Goal: Transaction & Acquisition: Purchase product/service

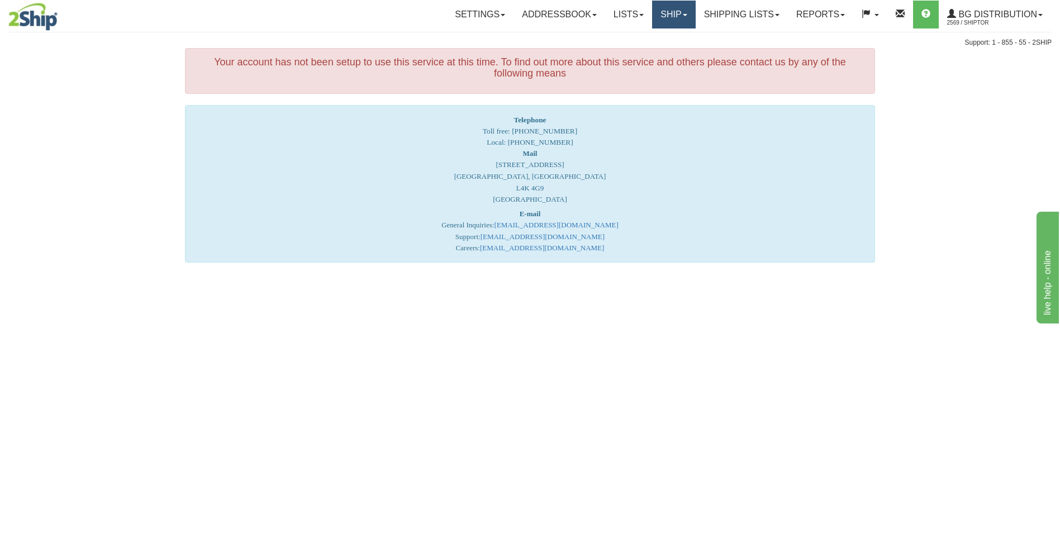
click at [680, 18] on link "Ship" at bounding box center [673, 15] width 43 height 28
click at [656, 34] on link "Ship Screen" at bounding box center [651, 39] width 88 height 15
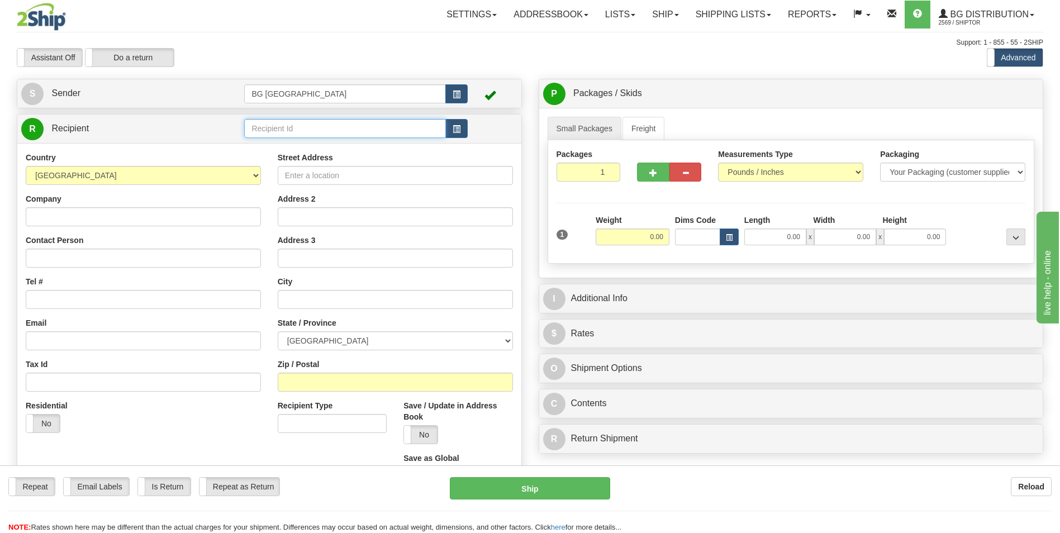
click at [313, 121] on input "text" at bounding box center [344, 128] width 201 height 19
click at [273, 142] on div "60176" at bounding box center [342, 146] width 190 height 12
type input "60176"
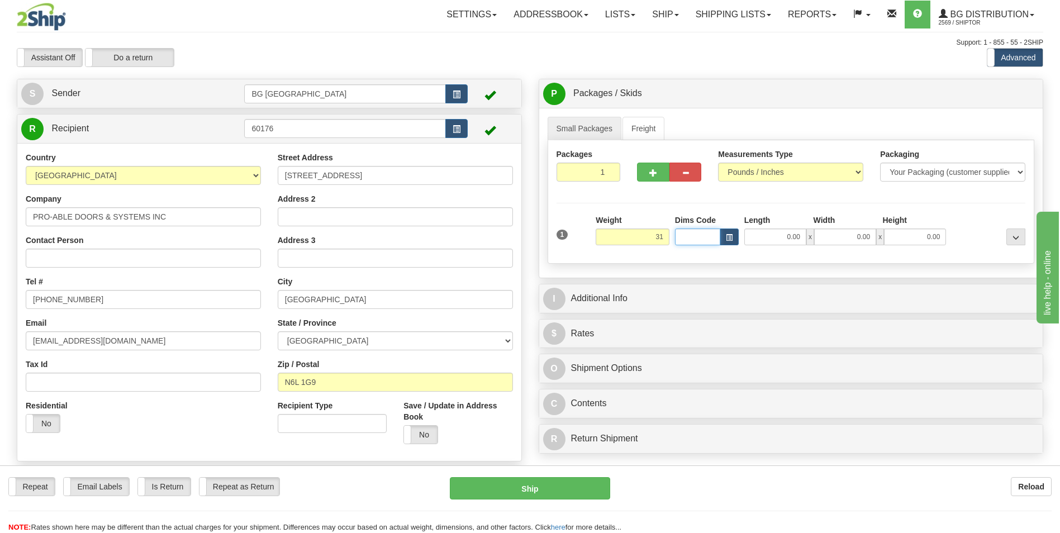
type input "31.00"
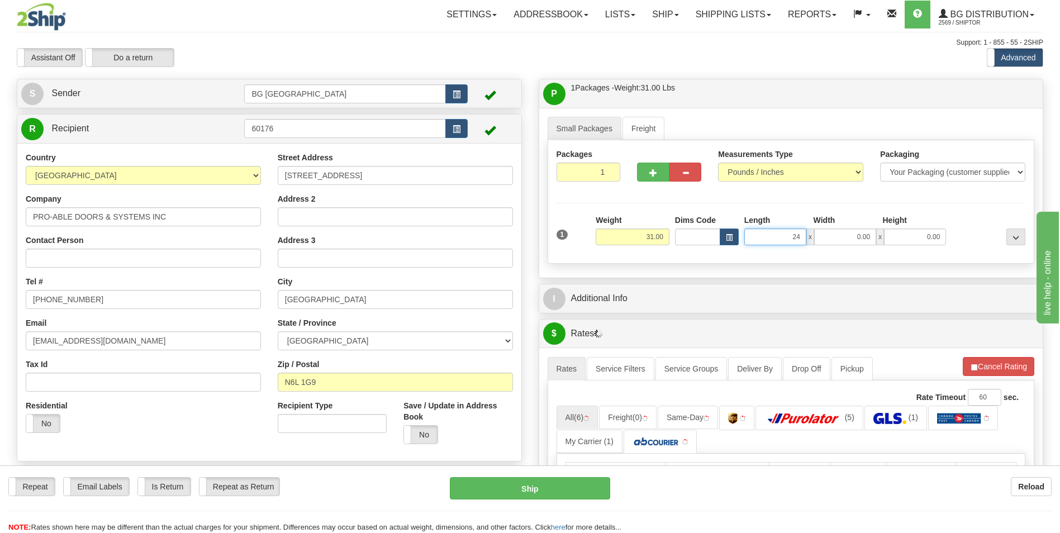
type input "24.00"
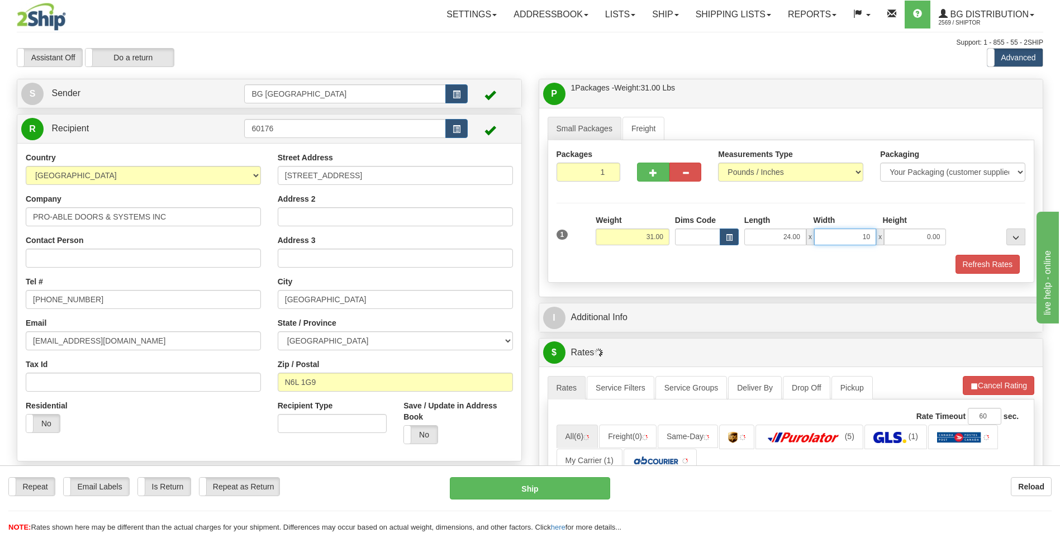
type input "10.00"
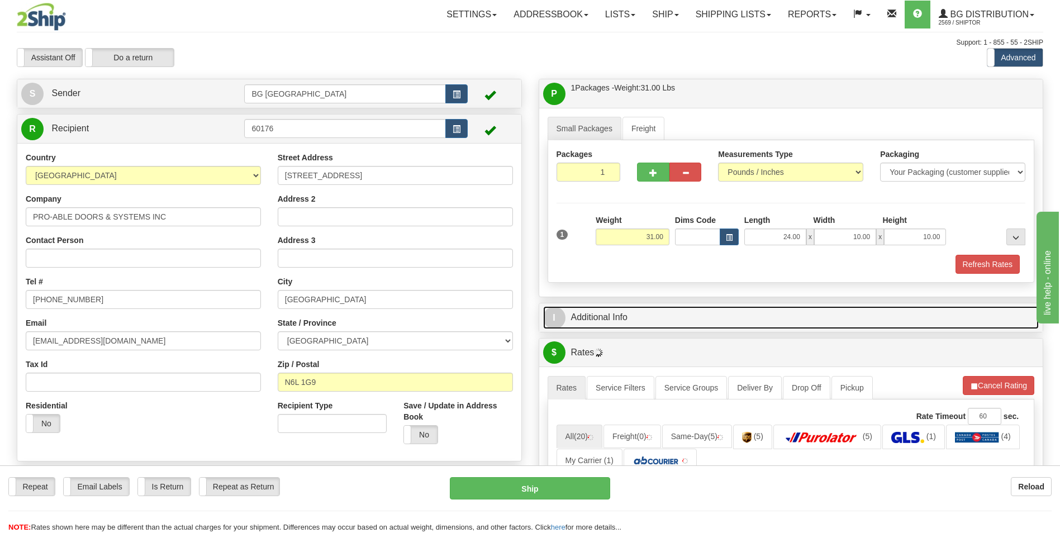
click at [619, 320] on link "I Additional Info" at bounding box center [791, 317] width 496 height 23
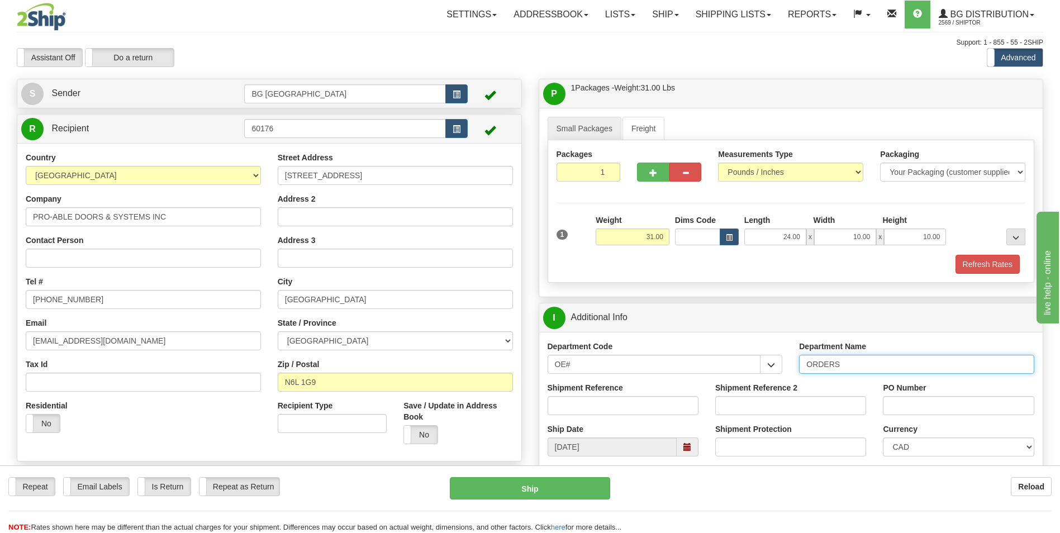
click at [863, 366] on input "ORDERS" at bounding box center [916, 364] width 235 height 19
type input "70183126-00"
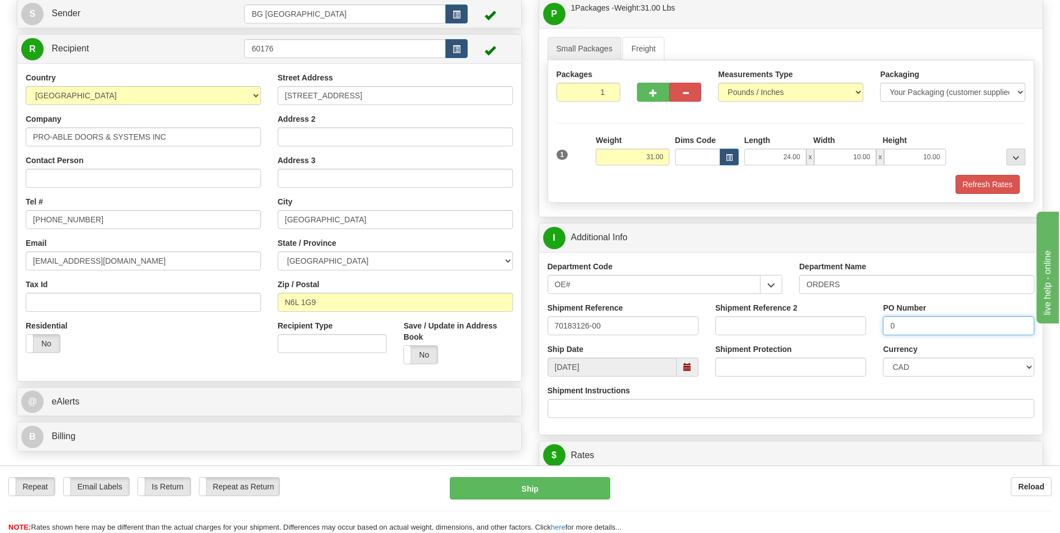
scroll to position [223, 0]
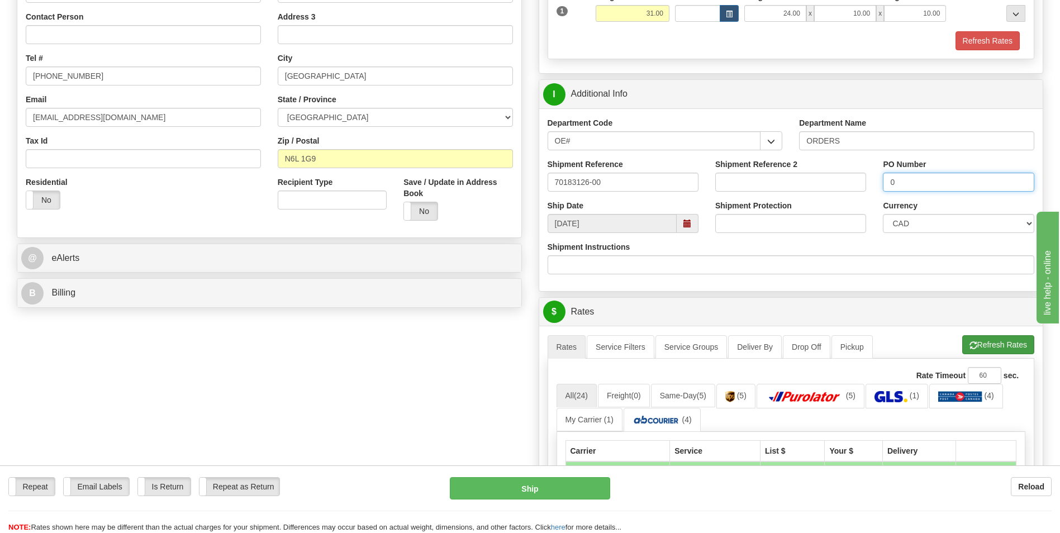
type input "0"
click at [979, 346] on button "Refresh Rates" at bounding box center [998, 344] width 72 height 19
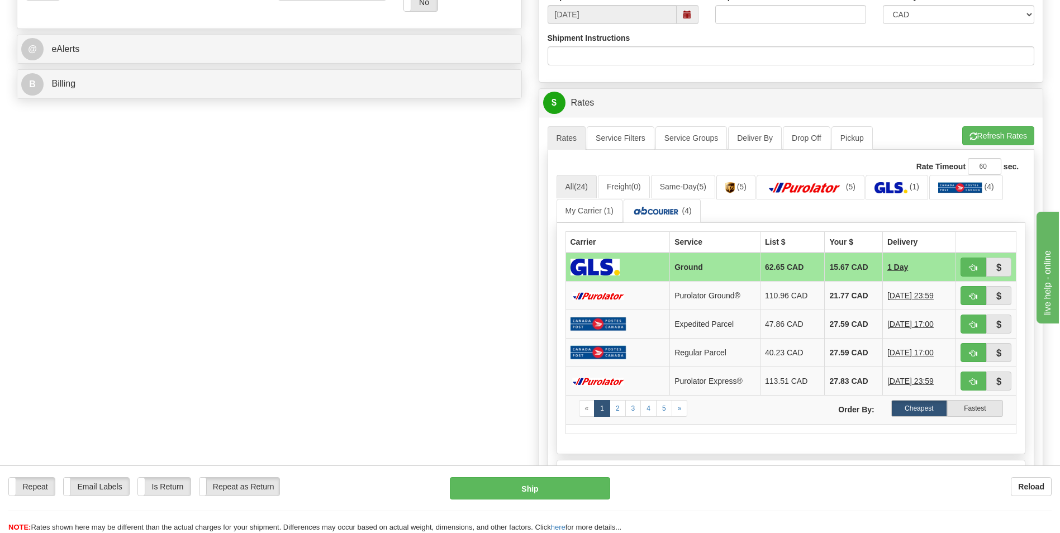
scroll to position [447, 0]
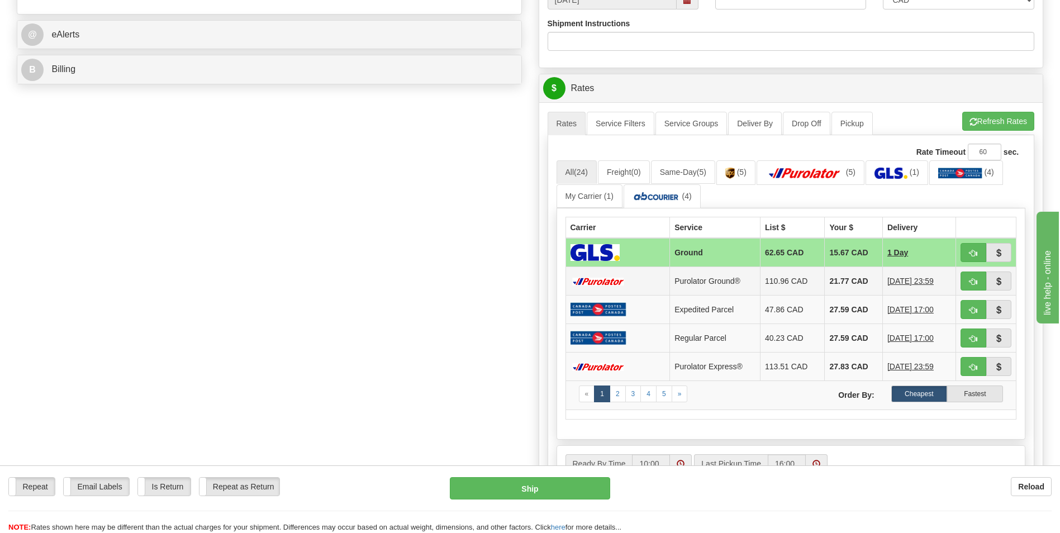
click at [828, 272] on td "21.77 CAD" at bounding box center [853, 281] width 58 height 28
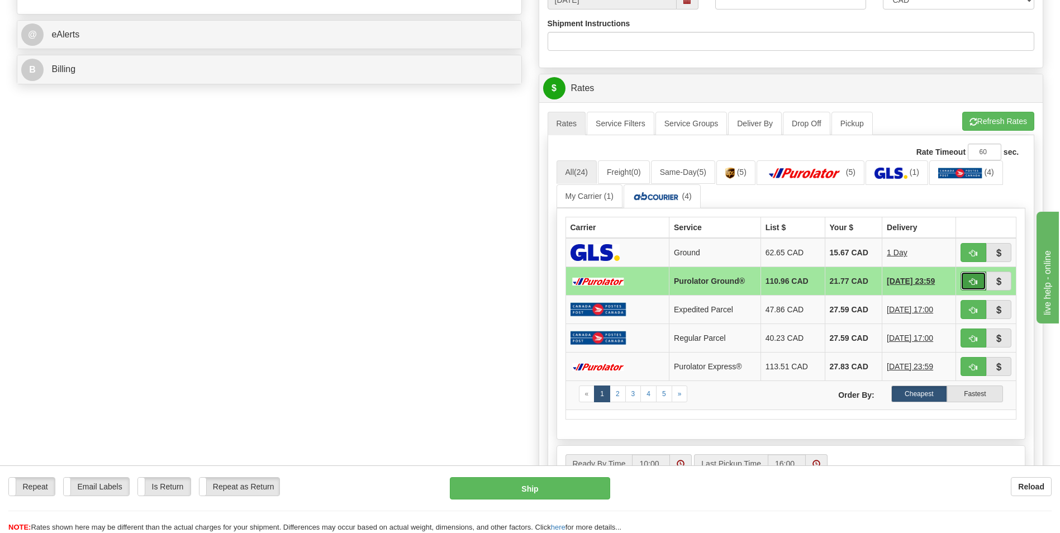
click at [966, 281] on button "button" at bounding box center [973, 280] width 26 height 19
type input "260"
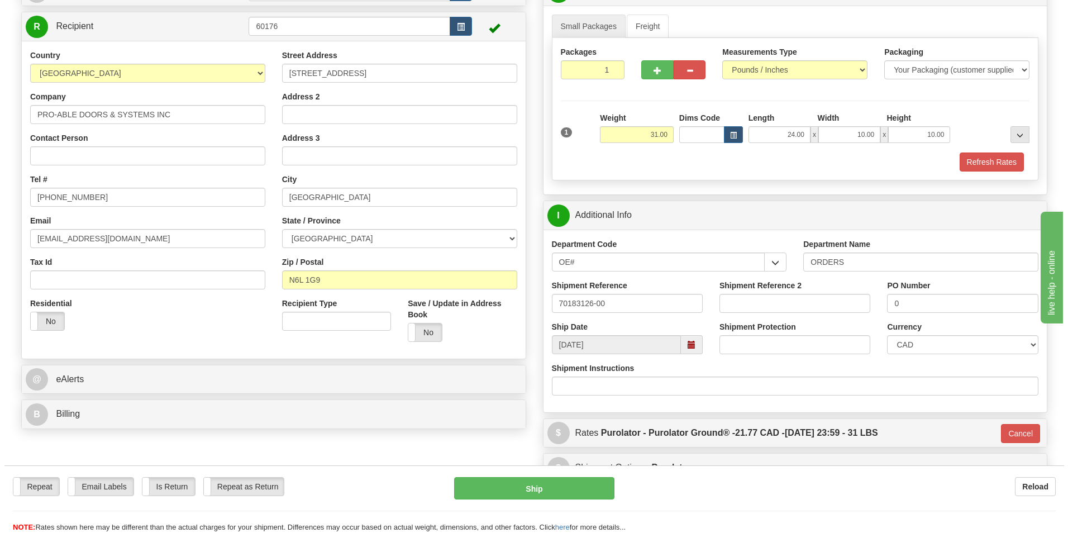
scroll to position [96, 0]
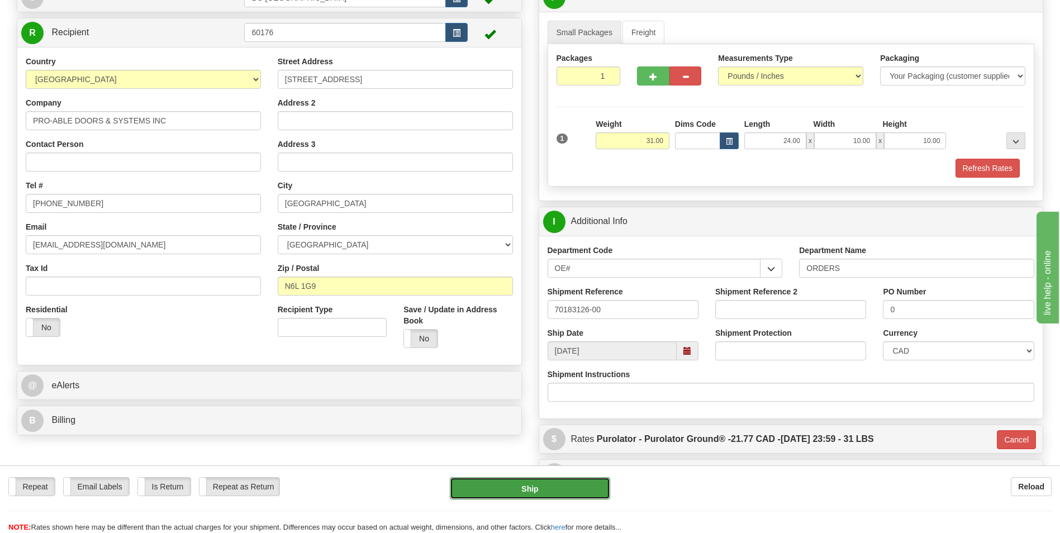
click at [579, 486] on button "Ship" at bounding box center [530, 488] width 160 height 22
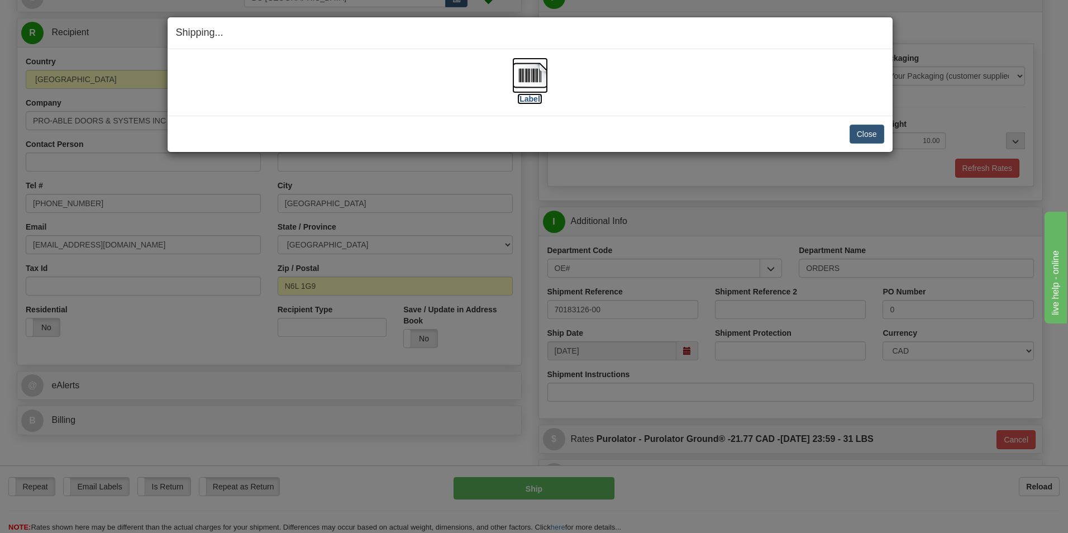
click at [526, 77] on img at bounding box center [530, 76] width 36 height 36
click at [856, 130] on button "Close" at bounding box center [867, 134] width 35 height 19
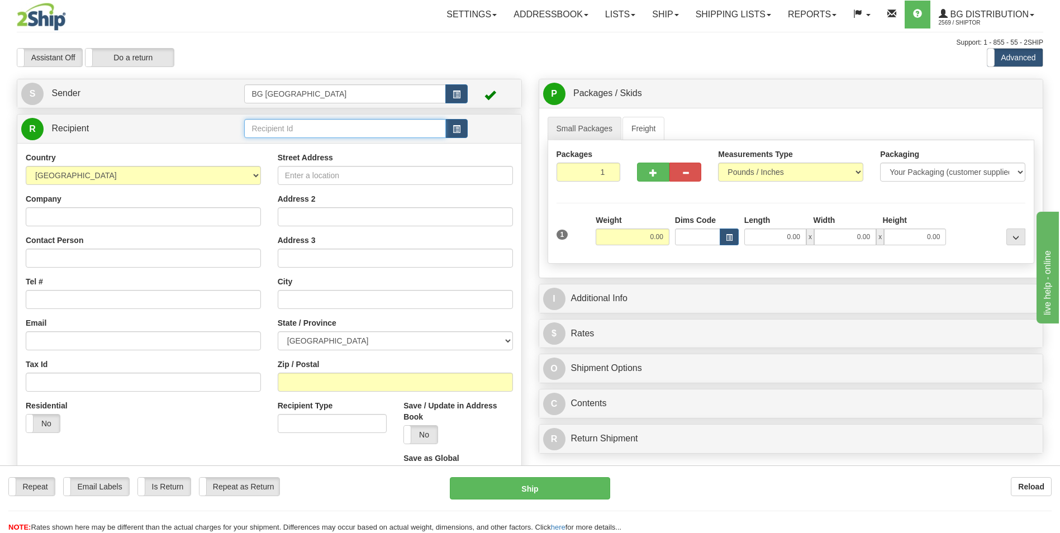
click at [310, 126] on input "text" at bounding box center [344, 128] width 201 height 19
click at [293, 137] on input "60506" at bounding box center [344, 128] width 201 height 19
click at [288, 140] on div "60506" at bounding box center [342, 146] width 190 height 12
type input "60506"
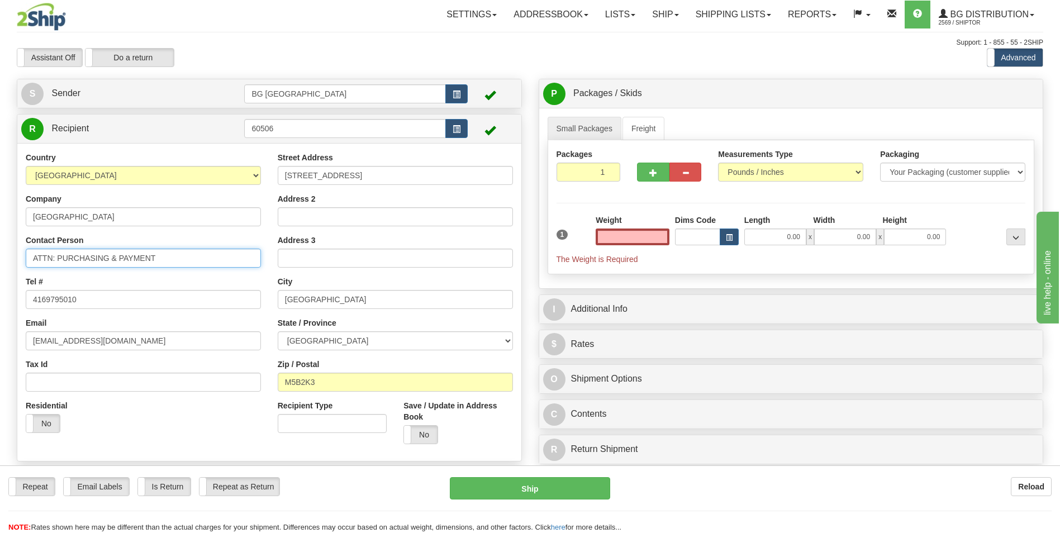
type input "0.00"
drag, startPoint x: 56, startPoint y: 257, endPoint x: 169, endPoint y: 255, distance: 112.9
click at [169, 255] on input "ATTN: PURCHASING & PAYMENT" at bounding box center [143, 258] width 235 height 19
type input "ATTN: ERIC ZACS"
click at [611, 244] on input "0.00" at bounding box center [632, 236] width 74 height 17
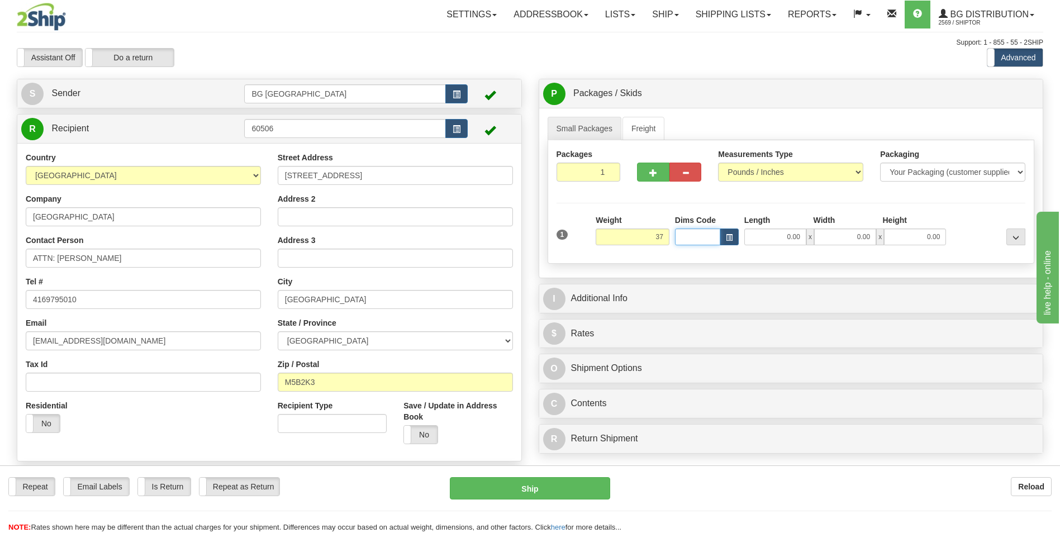
type input "37.00"
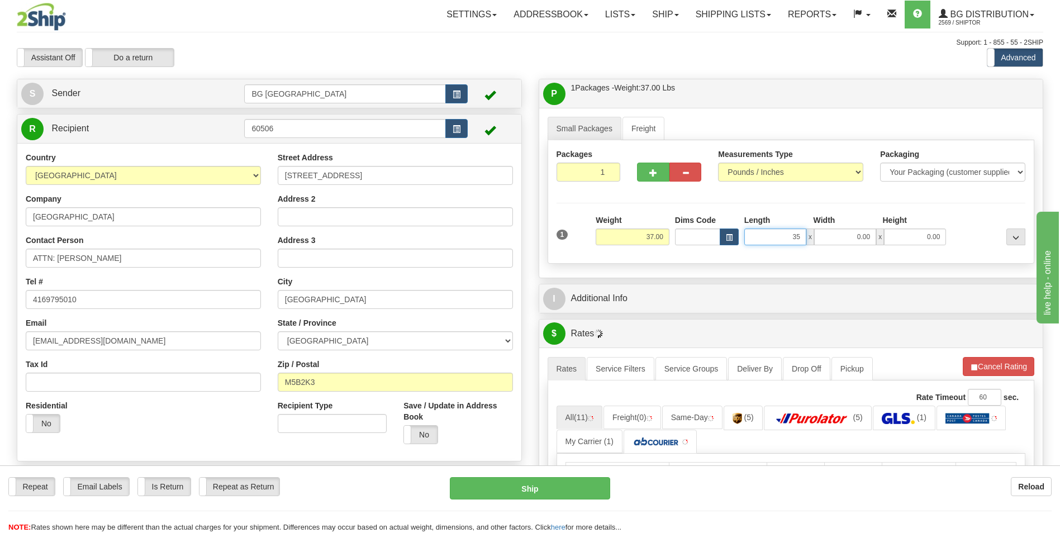
type input "35.00"
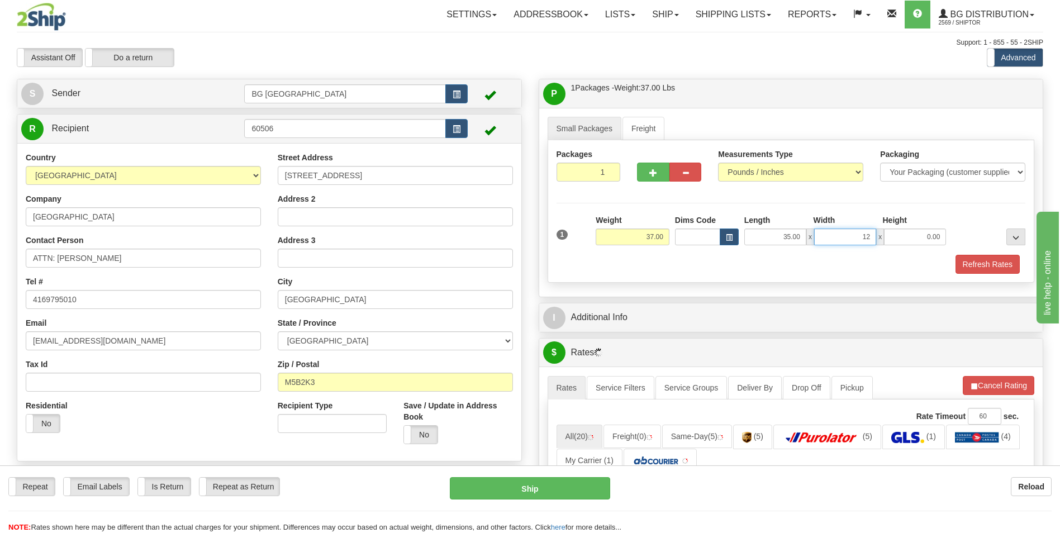
type input "12.00"
type input "9.00"
click at [650, 164] on button "button" at bounding box center [653, 172] width 32 height 19
type input "2"
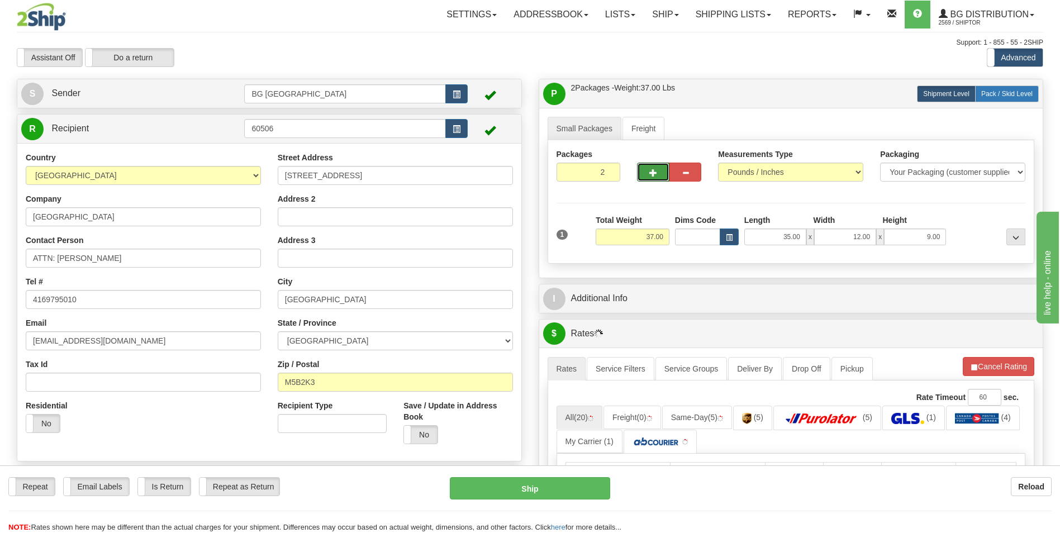
click at [998, 93] on span "Pack / Skid Level" at bounding box center [1006, 94] width 51 height 8
radio input "true"
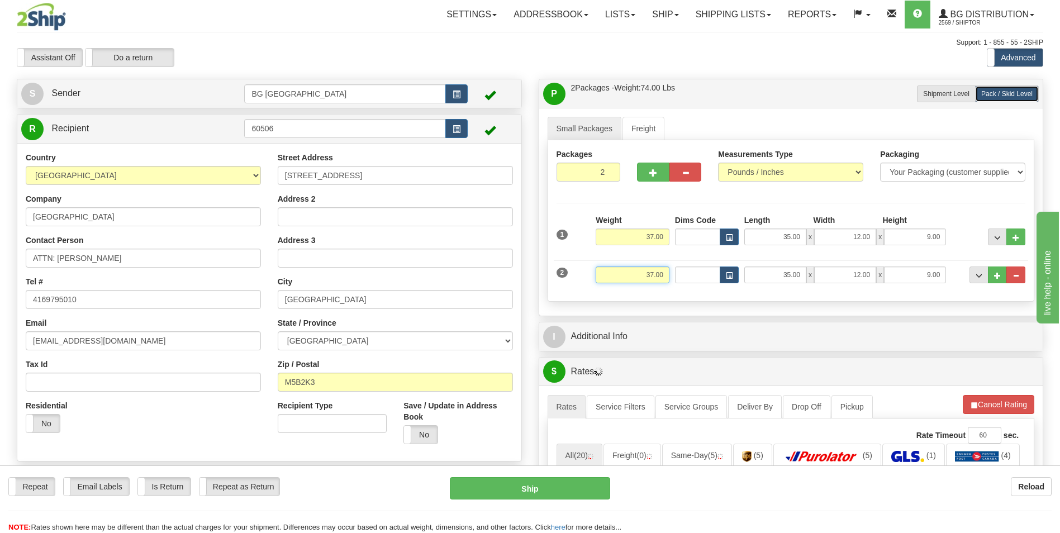
click at [648, 273] on input "37.00" at bounding box center [632, 274] width 74 height 17
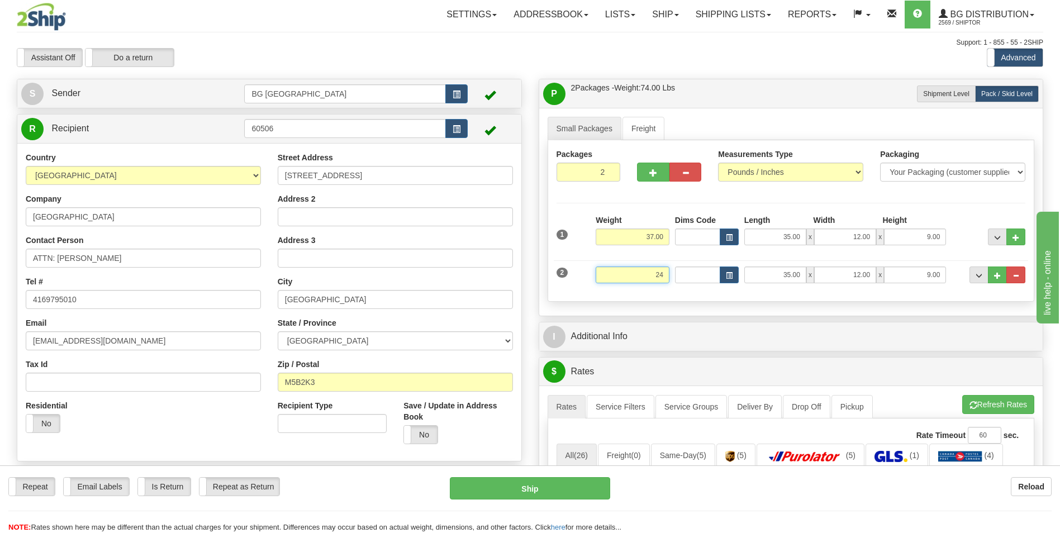
type input "24.00"
type input "51.00"
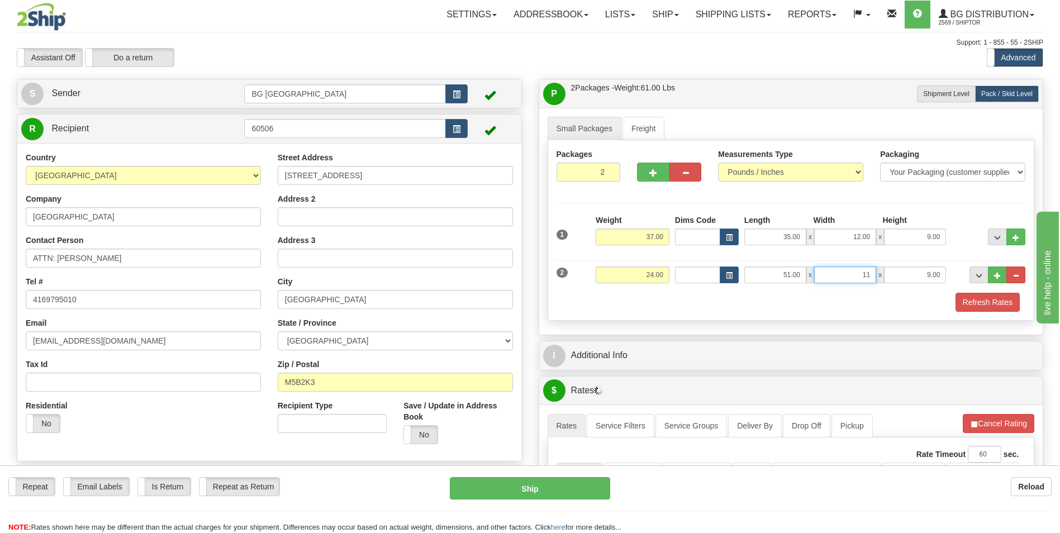
type input "11.00"
type input "6.00"
click at [998, 275] on span "..." at bounding box center [997, 276] width 7 height 6
type input "3"
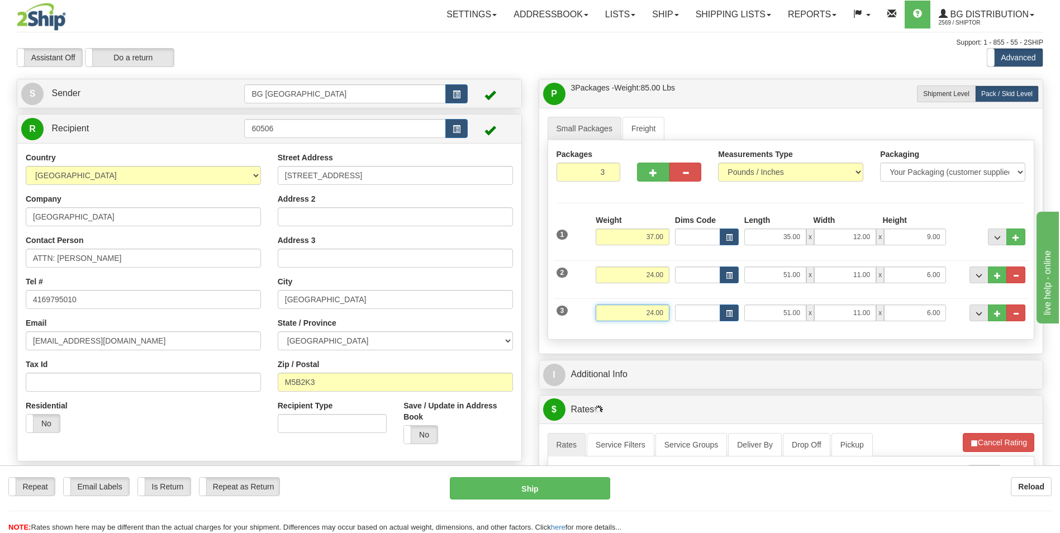
click at [641, 319] on input "24.00" at bounding box center [632, 312] width 74 height 17
type input "29.00"
type input "15.00"
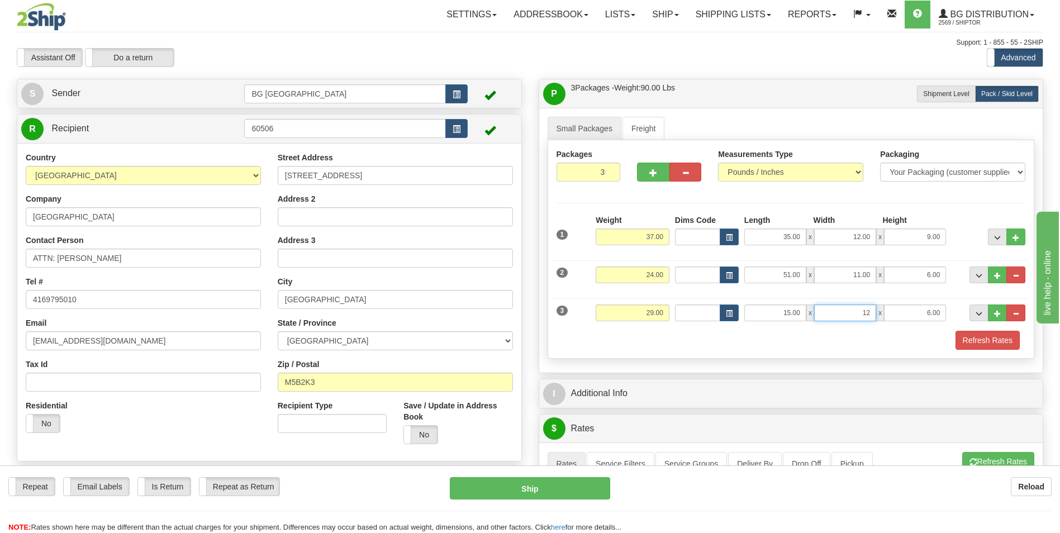
type input "12.00"
type input "9.00"
click at [998, 317] on button "..." at bounding box center [997, 312] width 19 height 17
type input "4"
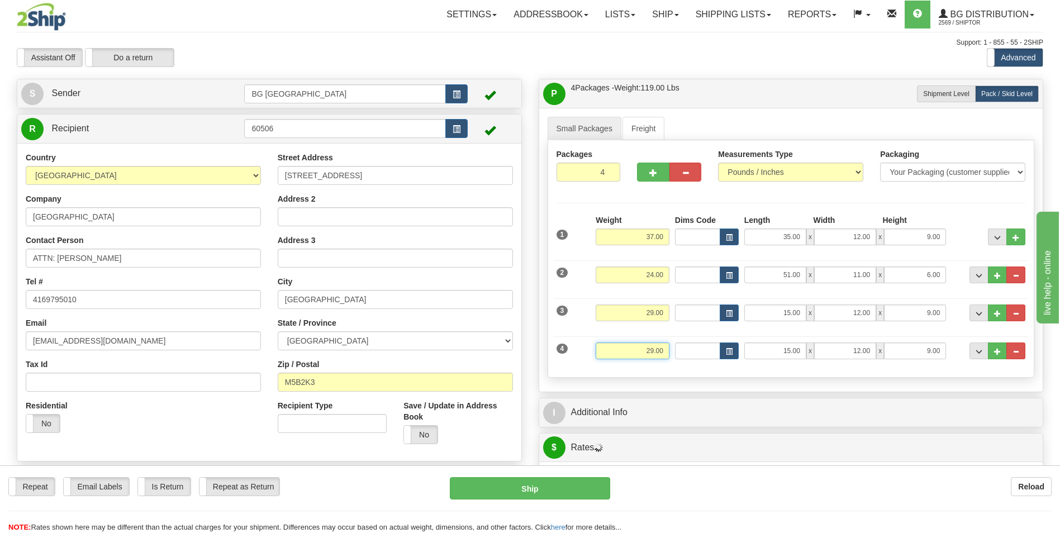
click at [620, 349] on input "29.00" at bounding box center [632, 350] width 74 height 17
type input "25.00"
type input "16.00"
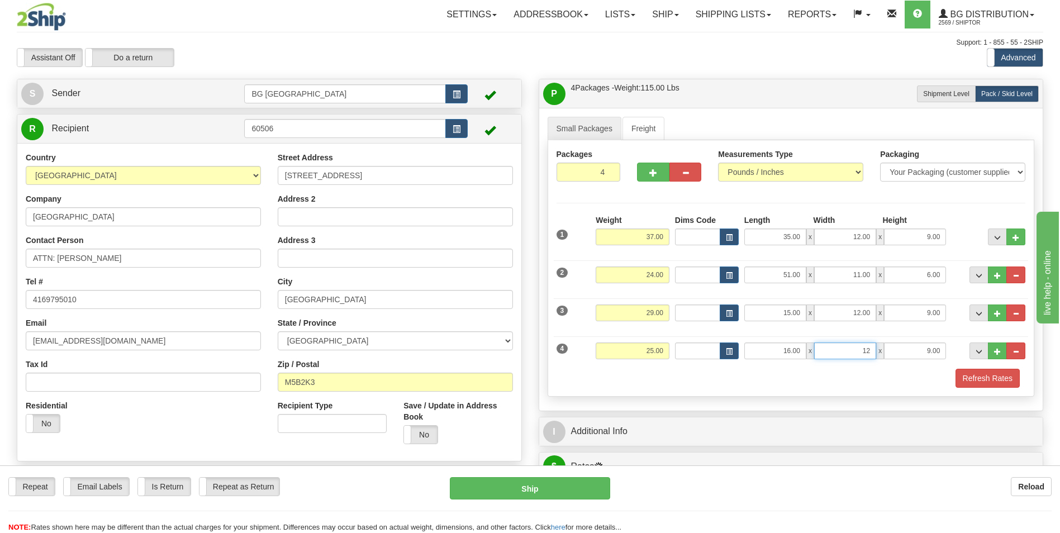
type input "12.00"
type input "9.00"
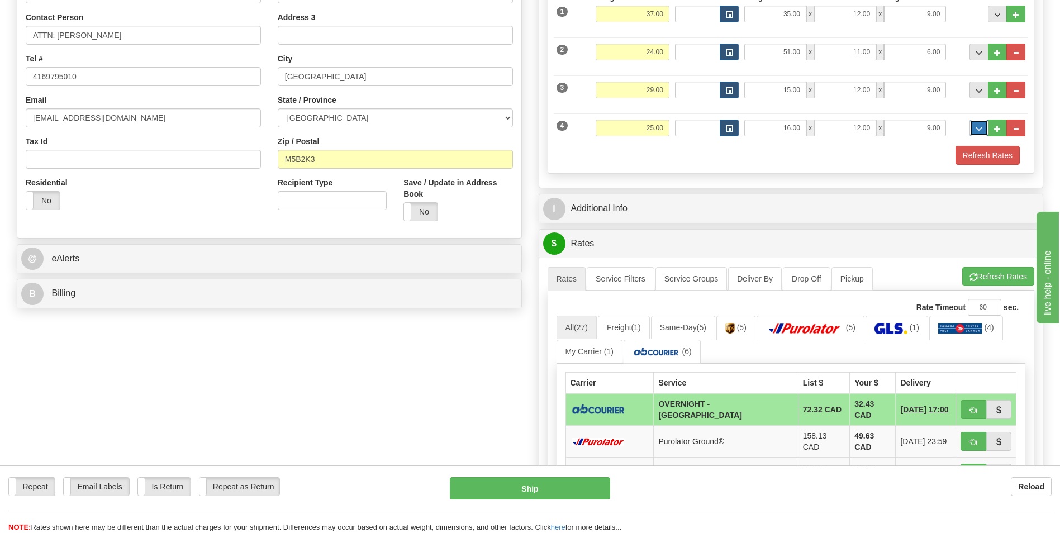
scroll to position [223, 0]
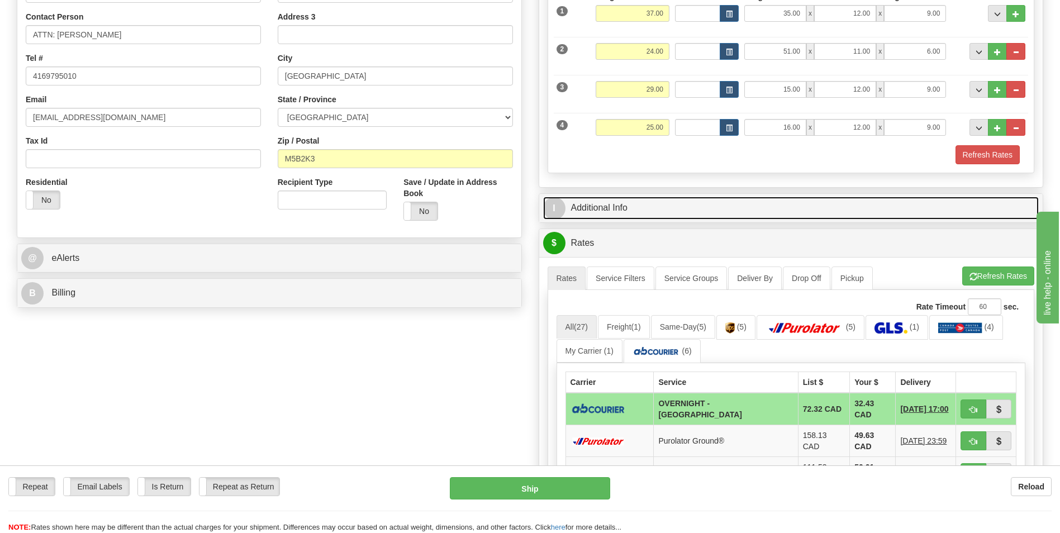
click at [627, 214] on link "I Additional Info" at bounding box center [791, 208] width 496 height 23
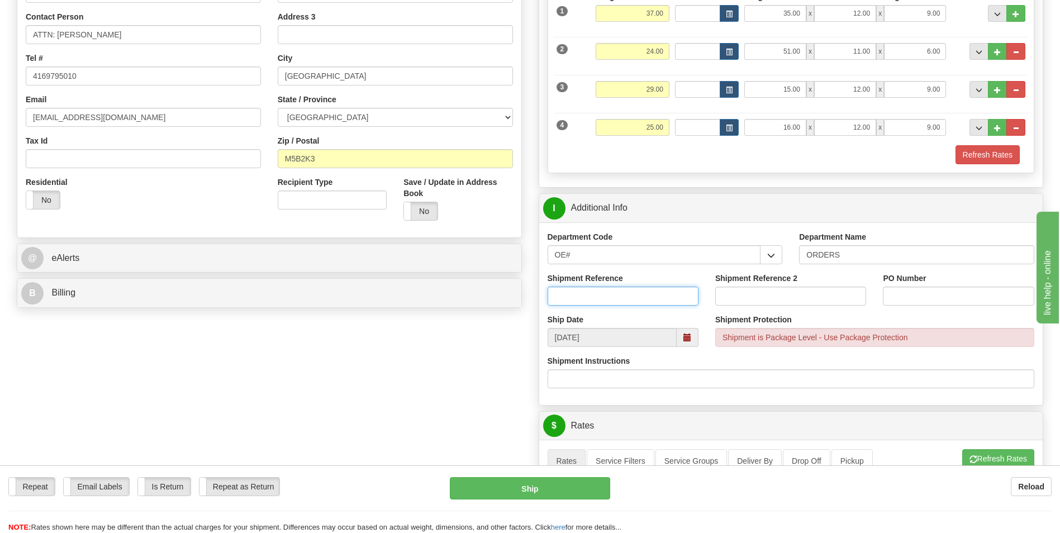
drag, startPoint x: 609, startPoint y: 304, endPoint x: 608, endPoint y: 294, distance: 10.7
click at [608, 294] on input "Shipment Reference" at bounding box center [622, 296] width 151 height 19
type input "70181326-00"
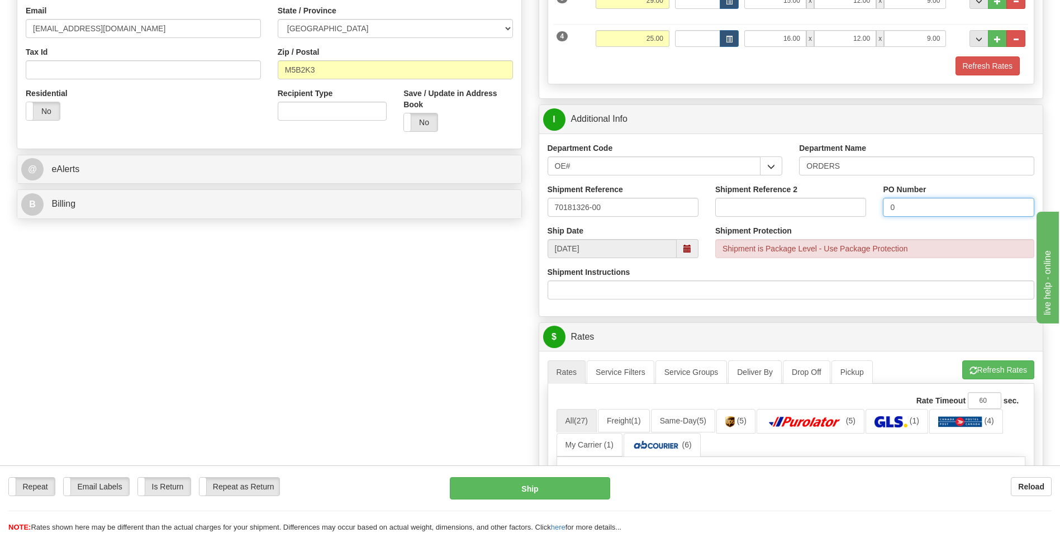
scroll to position [503, 0]
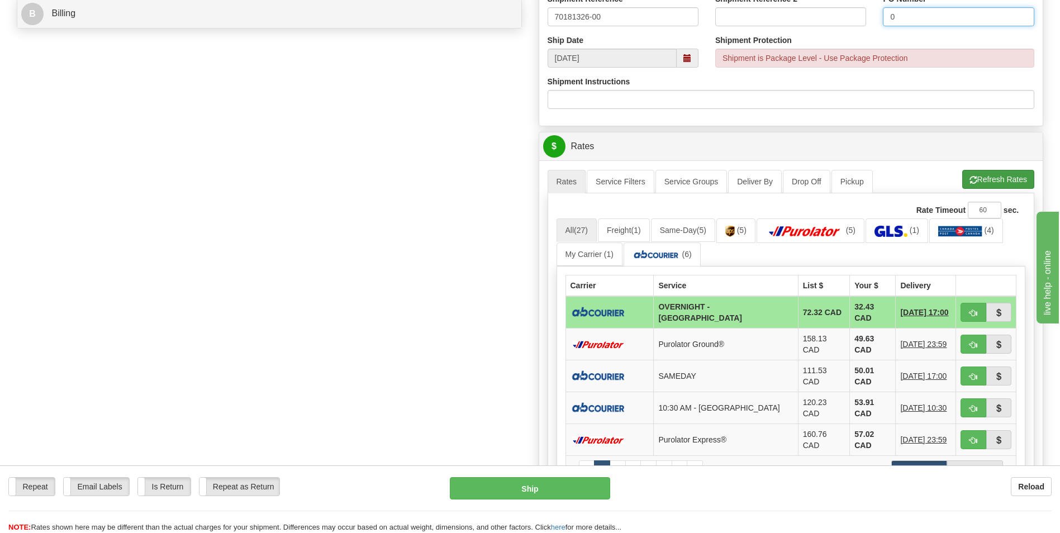
type input "0"
click at [969, 180] on span "button" at bounding box center [973, 180] width 8 height 7
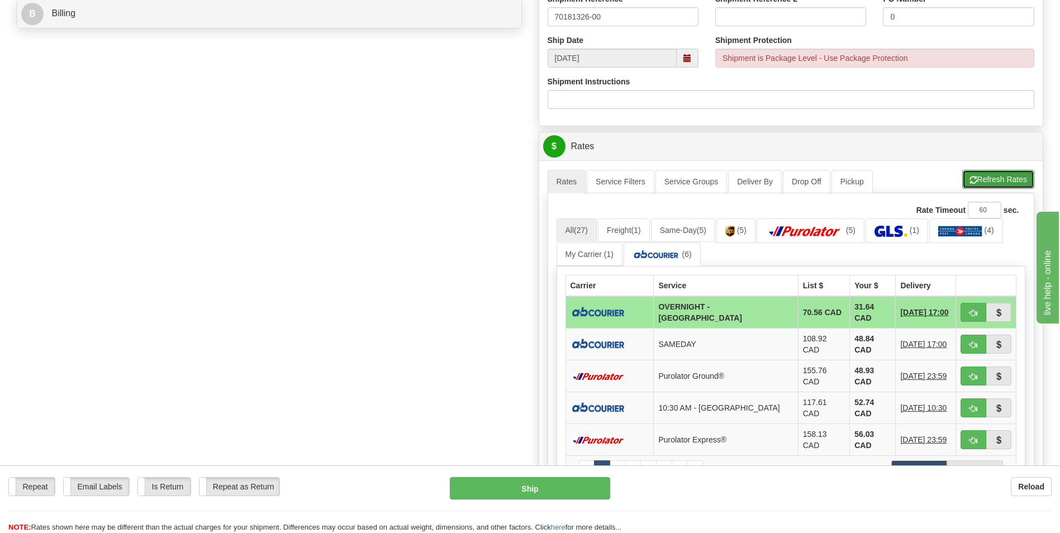
click at [988, 183] on button "Refresh Rates" at bounding box center [998, 179] width 72 height 19
click at [969, 309] on span "button" at bounding box center [973, 312] width 8 height 7
type input "4"
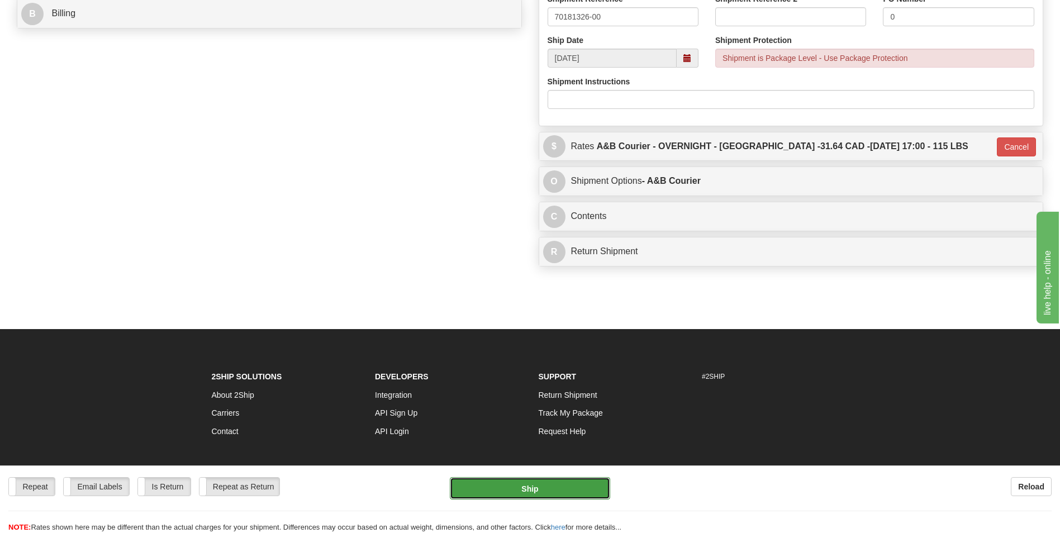
click at [526, 492] on button "Ship" at bounding box center [530, 488] width 160 height 22
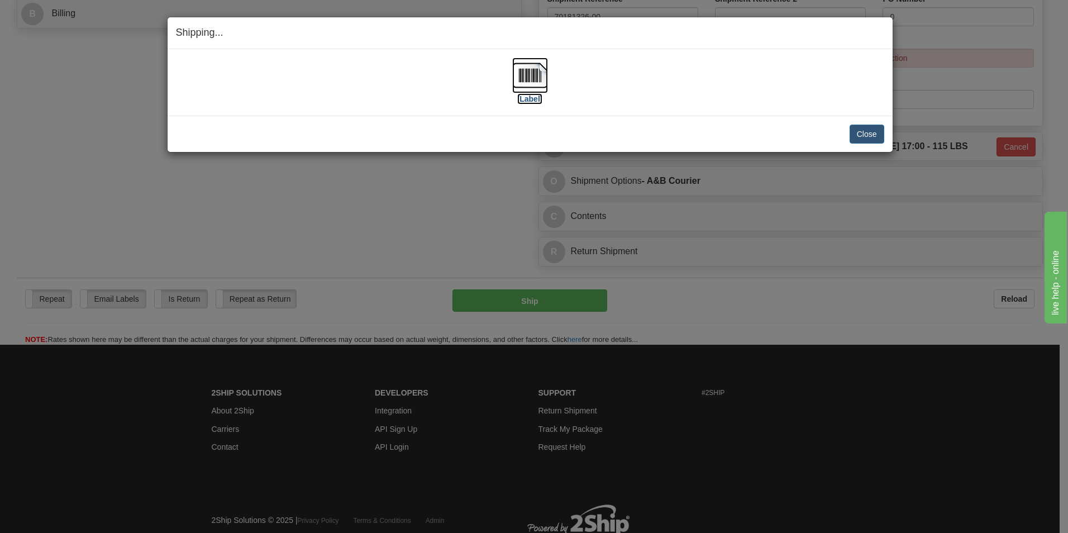
click at [526, 64] on img at bounding box center [530, 76] width 36 height 36
click at [861, 131] on button "Close" at bounding box center [867, 134] width 35 height 19
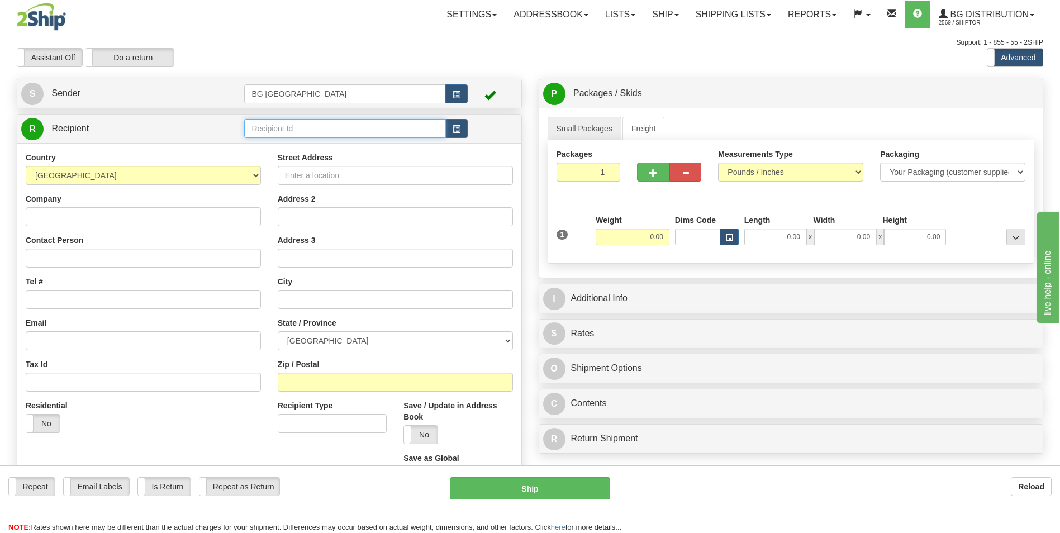
click at [274, 125] on input "text" at bounding box center [344, 128] width 201 height 19
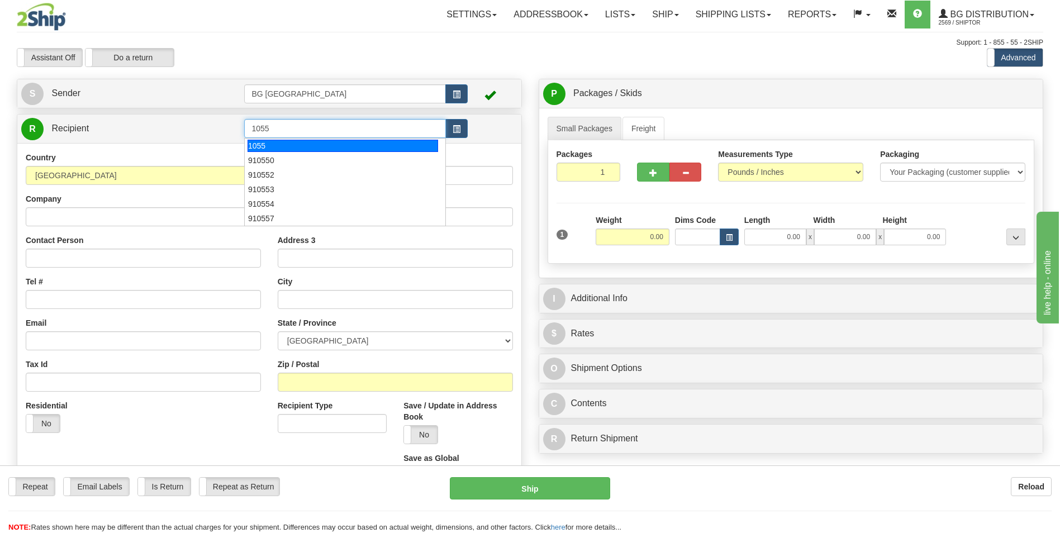
click at [266, 141] on div "1055" at bounding box center [342, 146] width 190 height 12
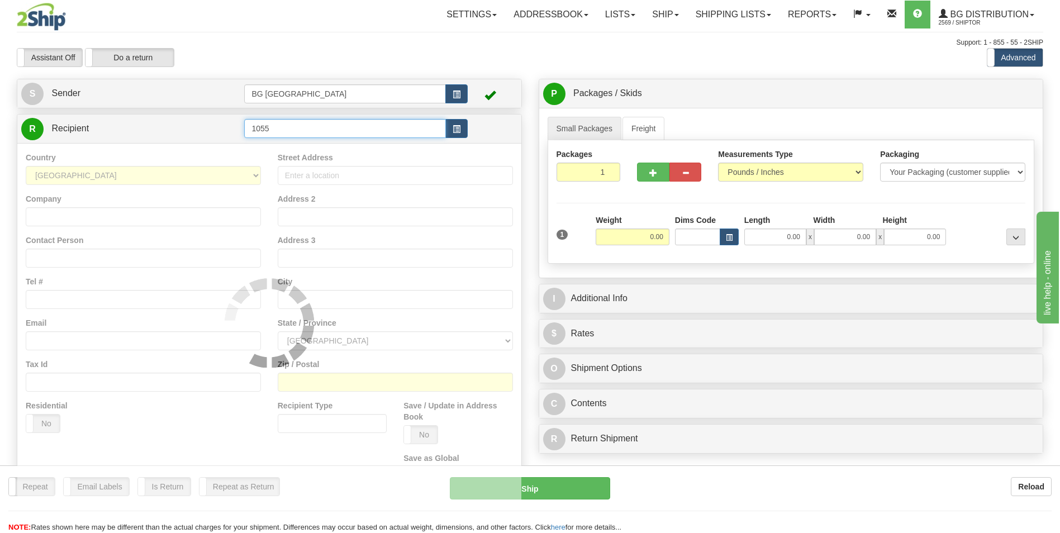
type input "1055"
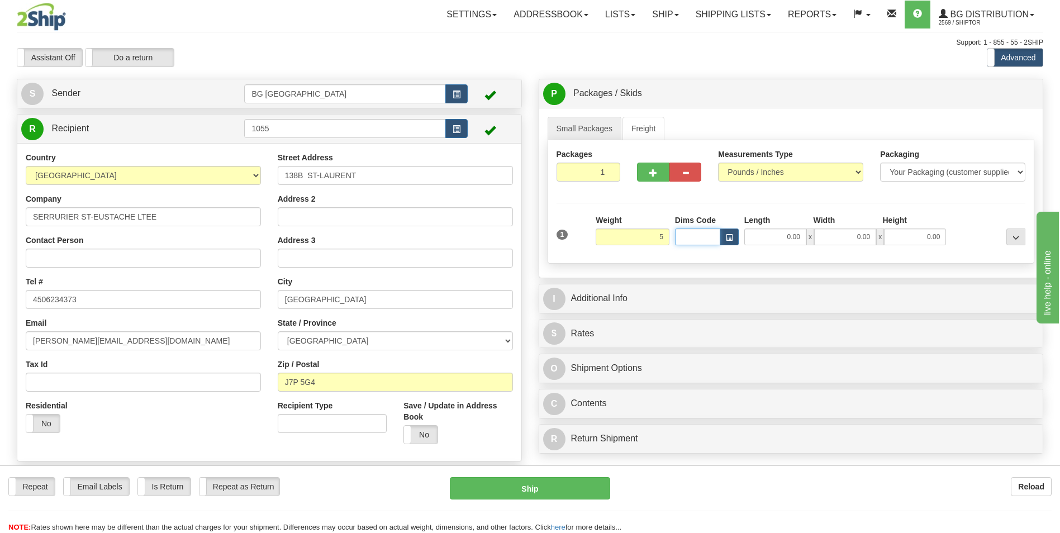
type input "5.00"
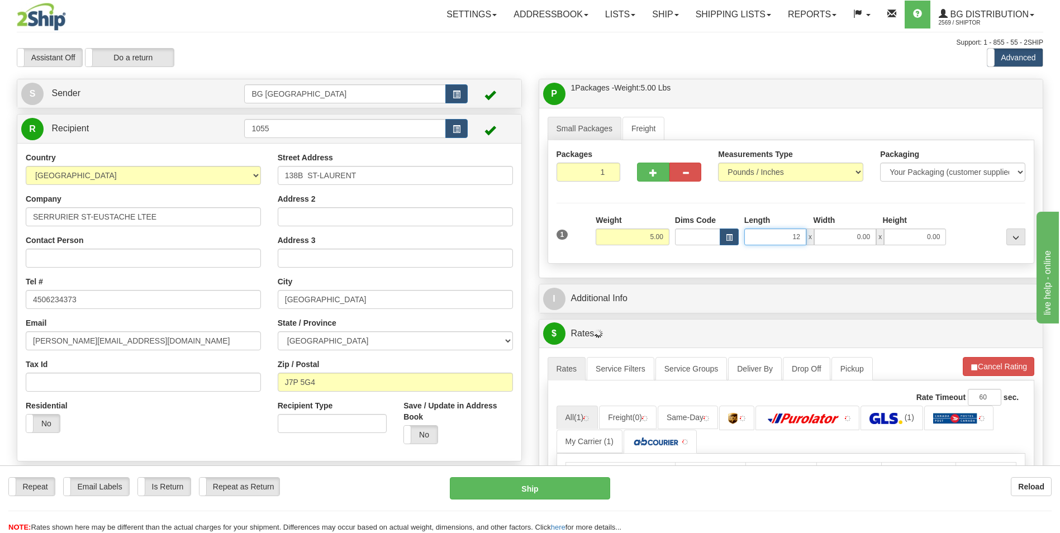
type input "12.00"
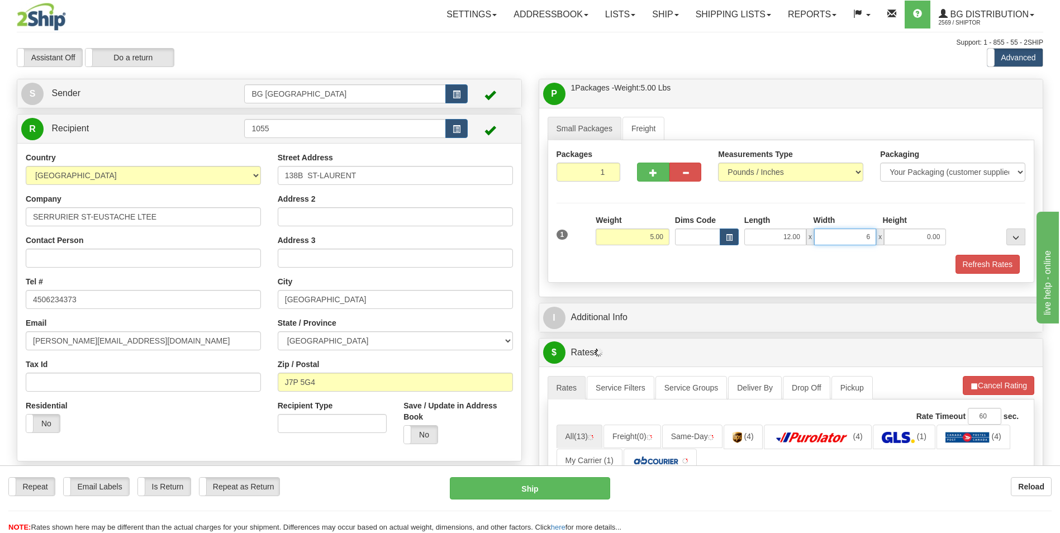
type input "6.00"
type input "4.00"
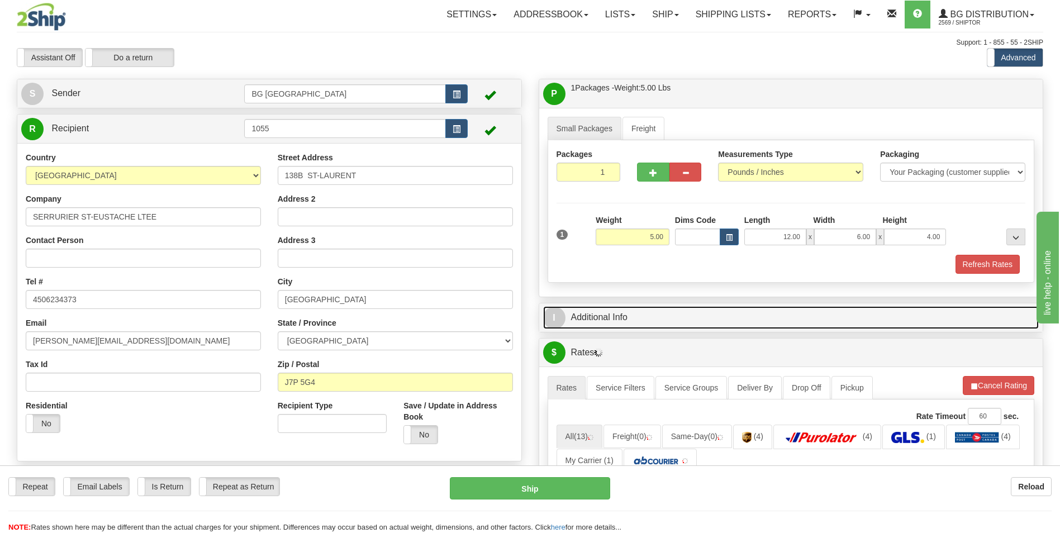
click at [587, 312] on link "I Additional Info" at bounding box center [791, 317] width 496 height 23
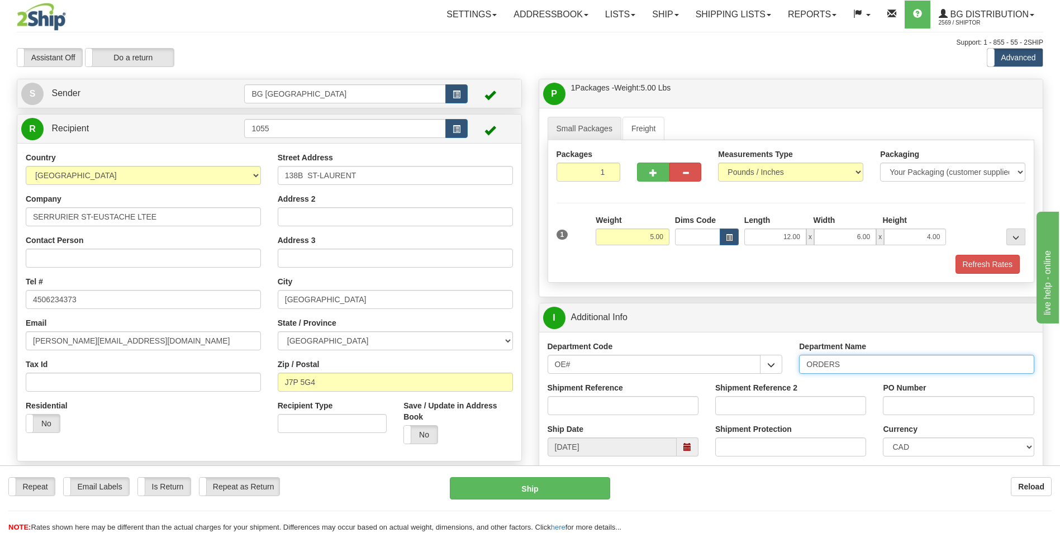
click at [865, 364] on input "ORDERS" at bounding box center [916, 364] width 235 height 19
type input "70183129-00"
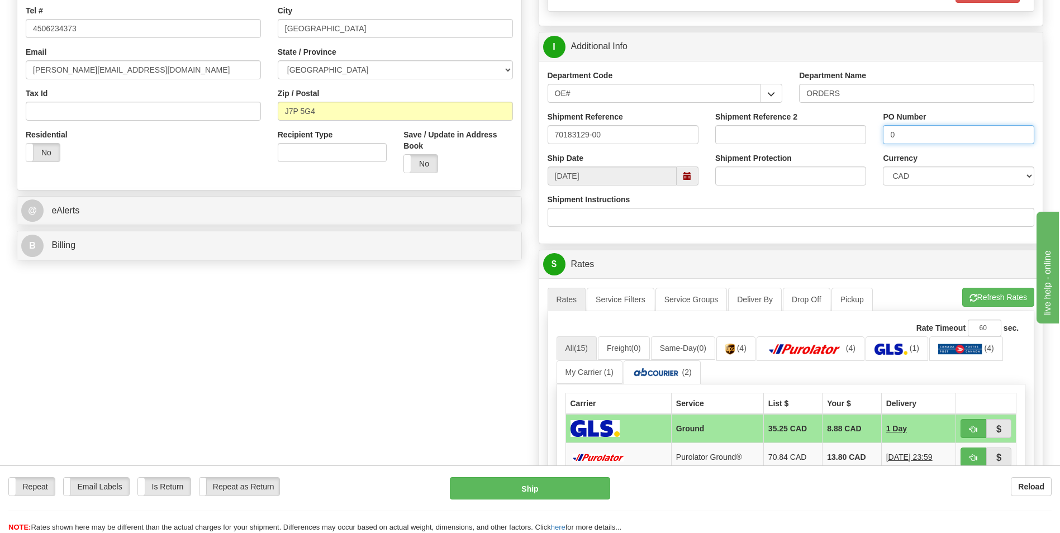
scroll to position [279, 0]
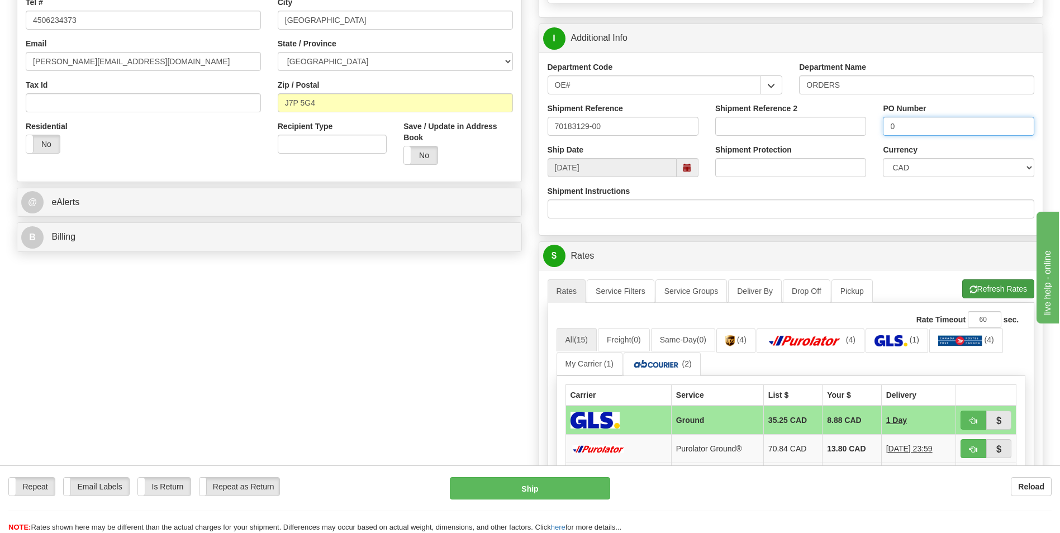
type input "0"
click at [971, 282] on button "Refresh Rates" at bounding box center [998, 288] width 72 height 19
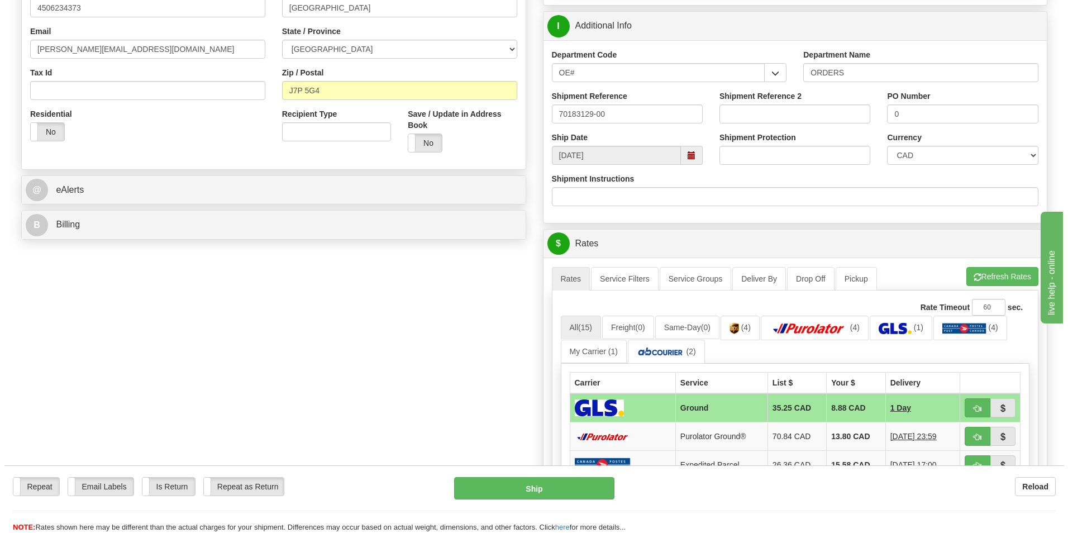
scroll to position [335, 0]
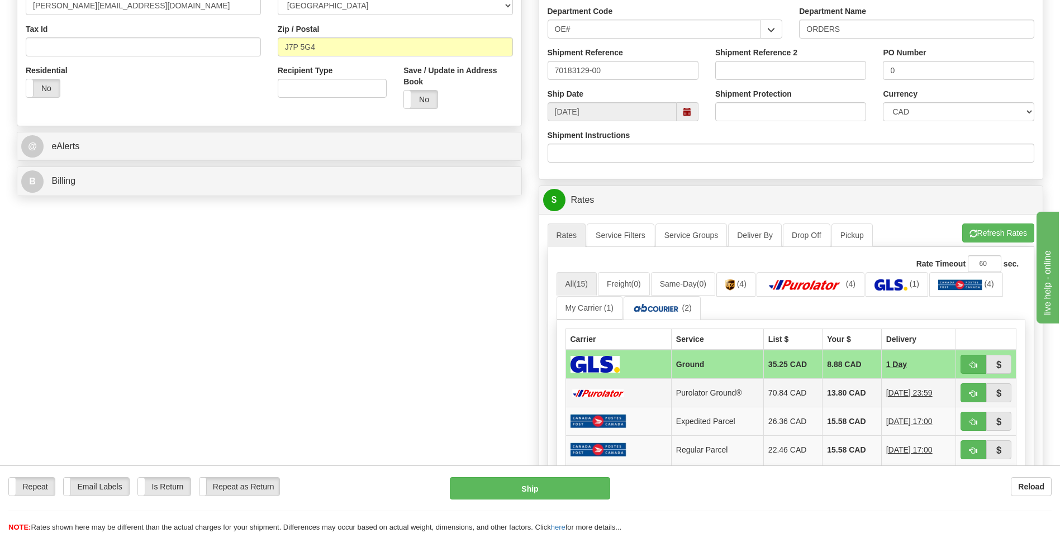
click at [833, 399] on td "13.80 CAD" at bounding box center [851, 393] width 59 height 28
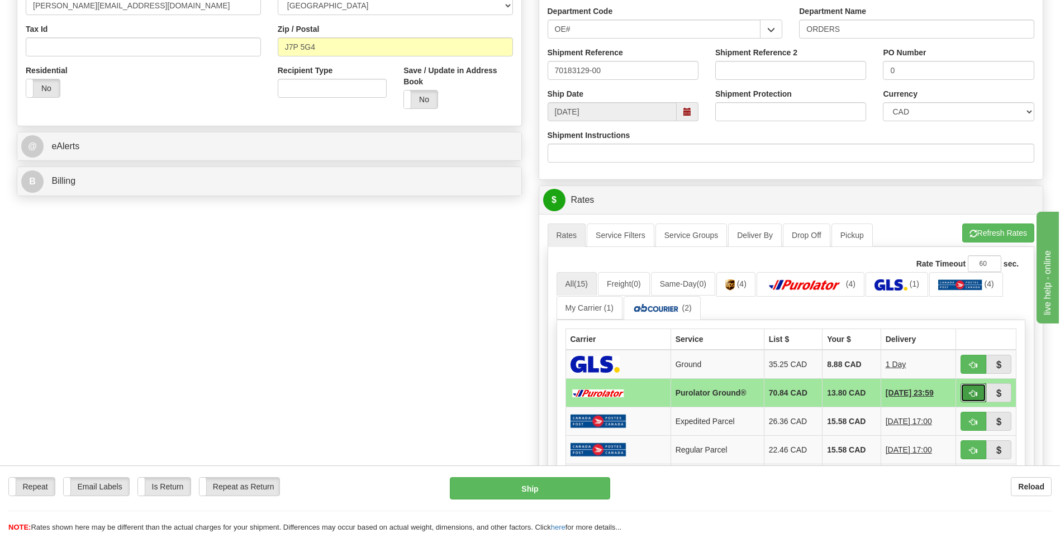
click at [972, 390] on span "button" at bounding box center [973, 393] width 8 height 7
type input "260"
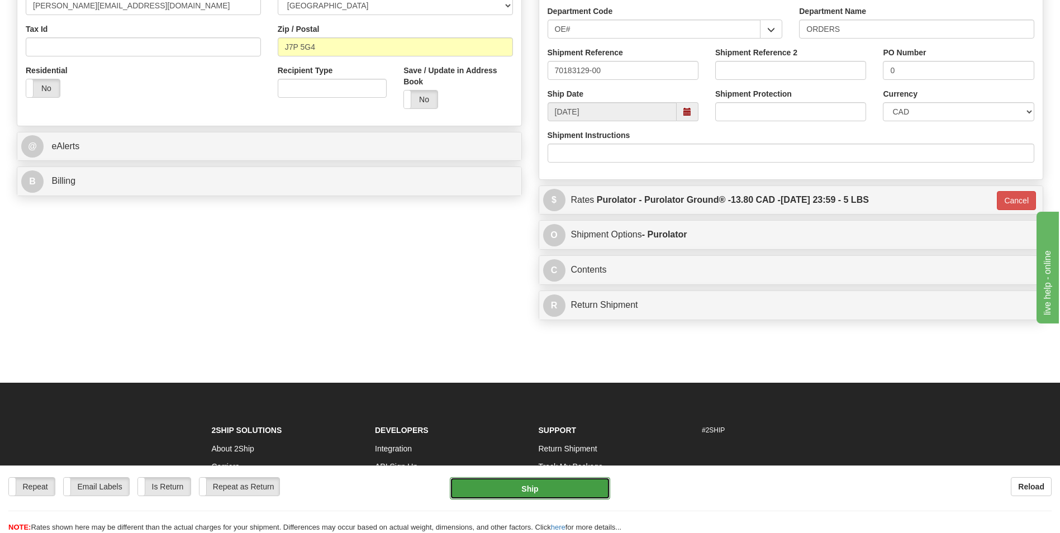
click at [542, 491] on button "Ship" at bounding box center [530, 488] width 160 height 22
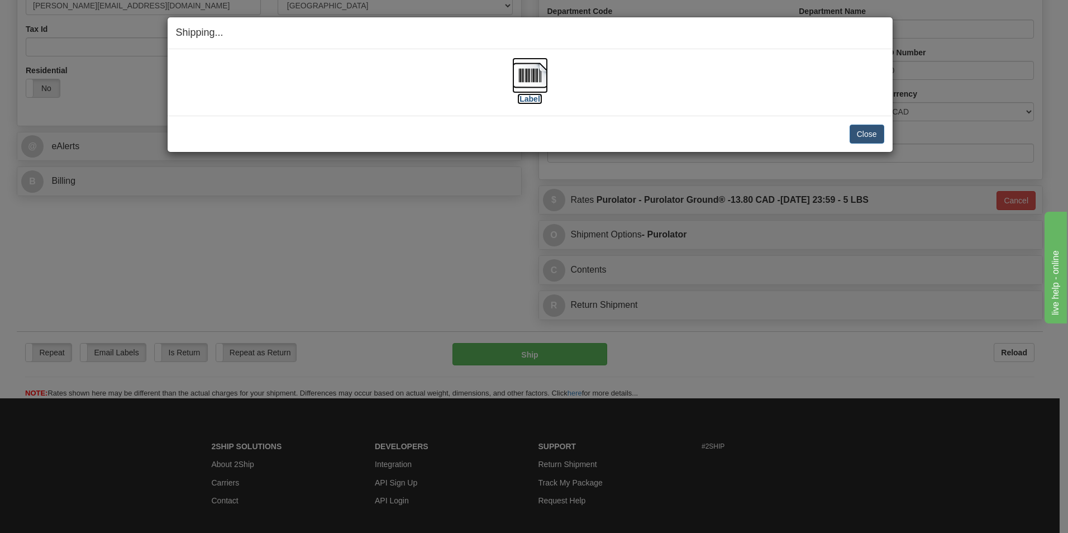
click at [541, 85] on img at bounding box center [530, 76] width 36 height 36
click at [861, 136] on button "Close" at bounding box center [867, 134] width 35 height 19
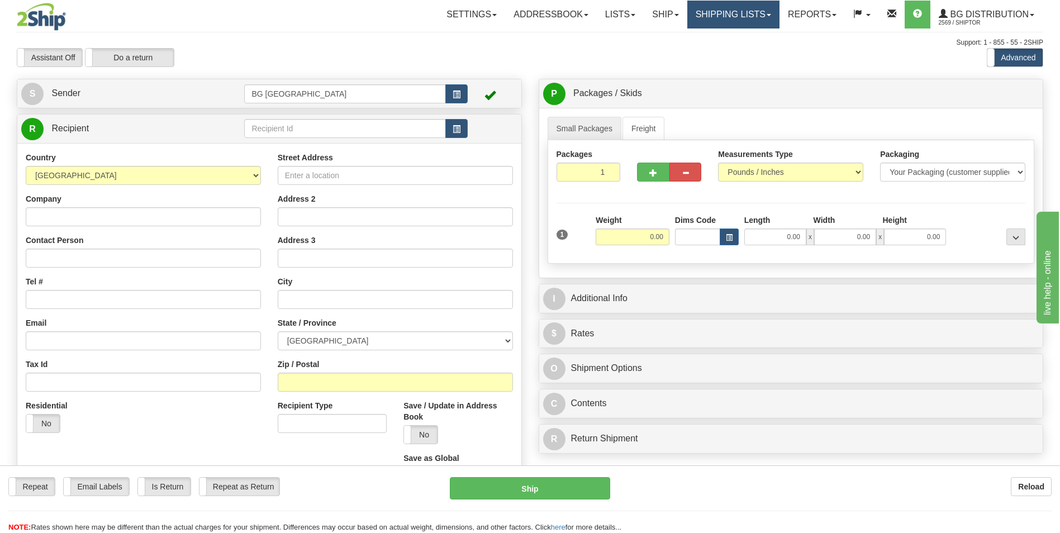
click at [699, 15] on link "Shipping lists" at bounding box center [733, 15] width 92 height 28
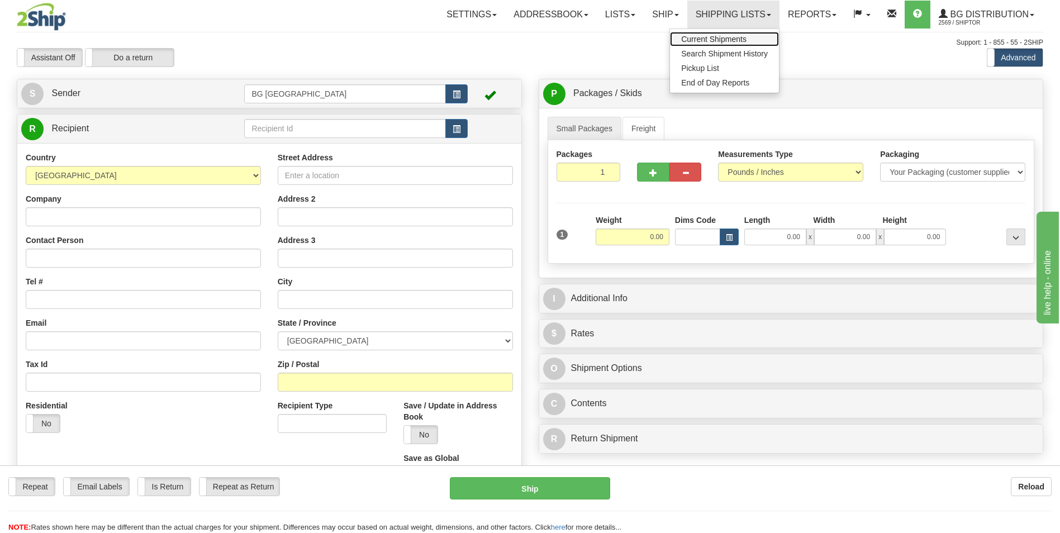
click at [691, 40] on span "Current Shipments" at bounding box center [713, 39] width 65 height 9
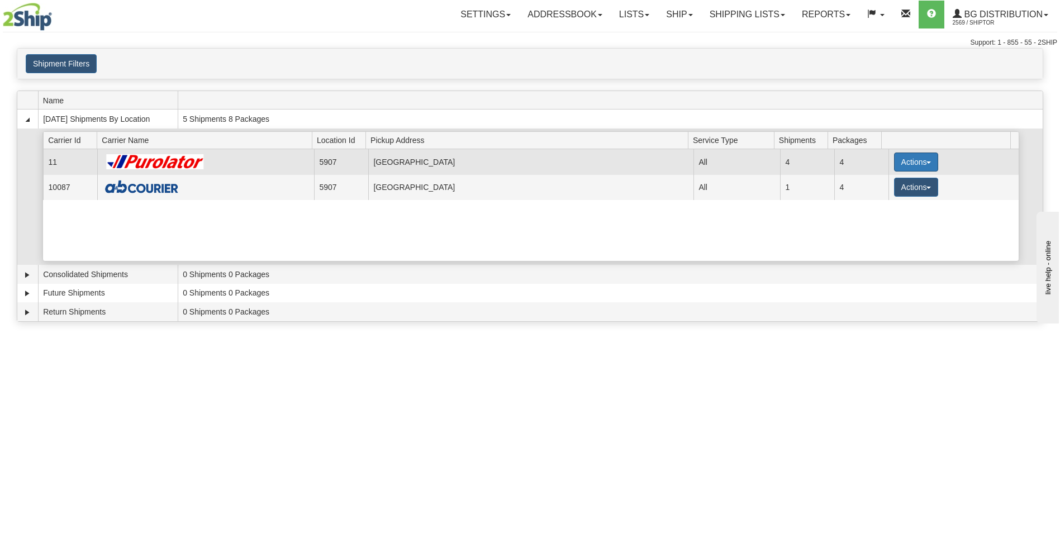
click at [895, 164] on button "Actions" at bounding box center [916, 161] width 45 height 19
click at [868, 183] on span "Details" at bounding box center [874, 183] width 30 height 8
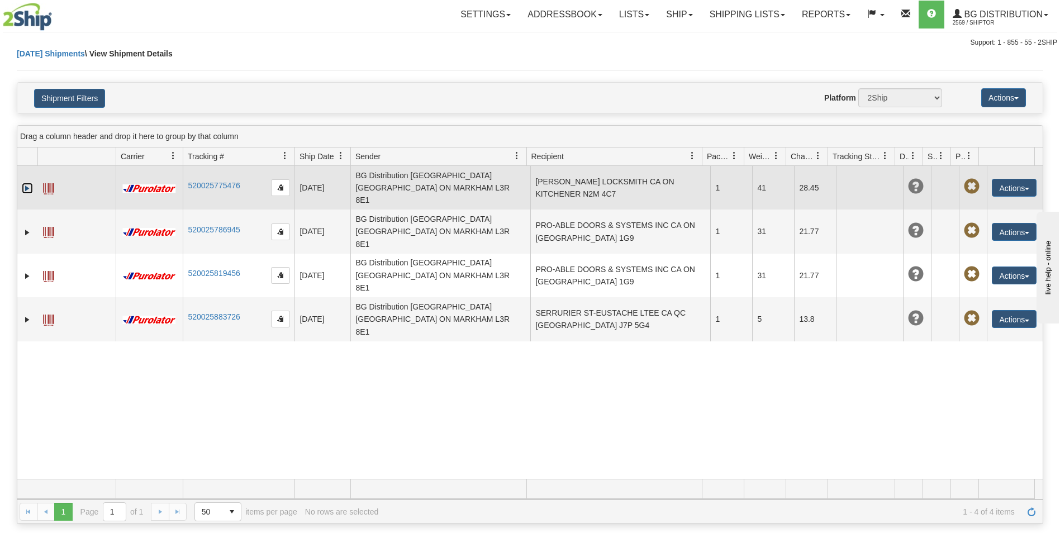
click at [25, 184] on link "Expand" at bounding box center [27, 188] width 11 height 11
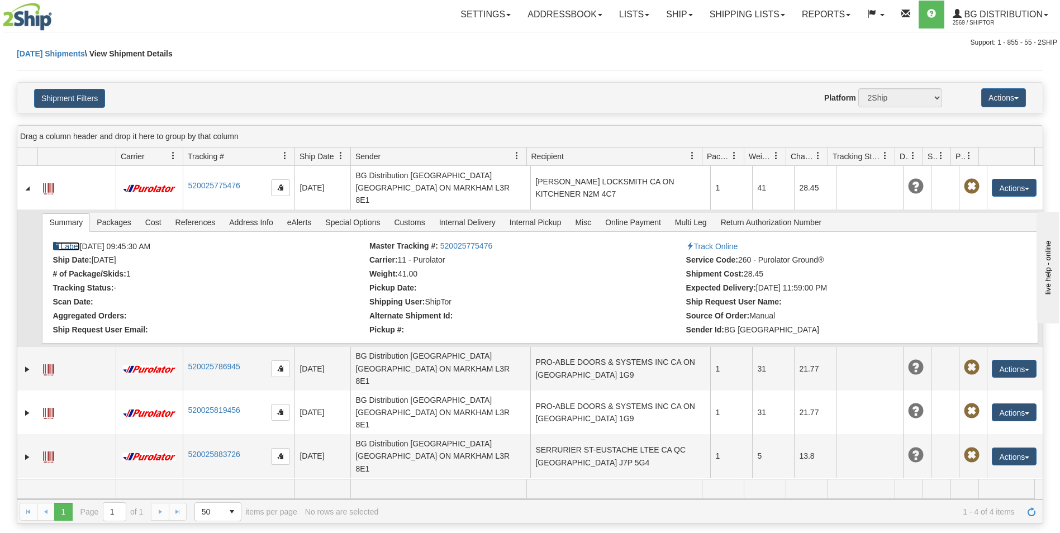
click at [75, 242] on link "Label" at bounding box center [66, 246] width 27 height 9
click at [665, 12] on link "Ship" at bounding box center [678, 15] width 43 height 28
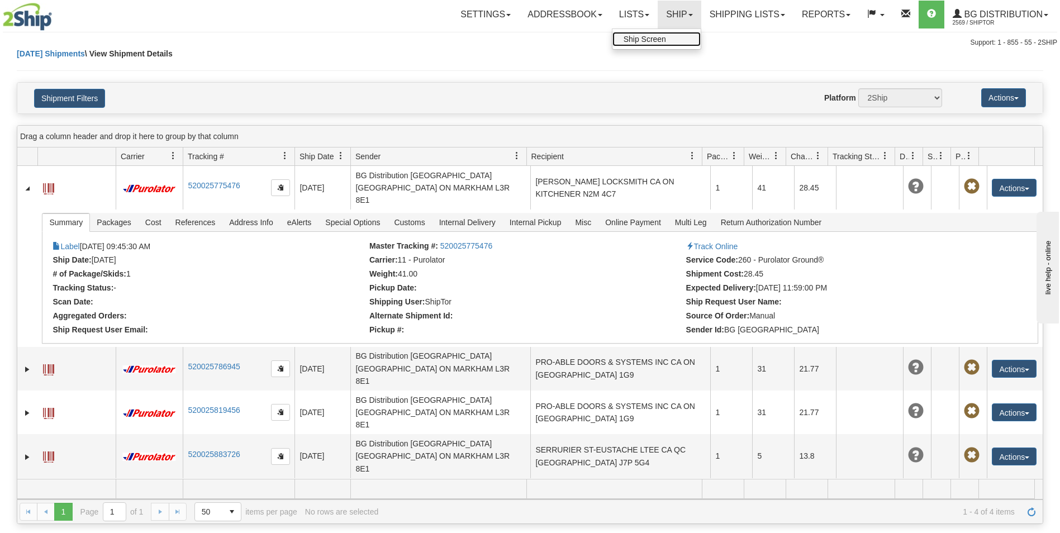
click at [659, 38] on span "Ship Screen" at bounding box center [644, 39] width 42 height 9
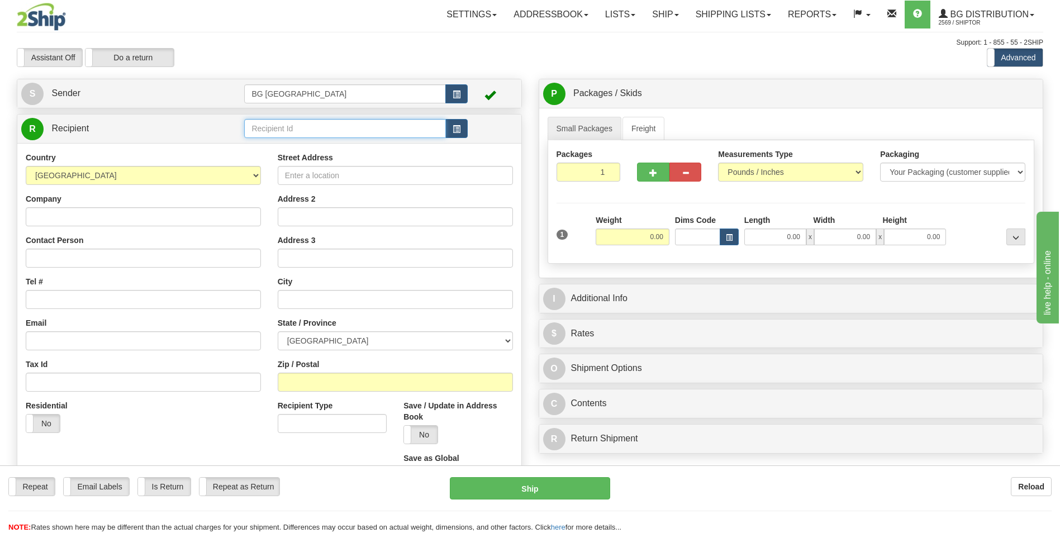
click at [279, 120] on input "text" at bounding box center [344, 128] width 201 height 19
click at [254, 153] on li "60829" at bounding box center [345, 146] width 200 height 15
type input "60829"
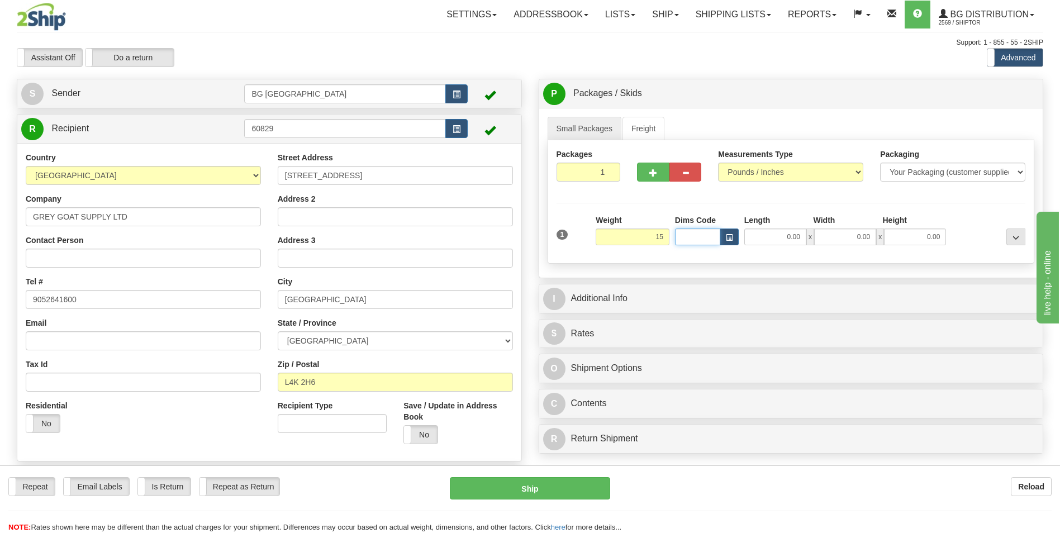
type input "15.00"
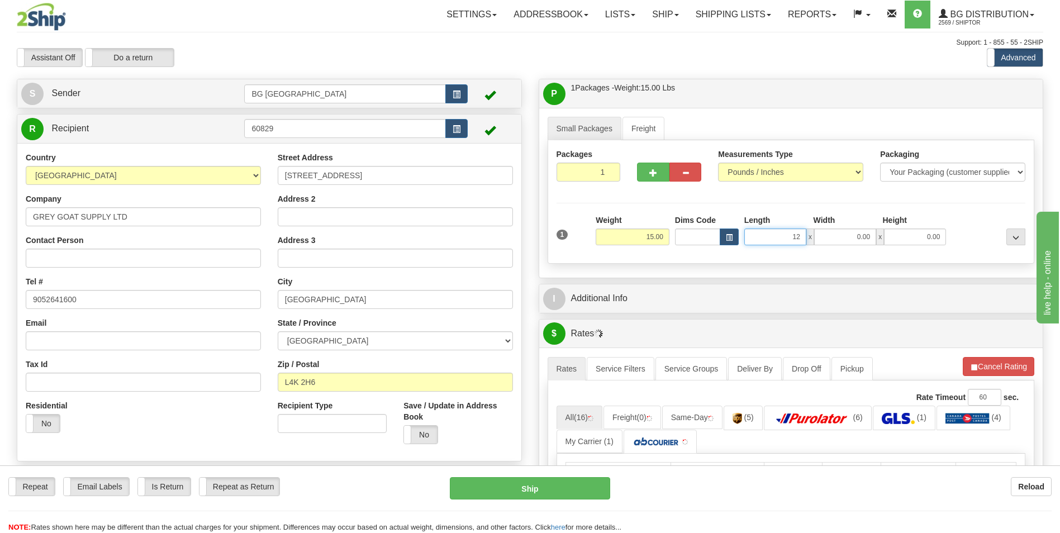
type input "12.00"
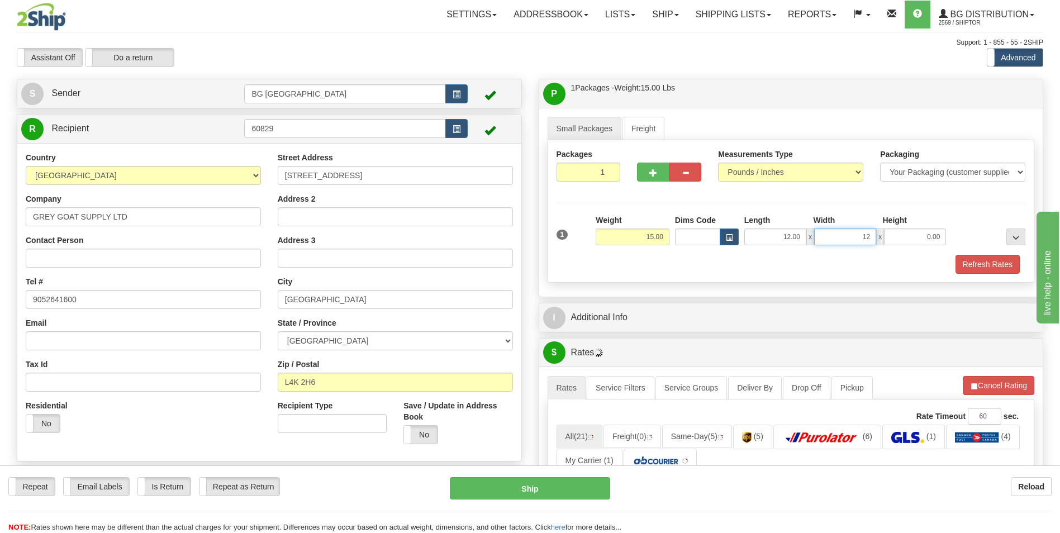
type input "12.00"
type input "8.00"
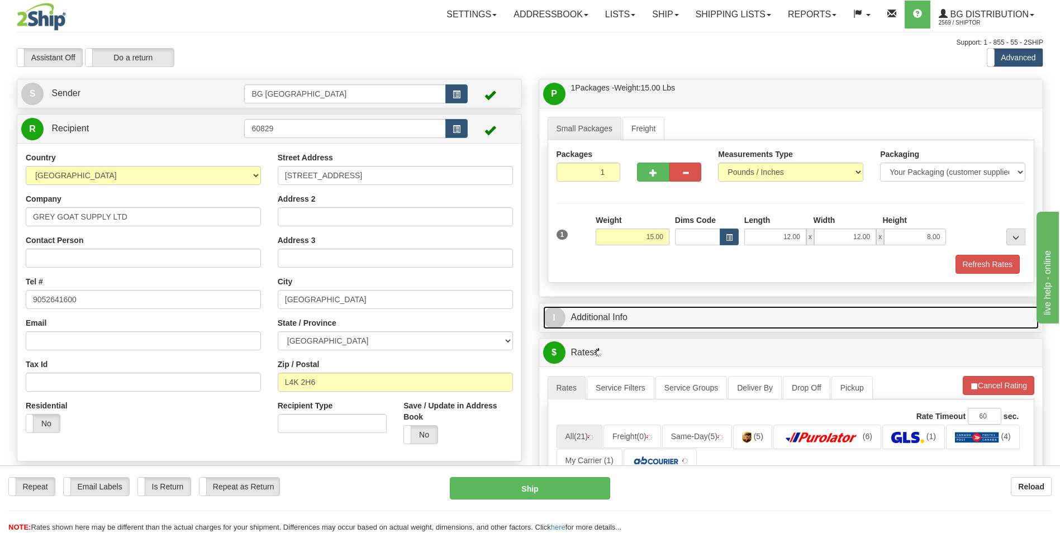
click at [617, 310] on link "I Additional Info" at bounding box center [791, 317] width 496 height 23
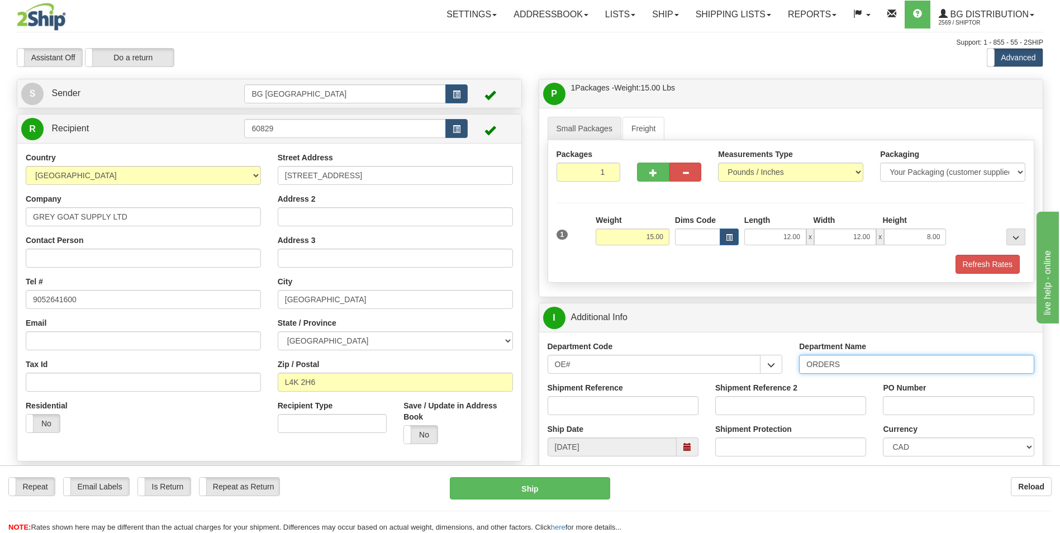
click at [851, 368] on input "ORDERS" at bounding box center [916, 364] width 235 height 19
type input "70182645-03"
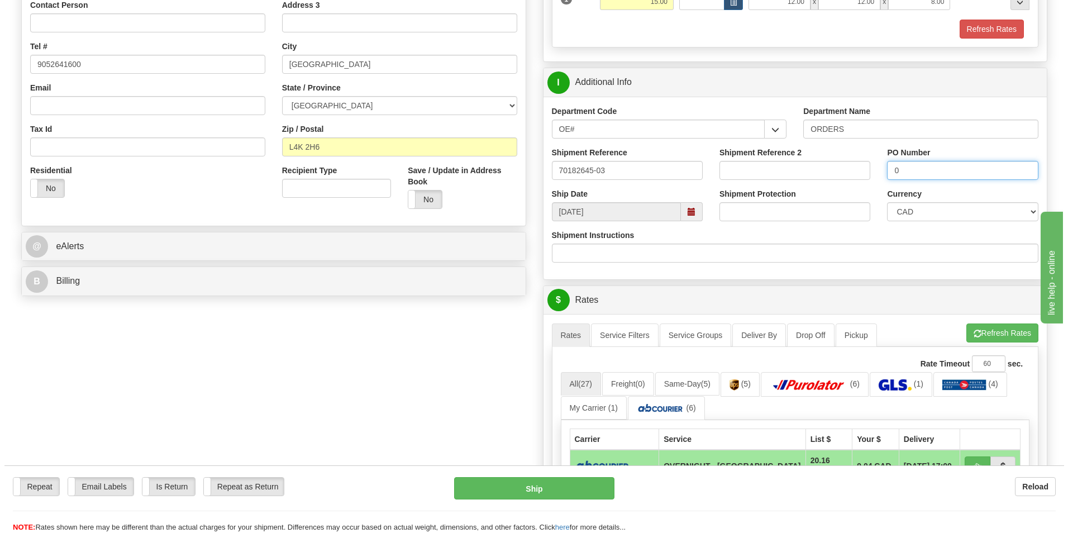
scroll to position [335, 0]
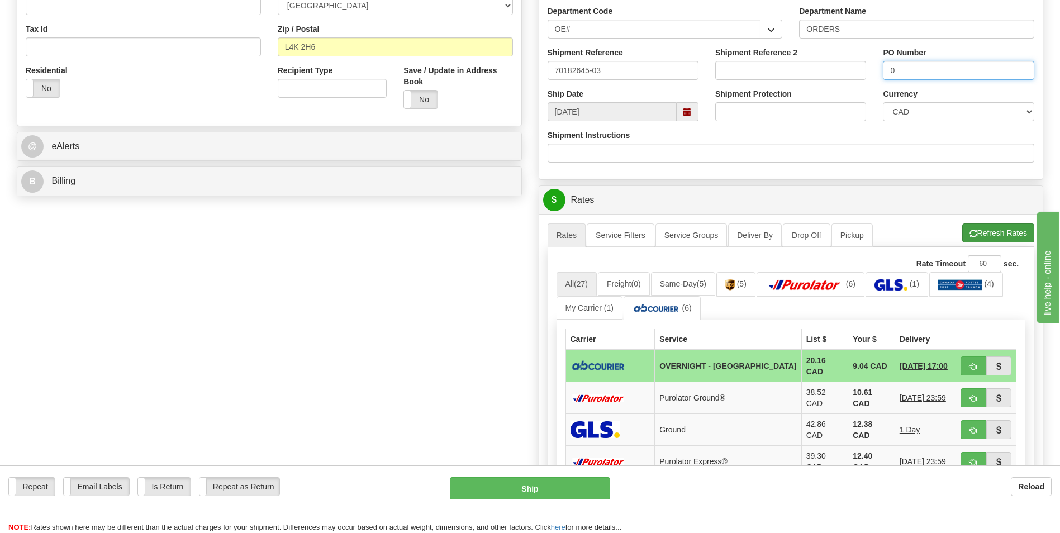
type input "0"
click at [995, 235] on button "Refresh Rates" at bounding box center [998, 232] width 72 height 19
click at [979, 362] on button "button" at bounding box center [973, 365] width 26 height 19
type input "4"
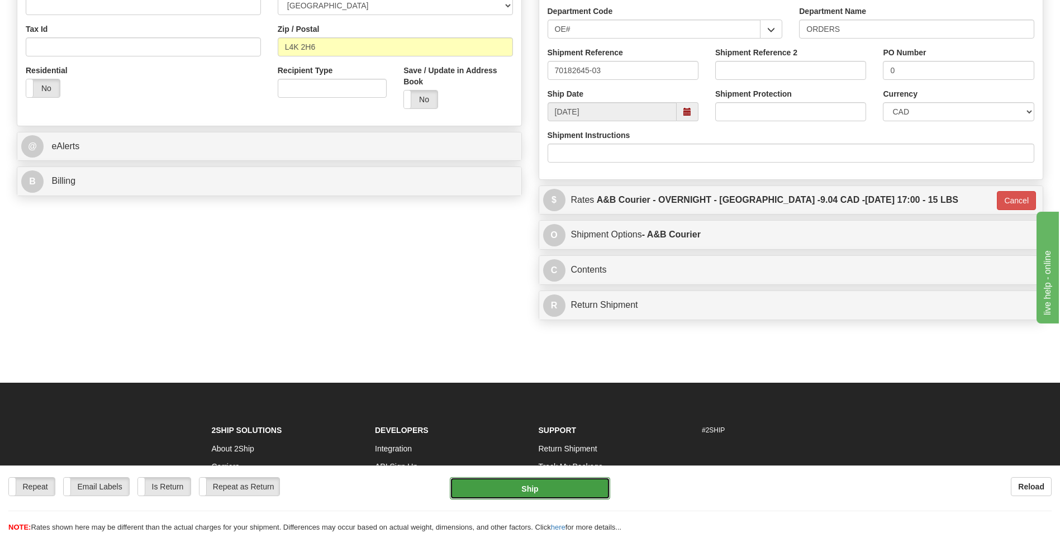
click at [554, 494] on button "Ship" at bounding box center [530, 488] width 160 height 22
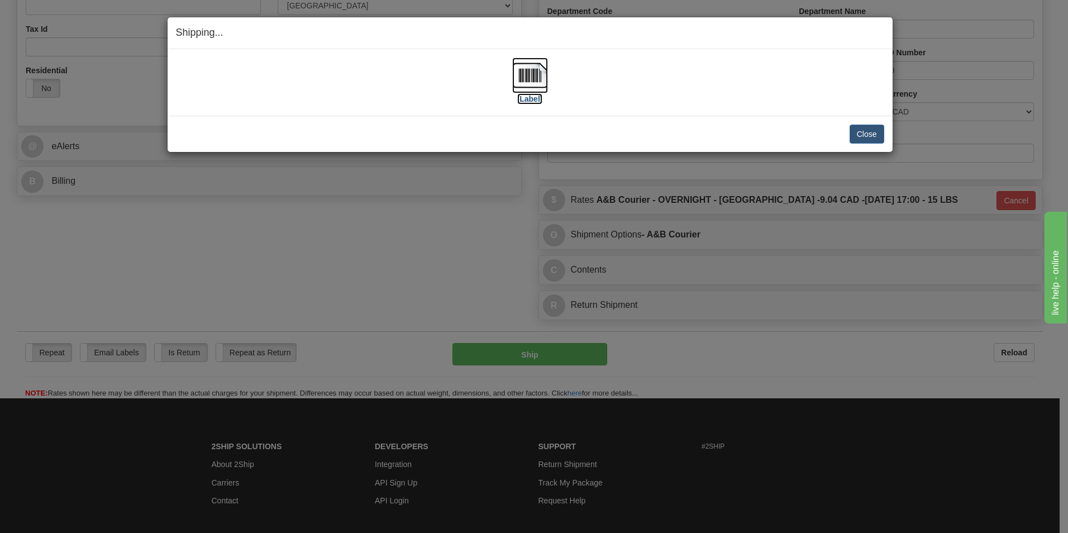
click at [523, 69] on img at bounding box center [530, 76] width 36 height 36
click at [861, 134] on button "Close" at bounding box center [867, 134] width 35 height 19
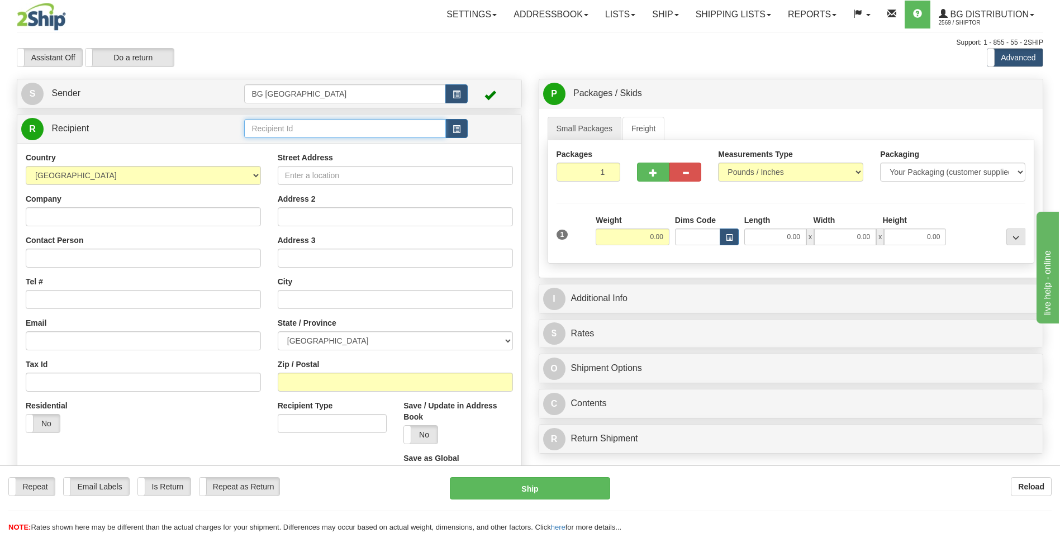
click at [273, 124] on input "text" at bounding box center [344, 128] width 201 height 19
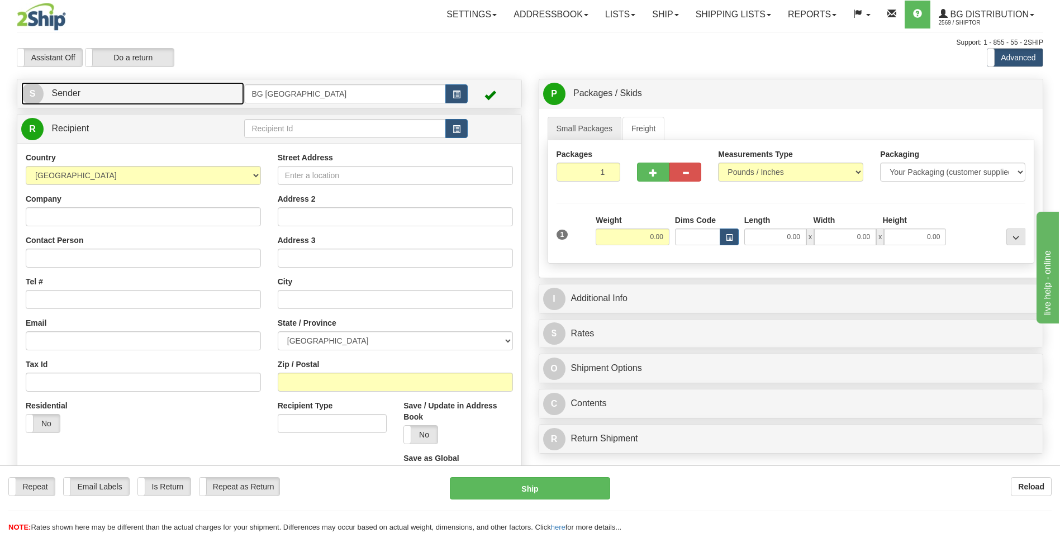
click at [166, 99] on link "S Sender" at bounding box center [132, 93] width 223 height 23
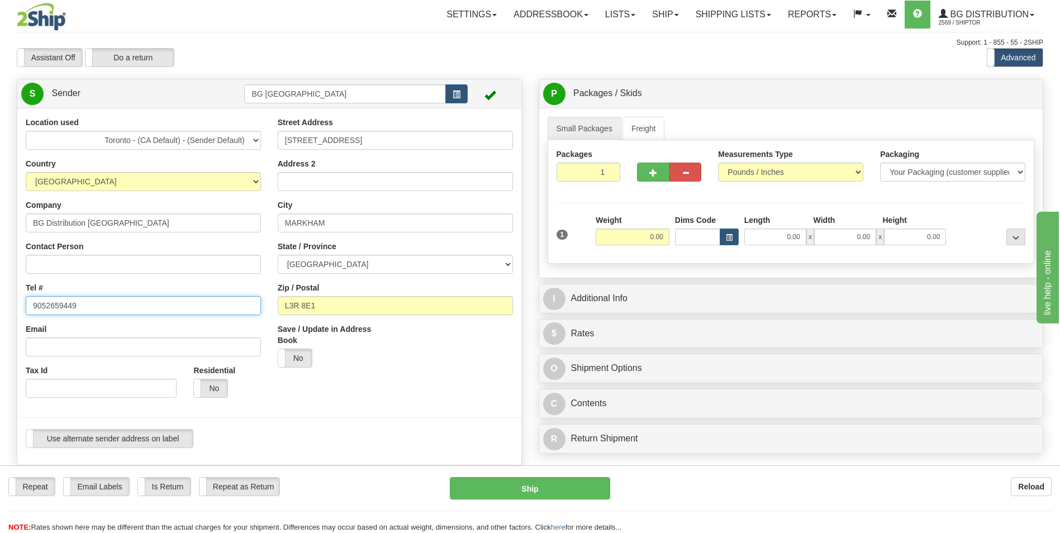
click at [75, 299] on input "9052659449" at bounding box center [143, 305] width 235 height 19
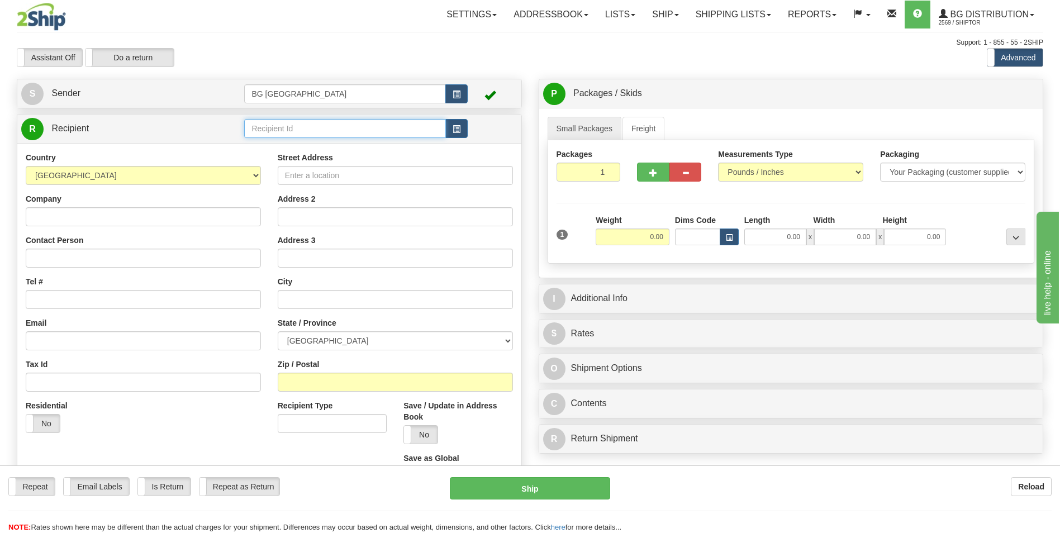
click at [287, 126] on input "text" at bounding box center [344, 128] width 201 height 19
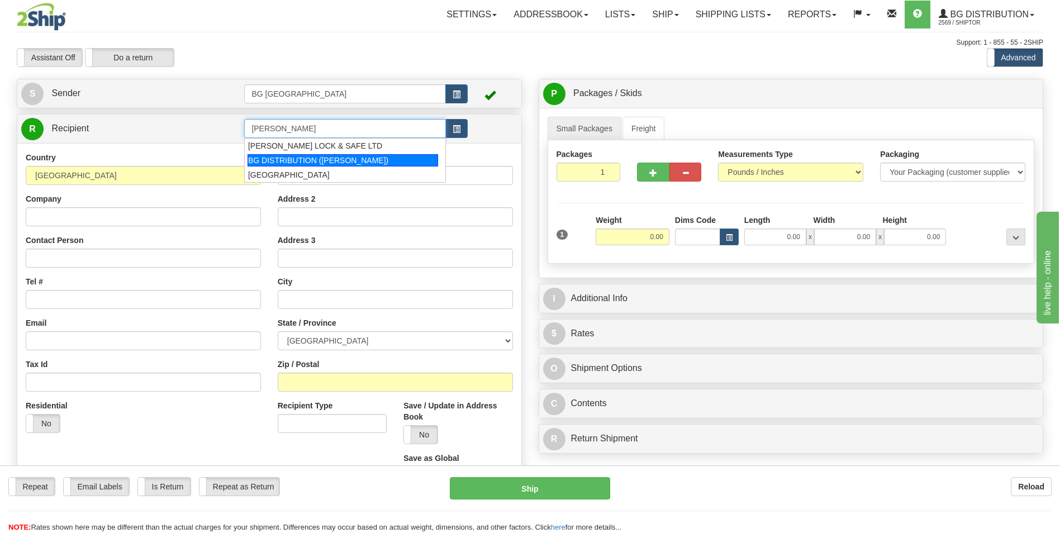
click at [288, 161] on div "BG DISTRIBUTION ([PERSON_NAME])" at bounding box center [342, 160] width 190 height 12
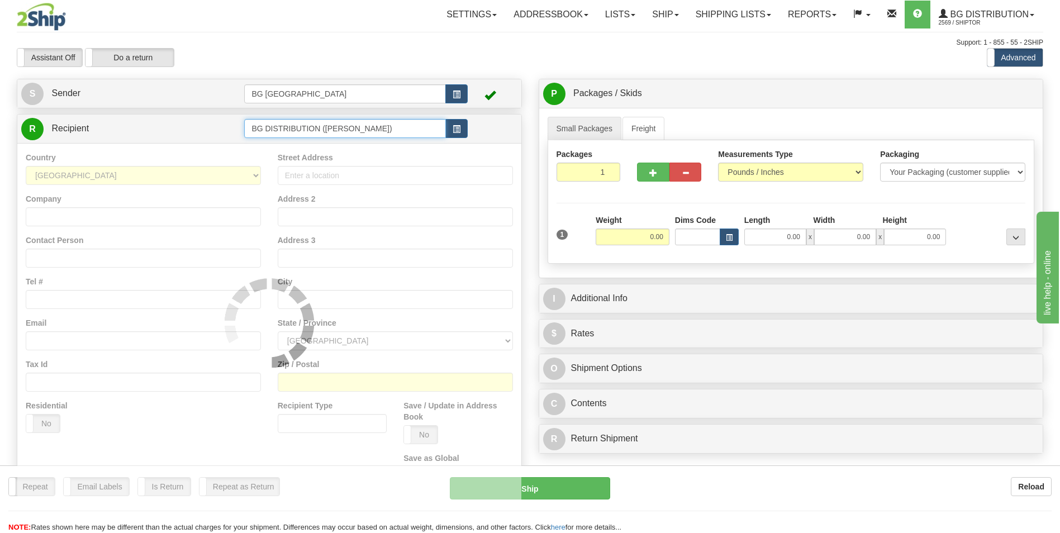
type input "BG DISTRIBUTION ([PERSON_NAME])"
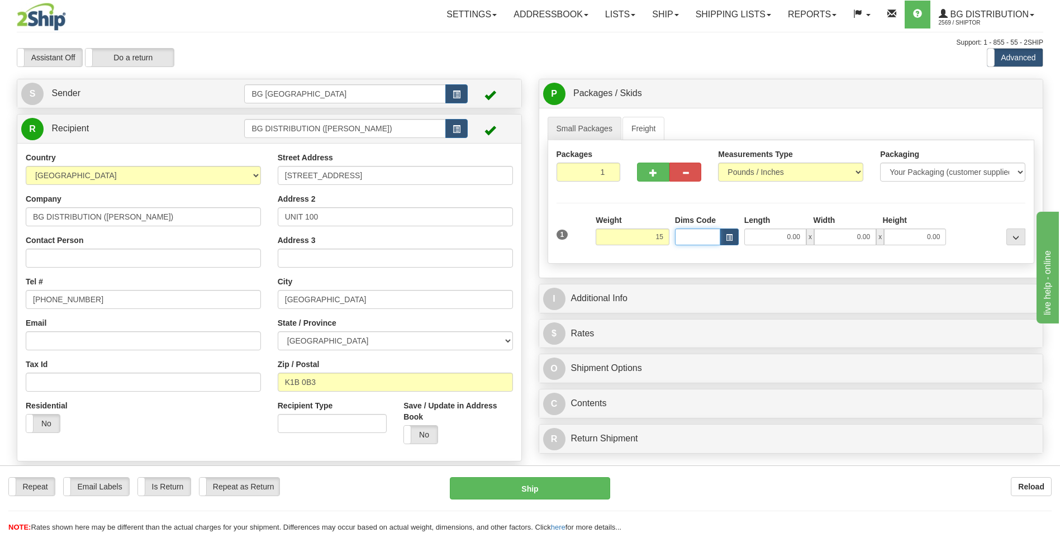
type input "15.00"
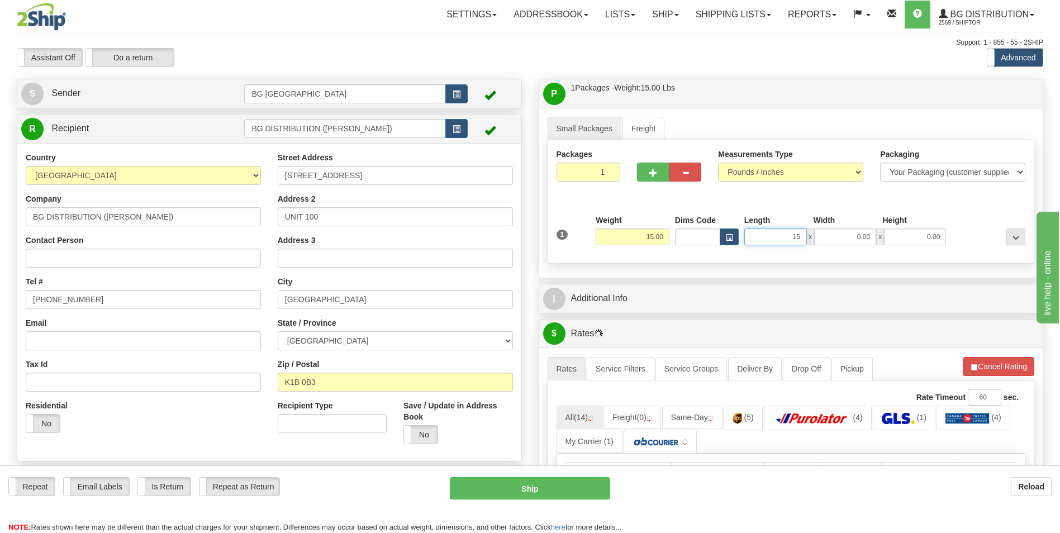
type input "15.00"
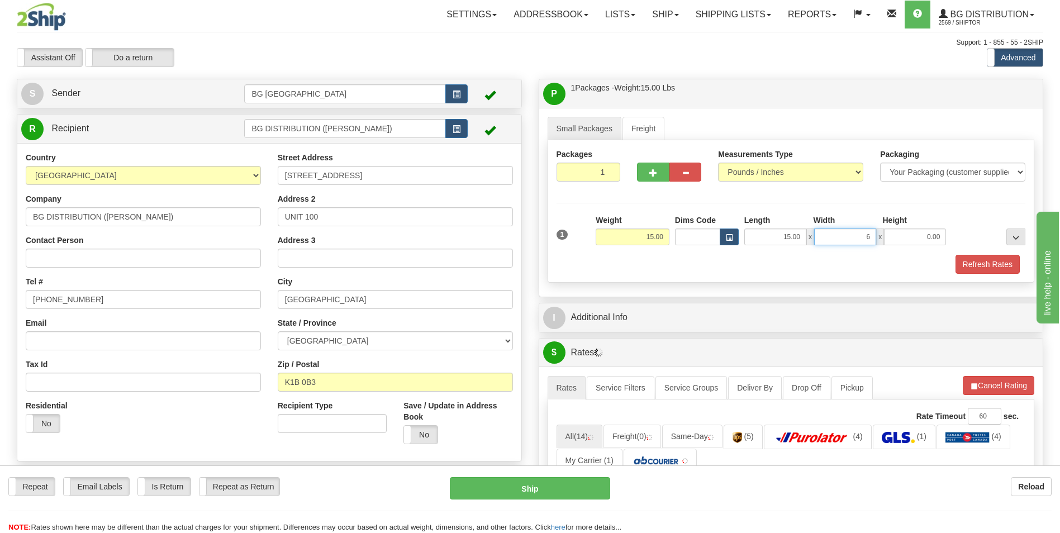
type input "6.00"
type input "4.00"
click at [651, 169] on span "button" at bounding box center [653, 172] width 8 height 7
type input "2"
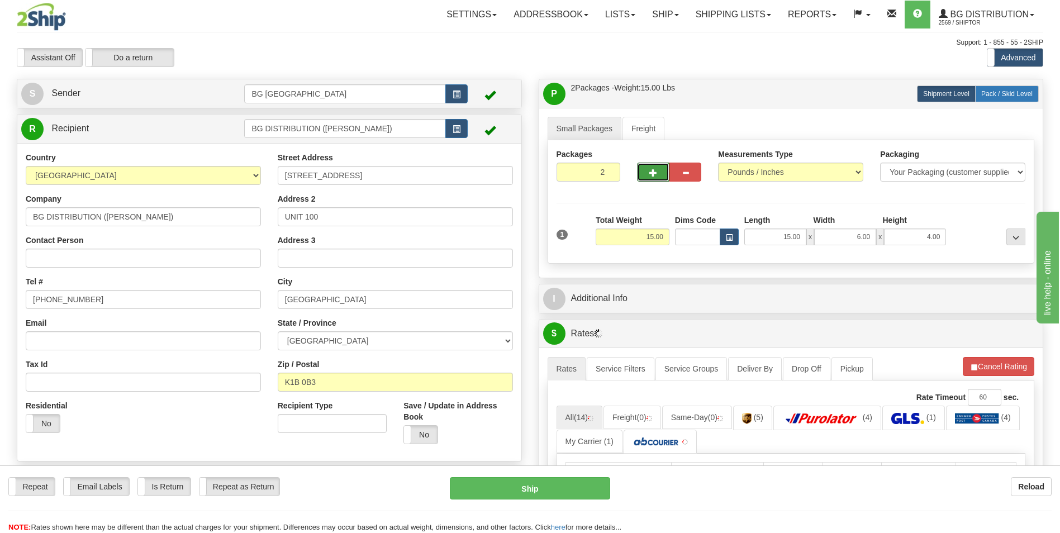
click at [1002, 92] on span "Pack / Skid Level" at bounding box center [1006, 94] width 51 height 8
radio input "true"
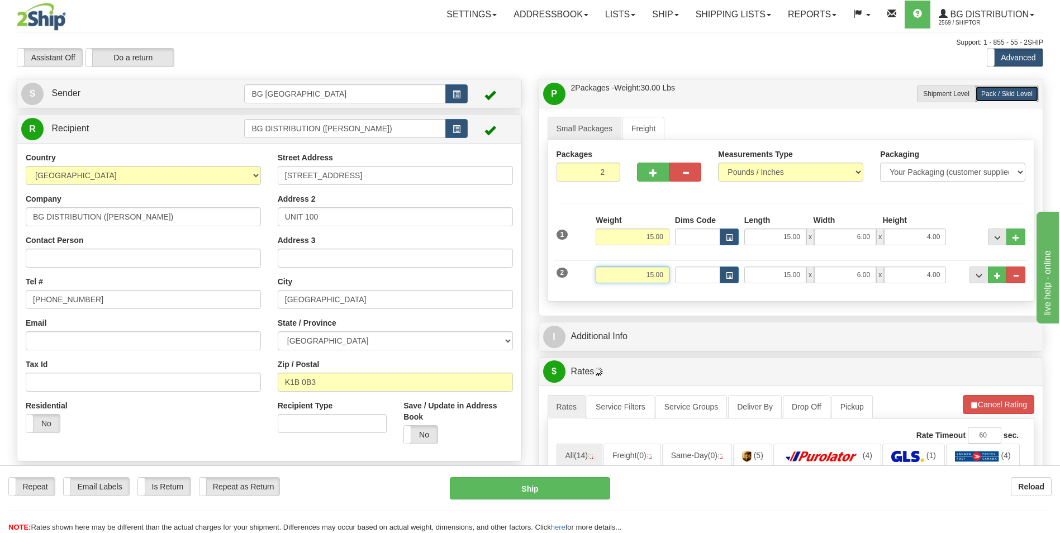
click at [657, 276] on input "15.00" at bounding box center [632, 274] width 74 height 17
type input "5.00"
type input "10.00"
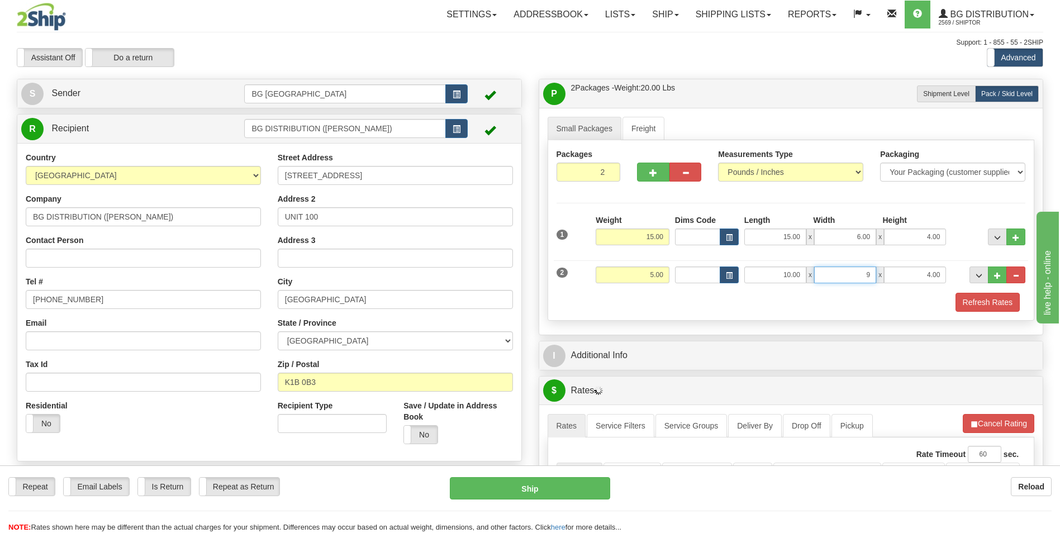
type input "9.00"
type input "4.00"
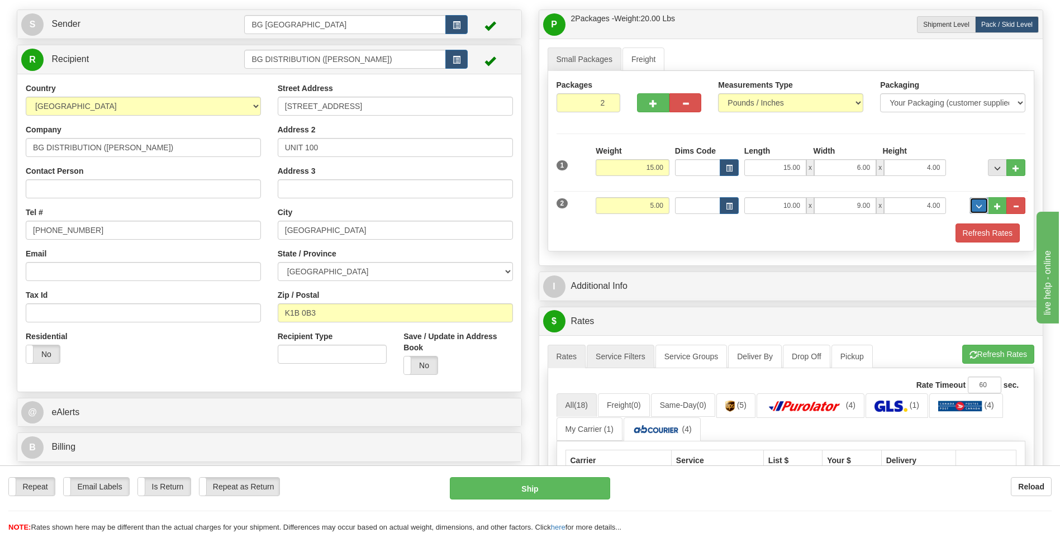
scroll to position [168, 0]
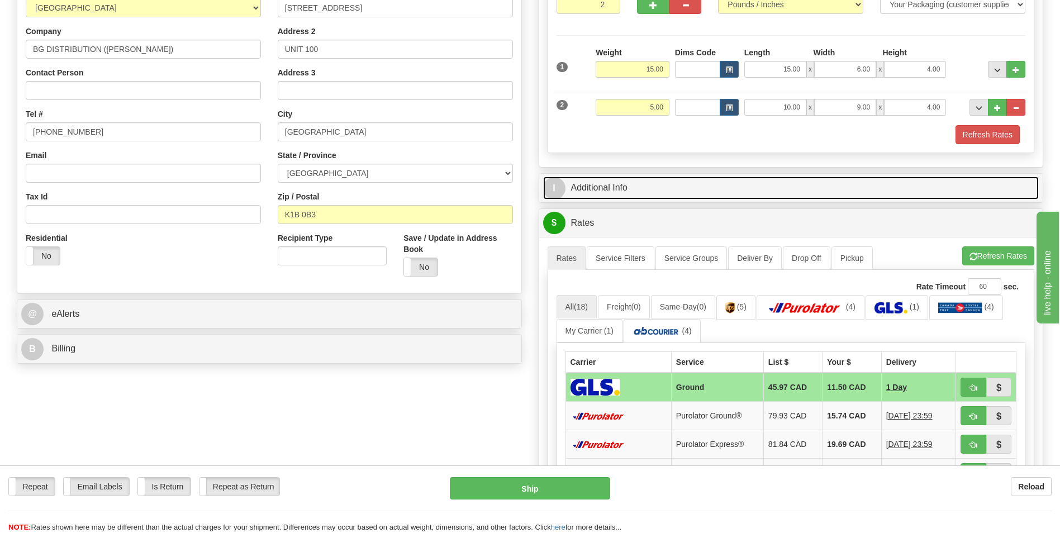
click at [604, 187] on link "I Additional Info" at bounding box center [791, 188] width 496 height 23
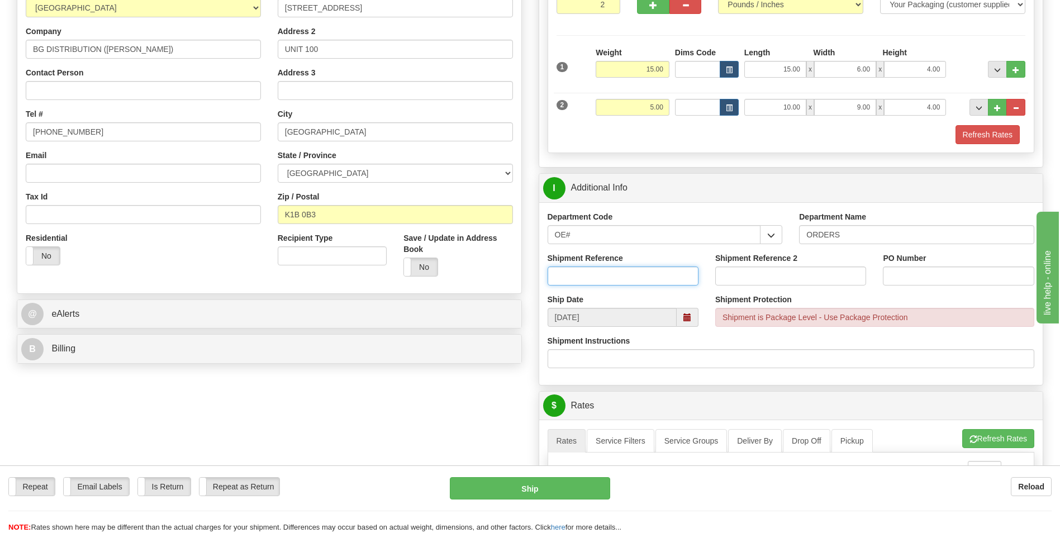
click at [605, 269] on input "Shipment Reference" at bounding box center [622, 275] width 151 height 19
type input "7"
type input "165294-00"
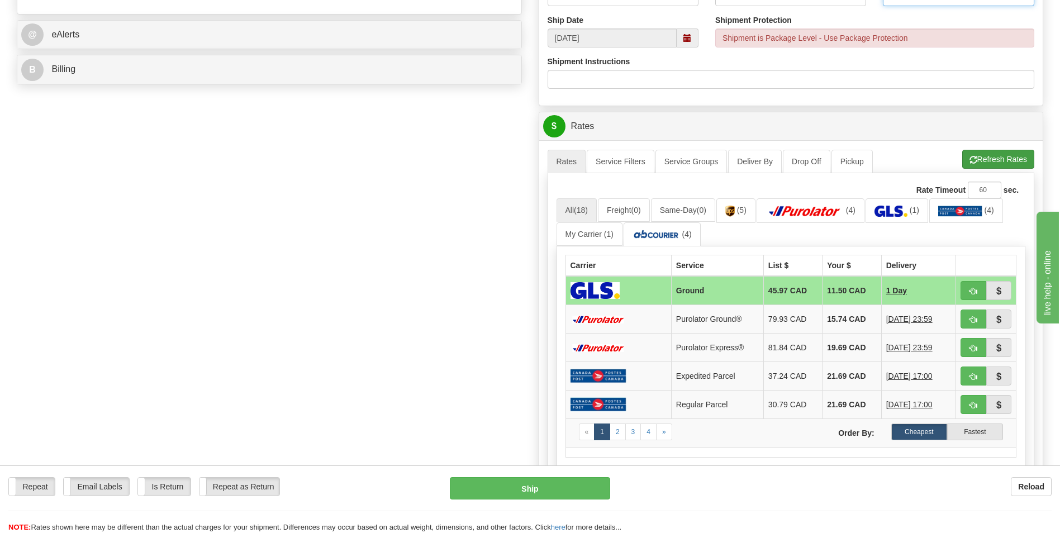
type input "0"
click at [981, 159] on button "Refresh Rates" at bounding box center [998, 159] width 72 height 19
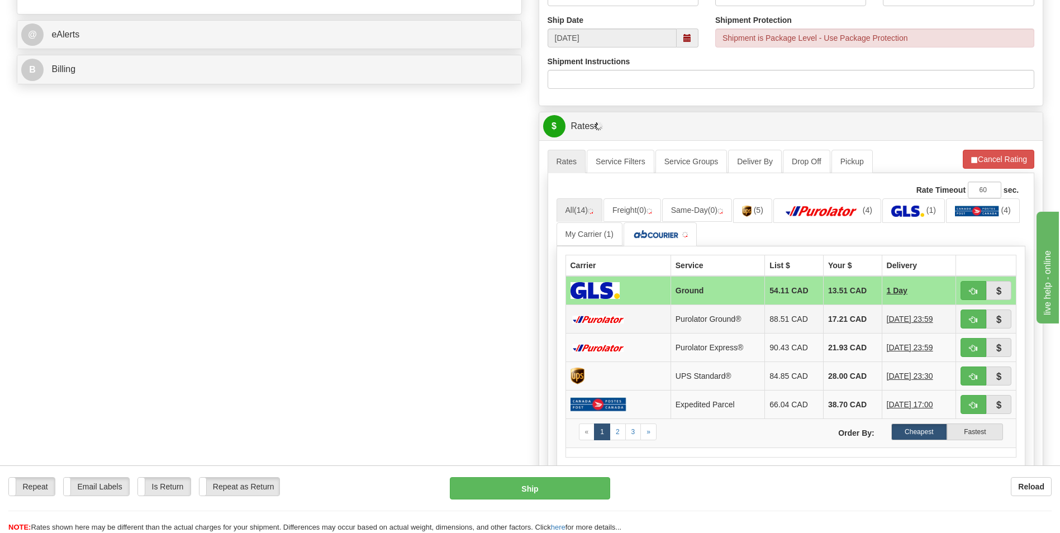
click at [823, 313] on td "17.21 CAD" at bounding box center [852, 319] width 59 height 28
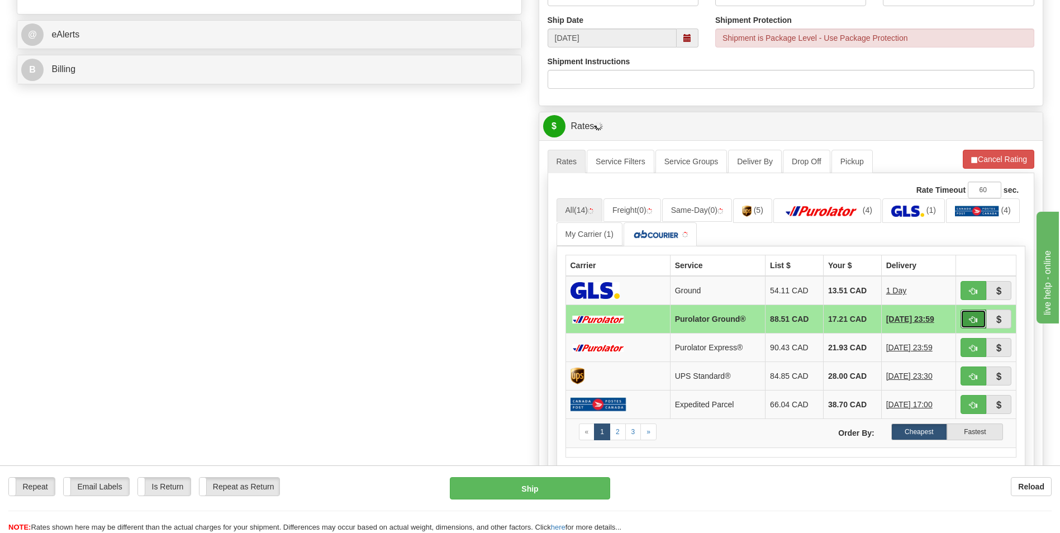
click at [969, 317] on span "button" at bounding box center [973, 319] width 8 height 7
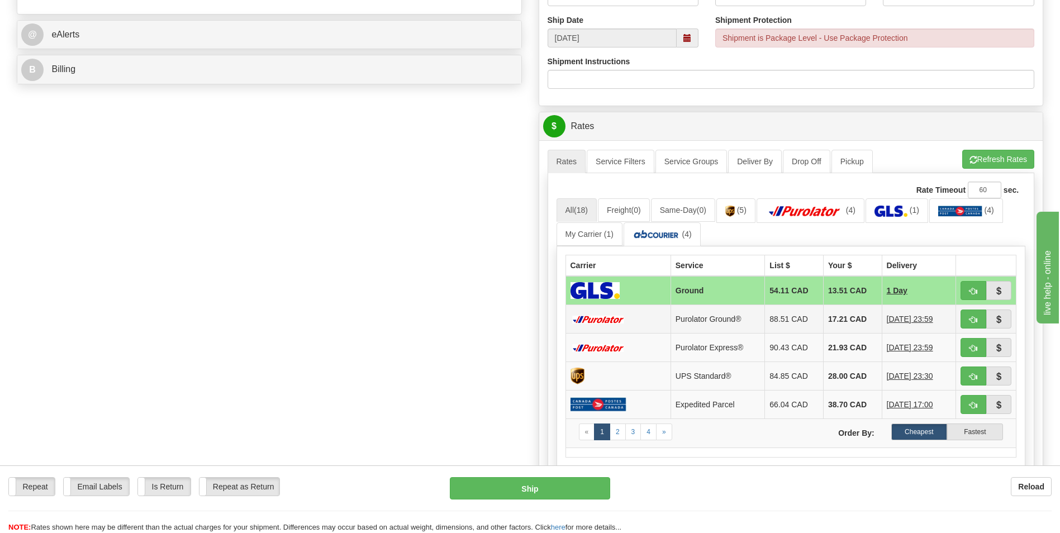
click at [829, 317] on td "17.21 CAD" at bounding box center [852, 319] width 59 height 28
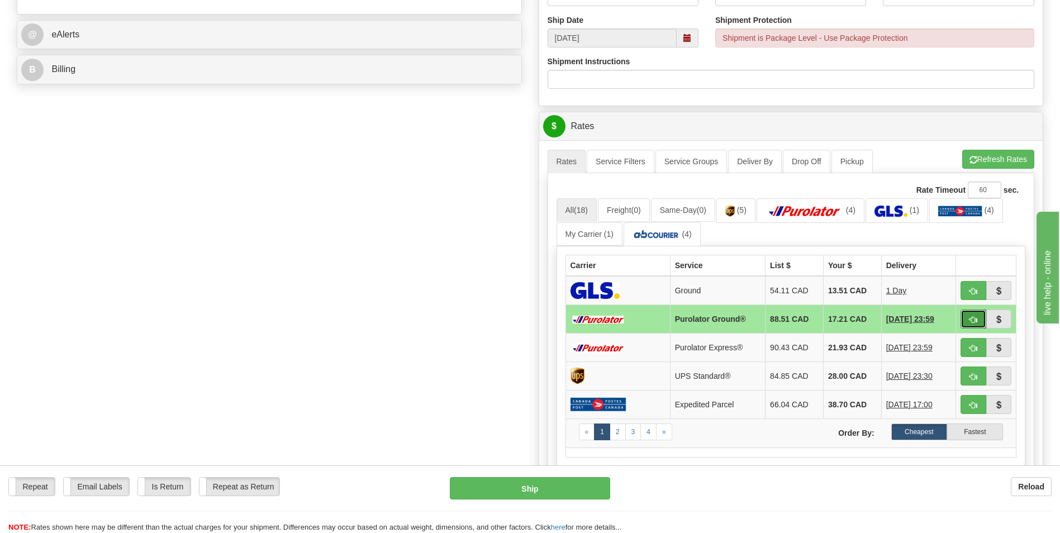
click at [964, 314] on button "button" at bounding box center [973, 318] width 26 height 19
type input "260"
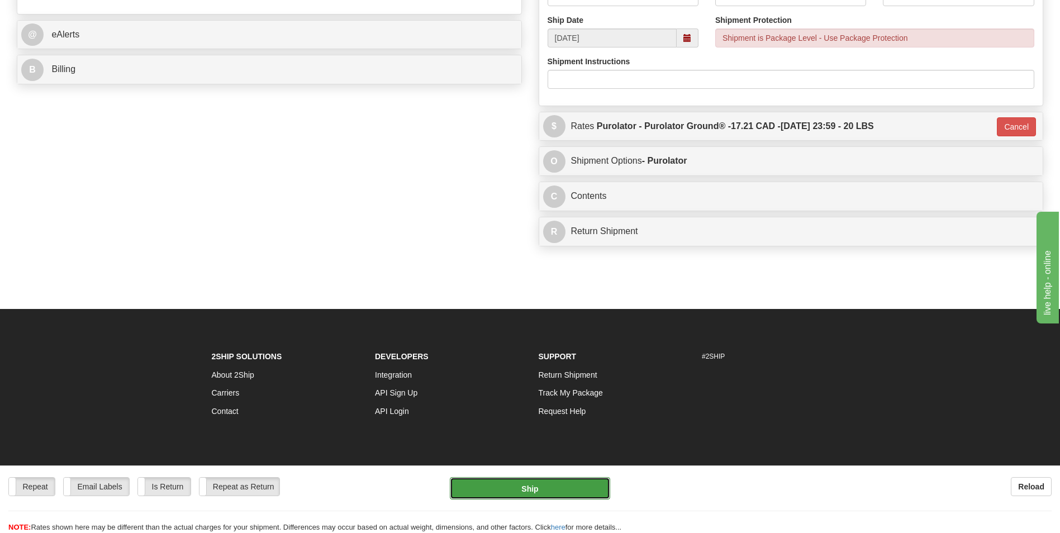
click at [526, 487] on button "Ship" at bounding box center [530, 488] width 160 height 22
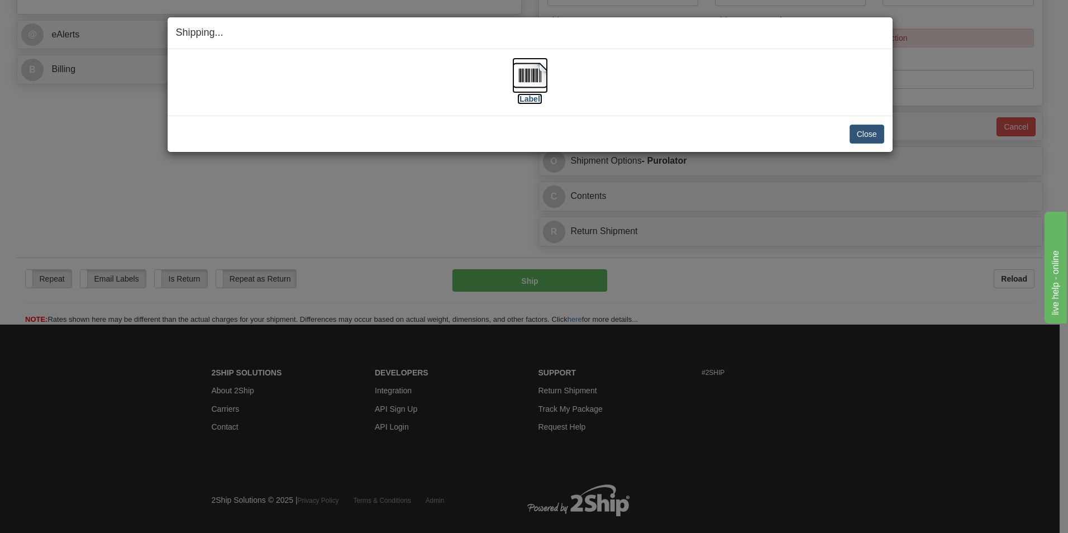
click at [538, 77] on img at bounding box center [530, 76] width 36 height 36
click at [863, 135] on button "Close" at bounding box center [867, 134] width 35 height 19
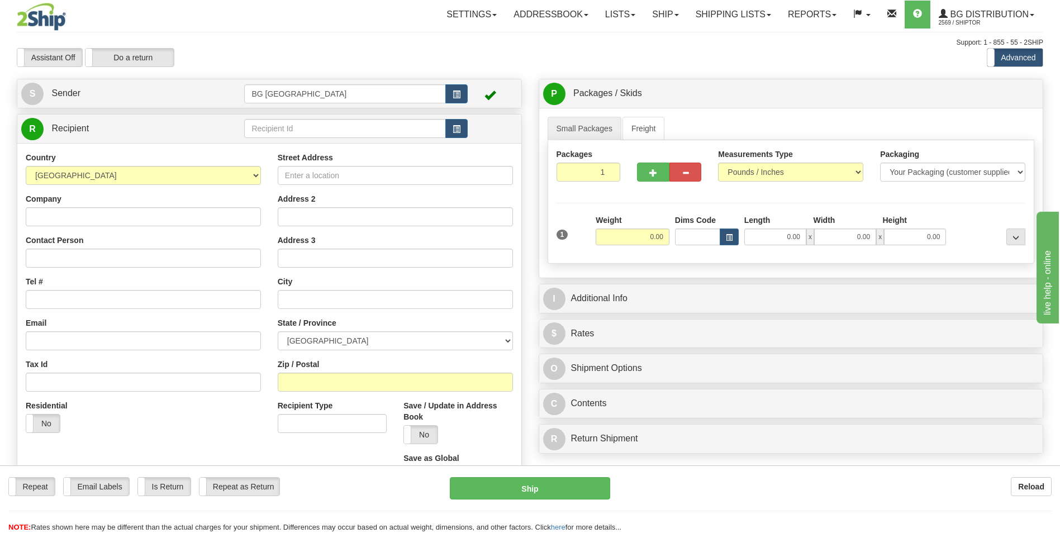
click at [347, 118] on td at bounding box center [355, 128] width 223 height 23
click at [345, 126] on input "text" at bounding box center [344, 128] width 201 height 19
click at [318, 147] on div "BG DISRIBUTION (MON)" at bounding box center [342, 146] width 190 height 12
type input "BG DISRIBUTION (MON)"
type input "15.00"
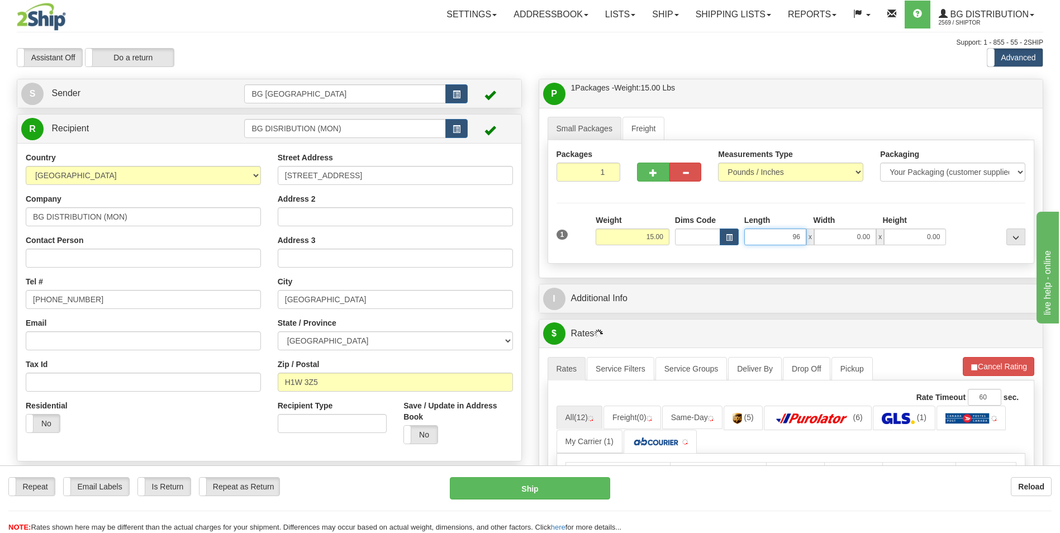
type input "96.00"
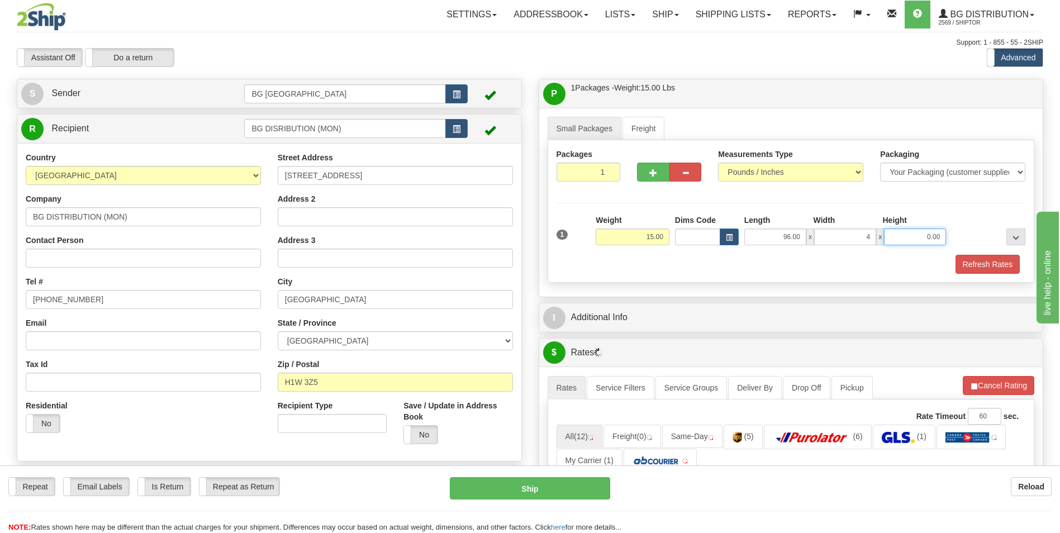
type input "4.00"
type input "2.00"
click at [656, 169] on span "button" at bounding box center [653, 172] width 8 height 7
type input "2"
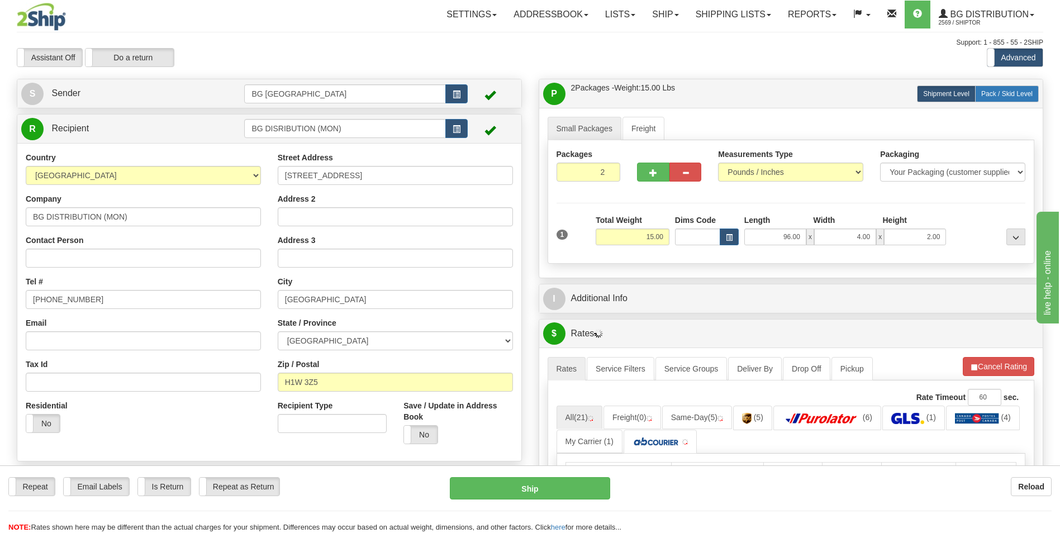
click at [1014, 95] on span "Pack / Skid Level" at bounding box center [1006, 94] width 51 height 8
radio input "true"
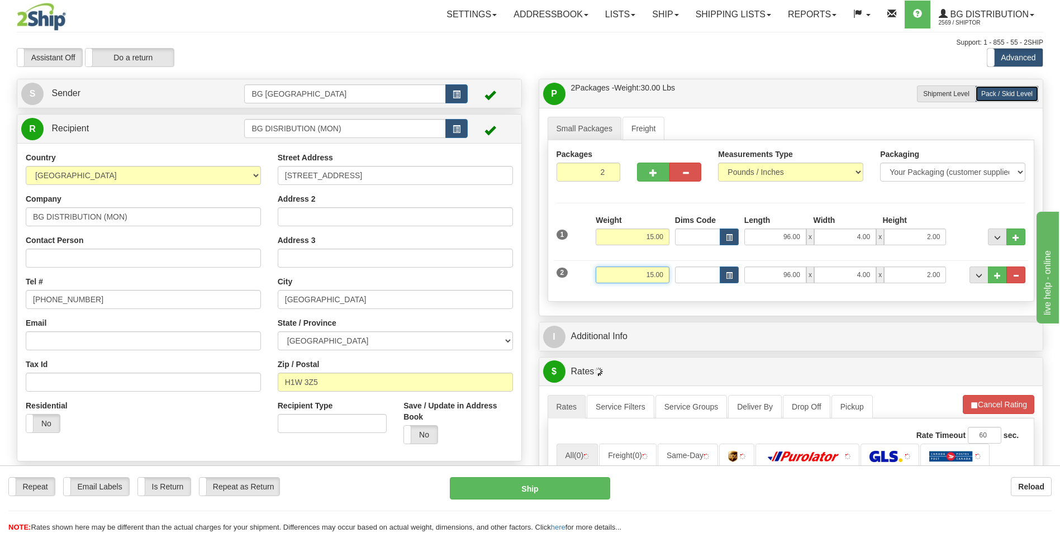
click at [655, 274] on input "15.00" at bounding box center [632, 274] width 74 height 17
type input "3.00"
type input "12.00"
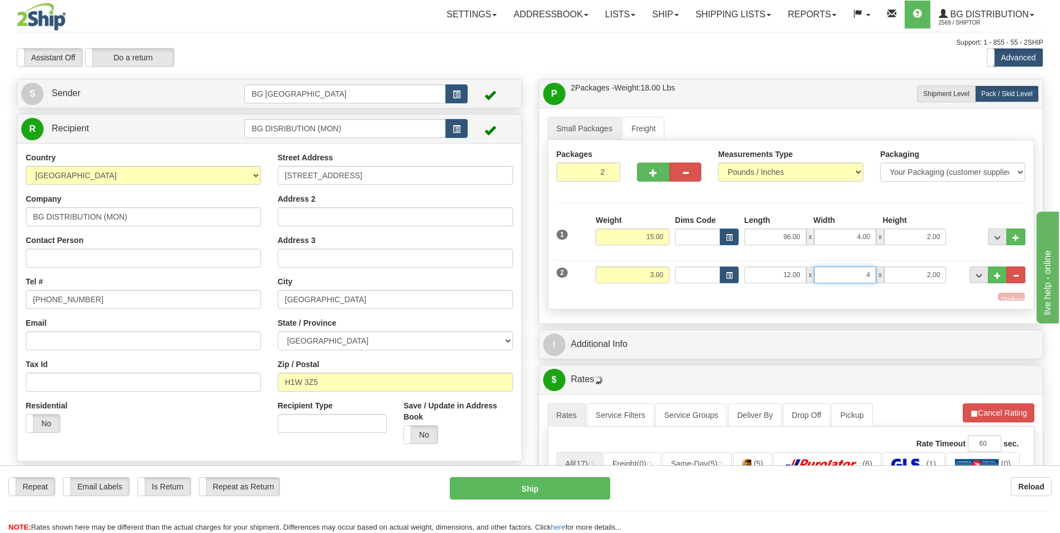
type input "4.00"
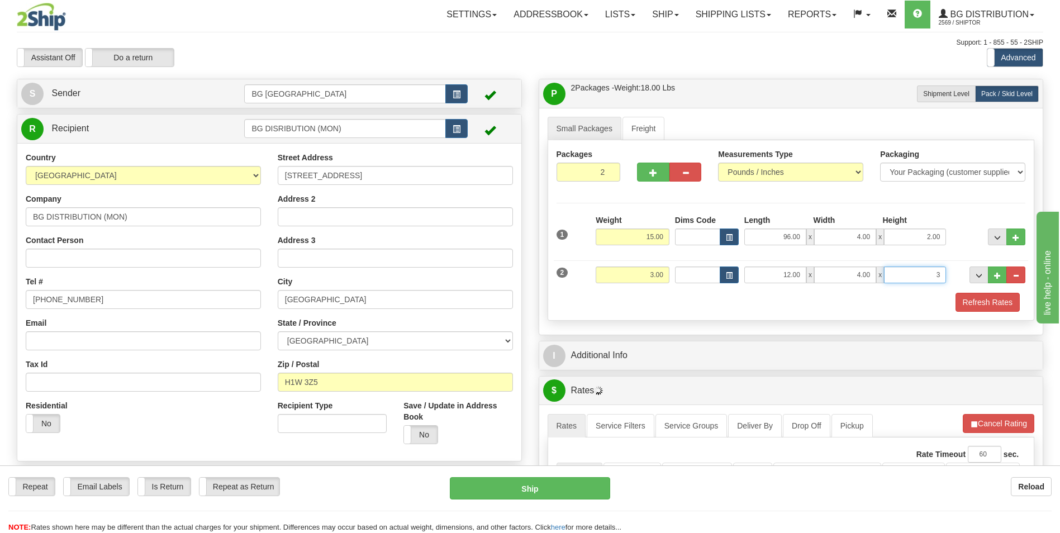
type input "3.00"
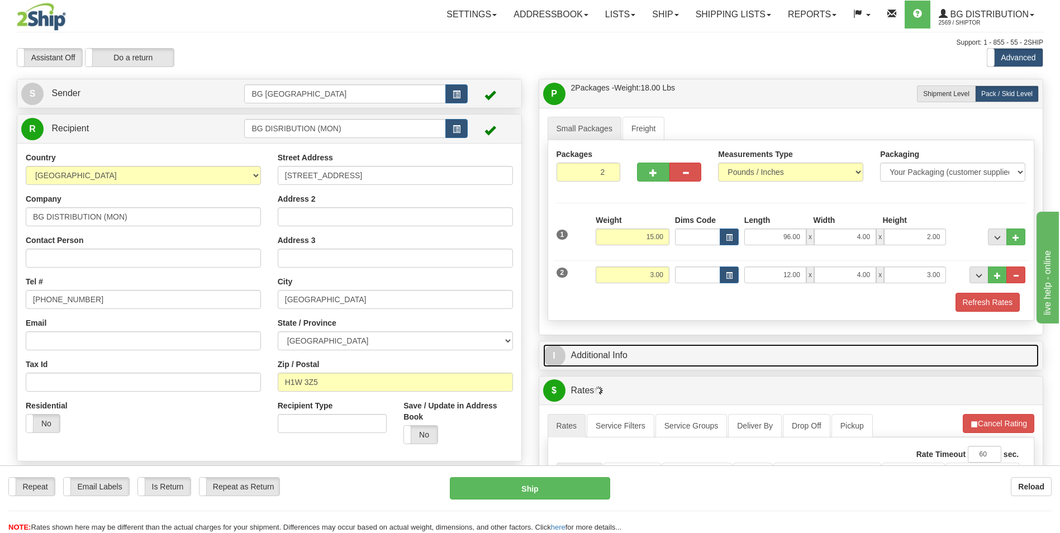
click at [637, 364] on link "I Additional Info" at bounding box center [791, 355] width 496 height 23
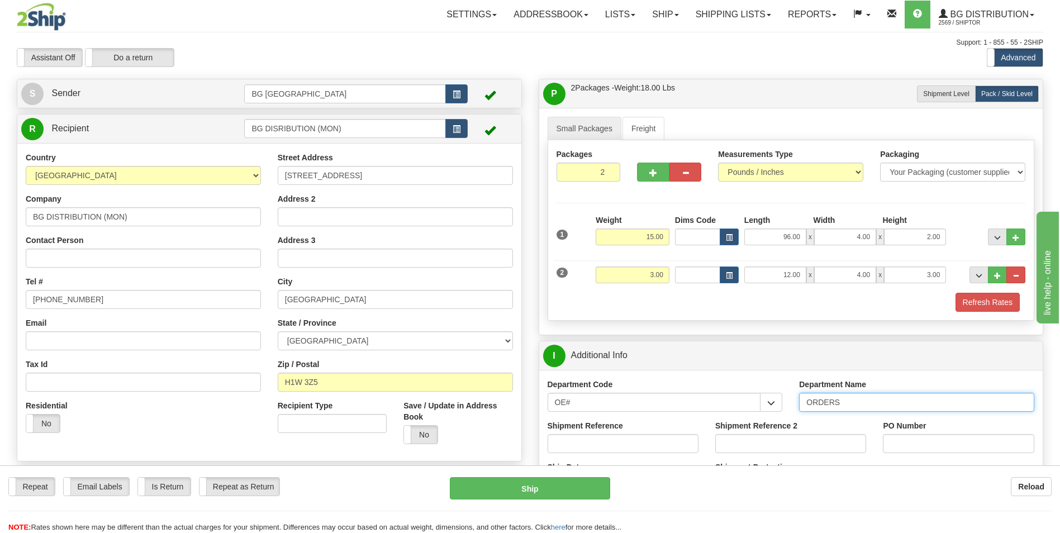
click at [880, 407] on input "ORDERS" at bounding box center [916, 402] width 235 height 19
type input "7"
type input "165161-00"
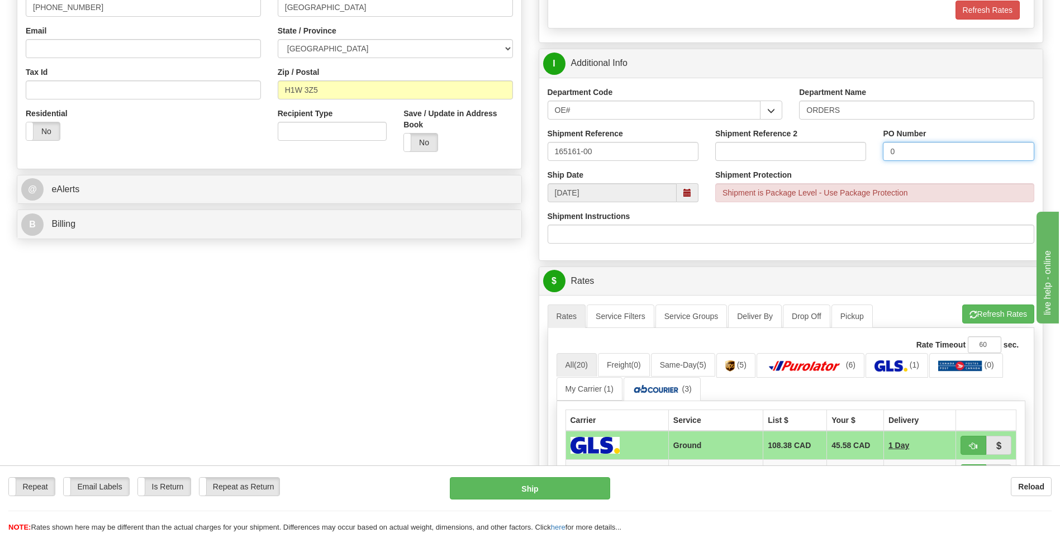
scroll to position [335, 0]
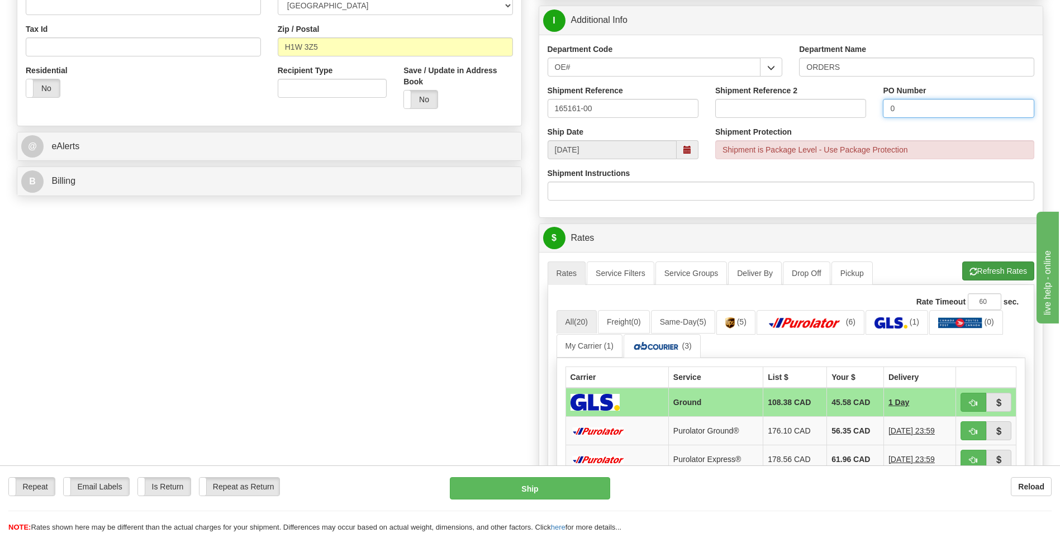
type input "0"
click at [989, 274] on button "Refresh Rates" at bounding box center [998, 270] width 72 height 19
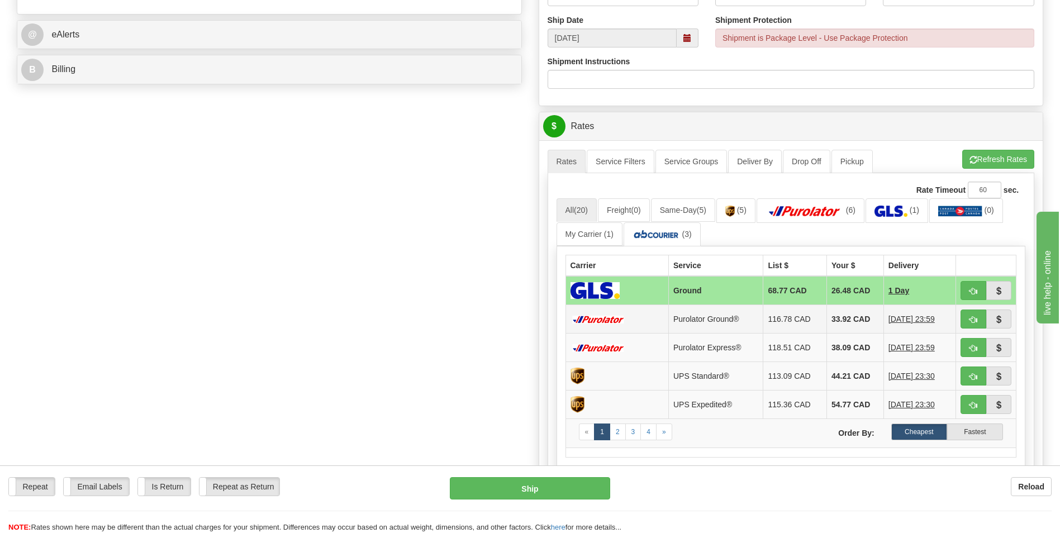
click at [838, 316] on td "33.92 CAD" at bounding box center [855, 319] width 57 height 28
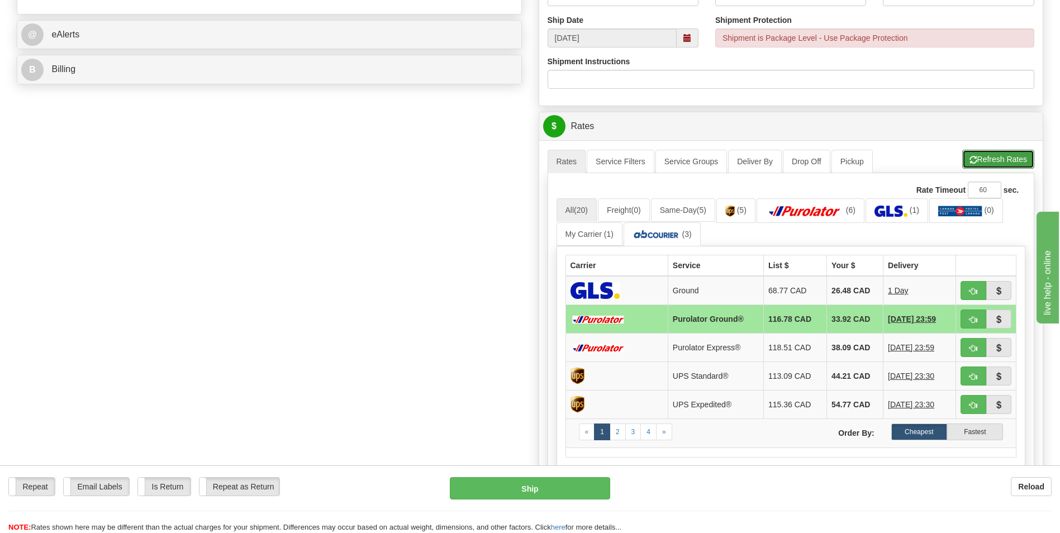
click at [1013, 162] on button "Refresh Rates" at bounding box center [998, 159] width 72 height 19
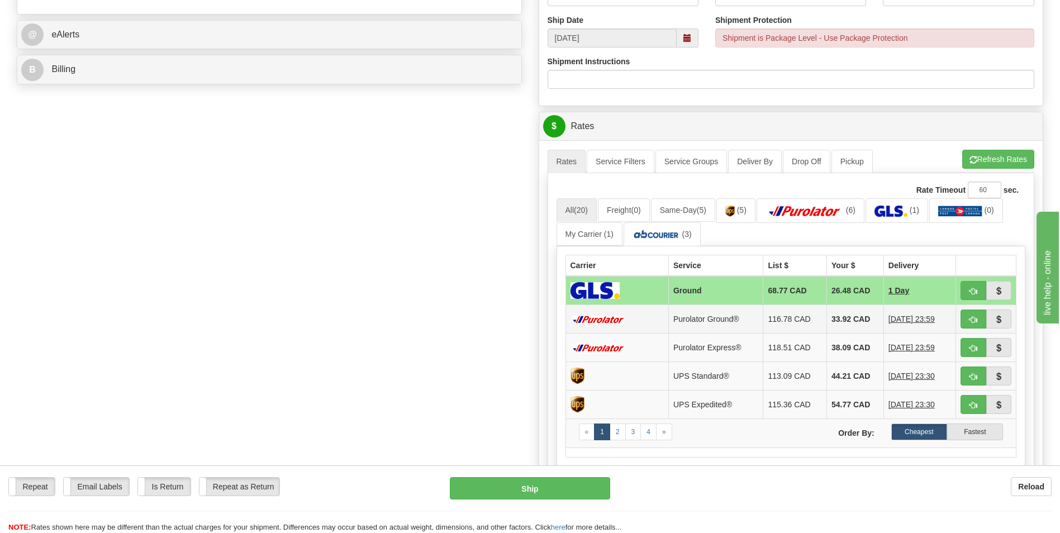
click at [850, 322] on td "33.92 CAD" at bounding box center [855, 319] width 57 height 28
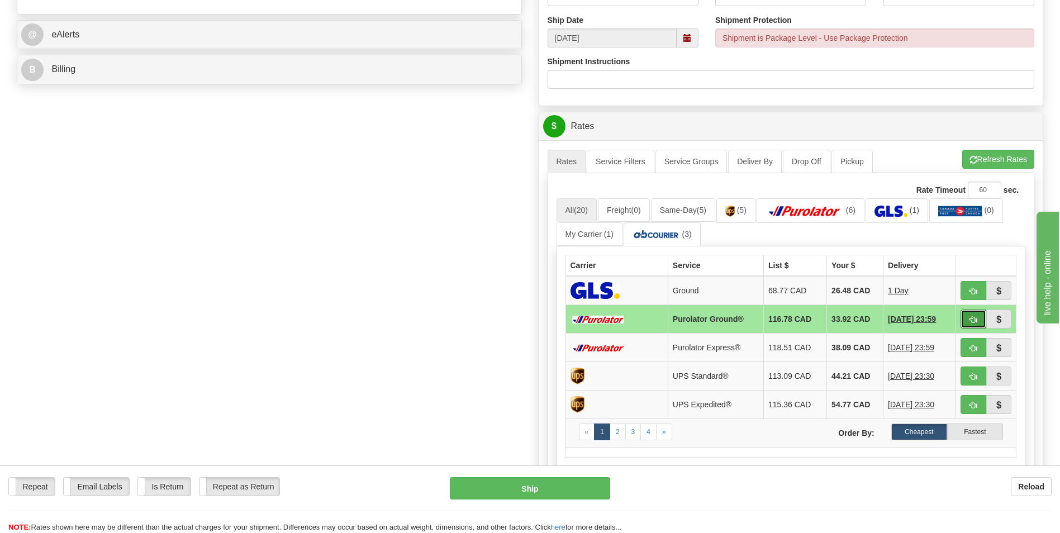
click at [969, 322] on span "button" at bounding box center [973, 319] width 8 height 7
type input "260"
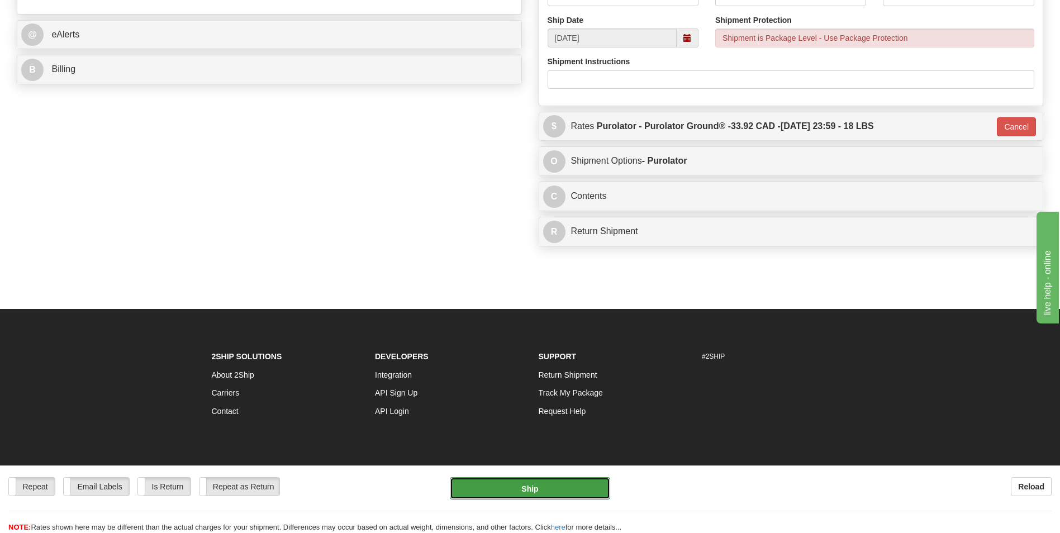
click at [509, 492] on button "Ship" at bounding box center [530, 488] width 160 height 22
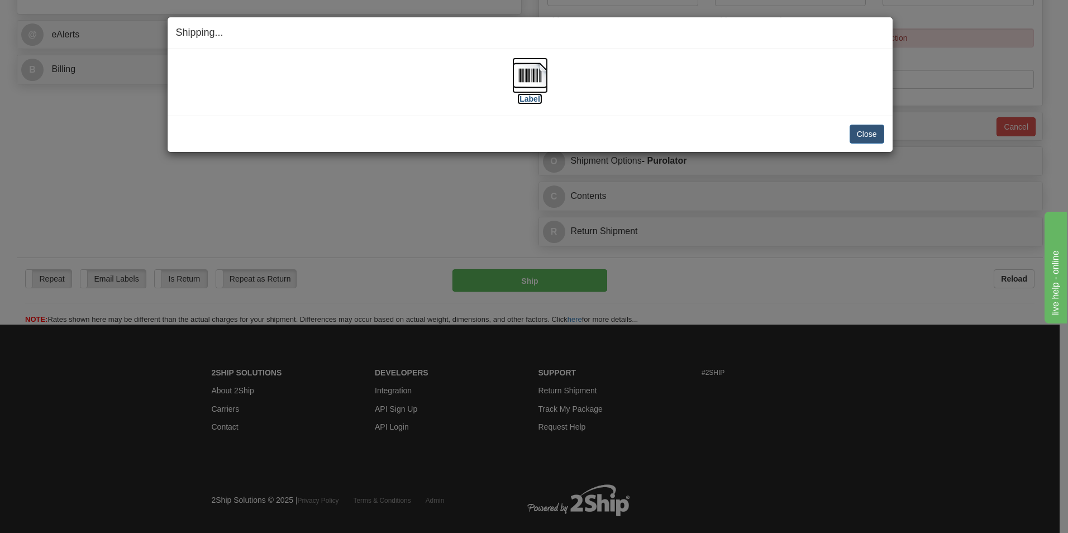
click at [530, 74] on img at bounding box center [530, 76] width 36 height 36
click at [875, 129] on button "Close" at bounding box center [867, 134] width 35 height 19
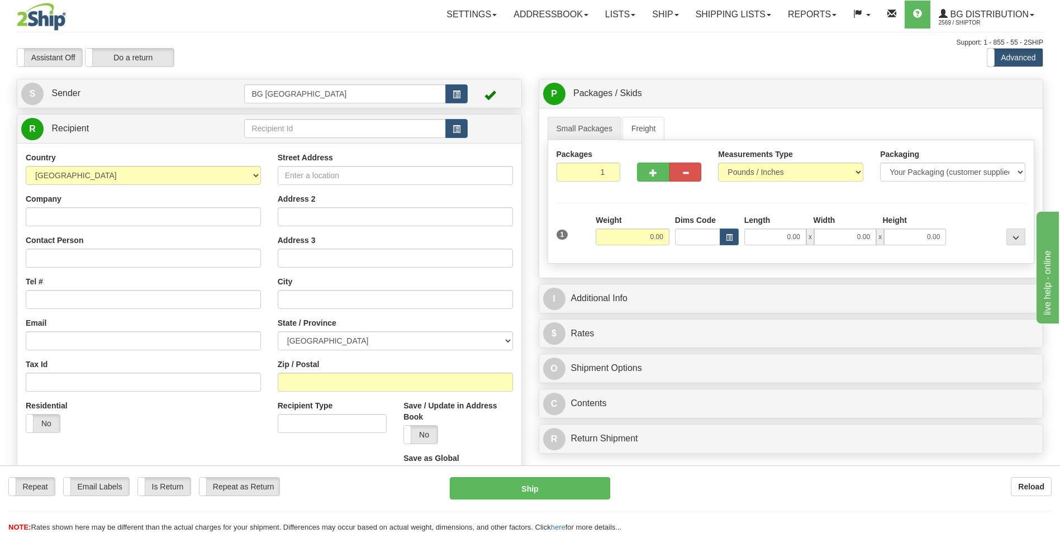
click at [600, 221] on label "Weight" at bounding box center [608, 219] width 26 height 11
copy label "Weight"
click at [213, 86] on link "S Sender" at bounding box center [132, 93] width 223 height 23
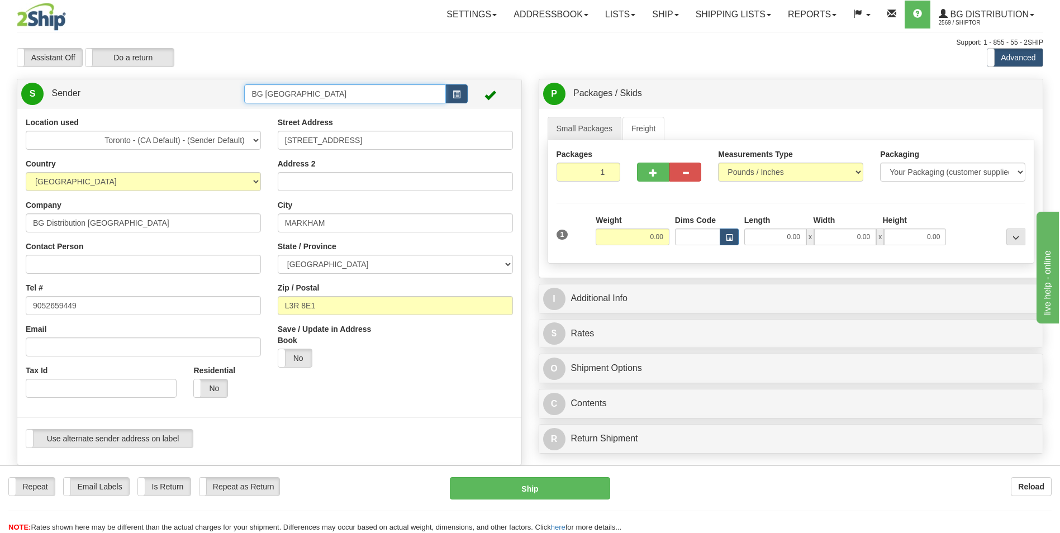
click at [312, 94] on input "BG [GEOGRAPHIC_DATA]" at bounding box center [344, 93] width 201 height 19
click at [450, 94] on button "button" at bounding box center [456, 93] width 22 height 19
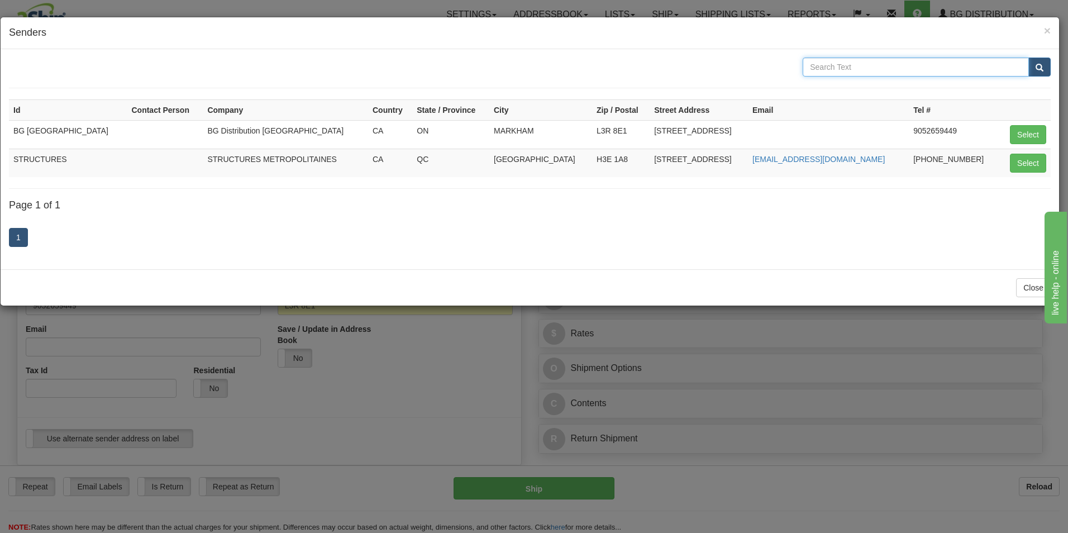
click at [914, 71] on input "text" at bounding box center [916, 67] width 226 height 19
type input "bg"
click at [1037, 64] on span "submit" at bounding box center [1040, 67] width 8 height 7
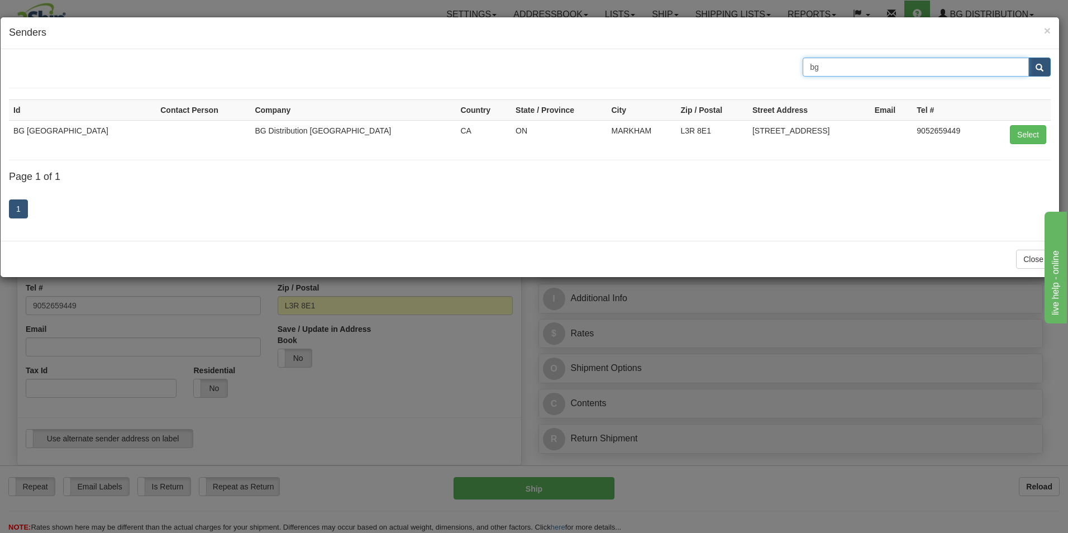
click at [827, 73] on input "bg" at bounding box center [916, 67] width 226 height 19
type input "mtl"
click at [1047, 65] on button "submit" at bounding box center [1039, 67] width 22 height 19
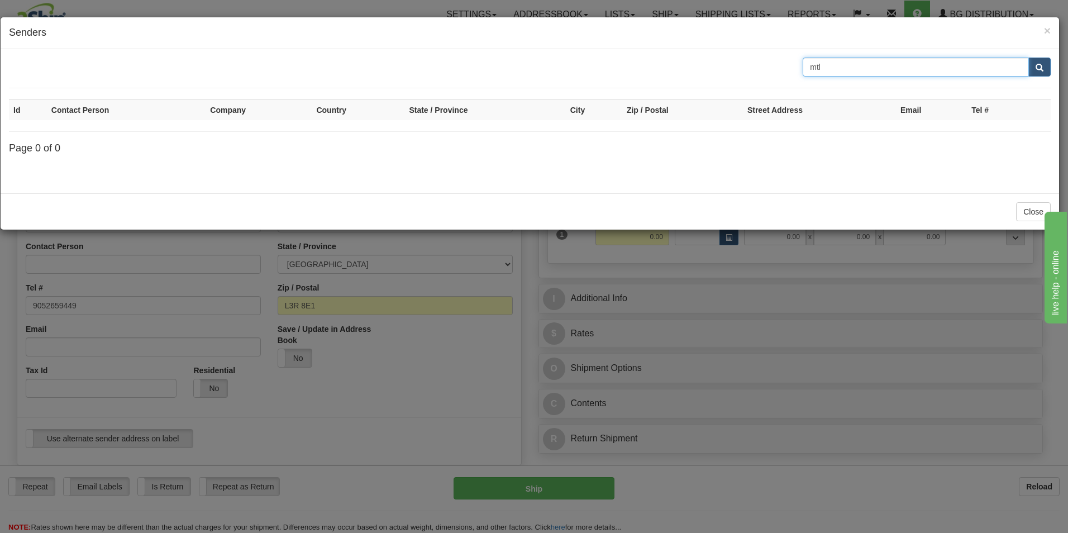
click at [842, 75] on input "mtl" at bounding box center [916, 67] width 226 height 19
type input "mon"
click at [1031, 69] on button "submit" at bounding box center [1039, 67] width 22 height 19
click at [824, 66] on input "mon" at bounding box center [916, 67] width 226 height 19
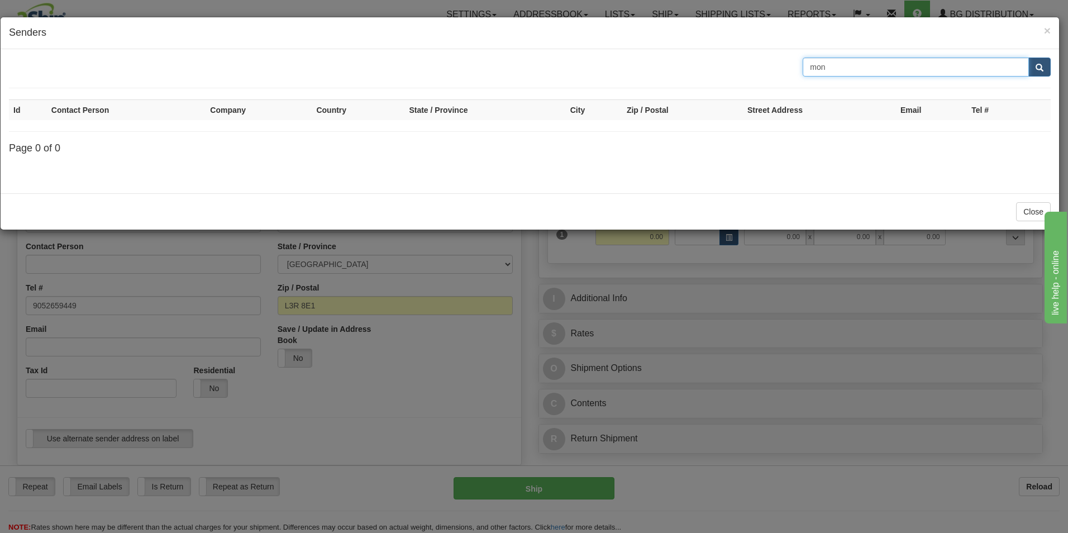
click at [824, 66] on input "mon" at bounding box center [916, 67] width 226 height 19
type input "bg"
click at [1033, 64] on button "submit" at bounding box center [1039, 67] width 22 height 19
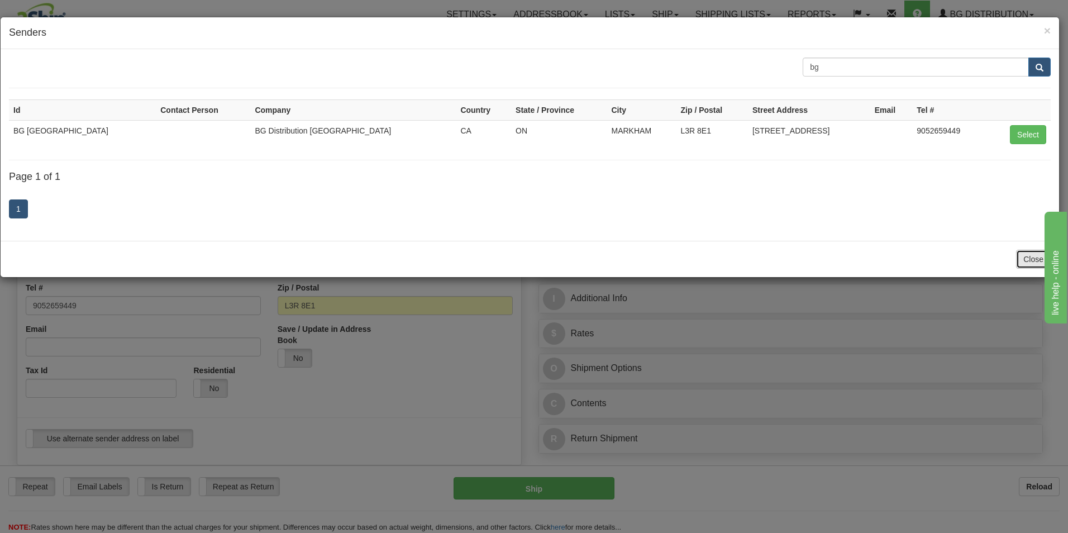
click at [1028, 250] on button "Close" at bounding box center [1033, 259] width 35 height 19
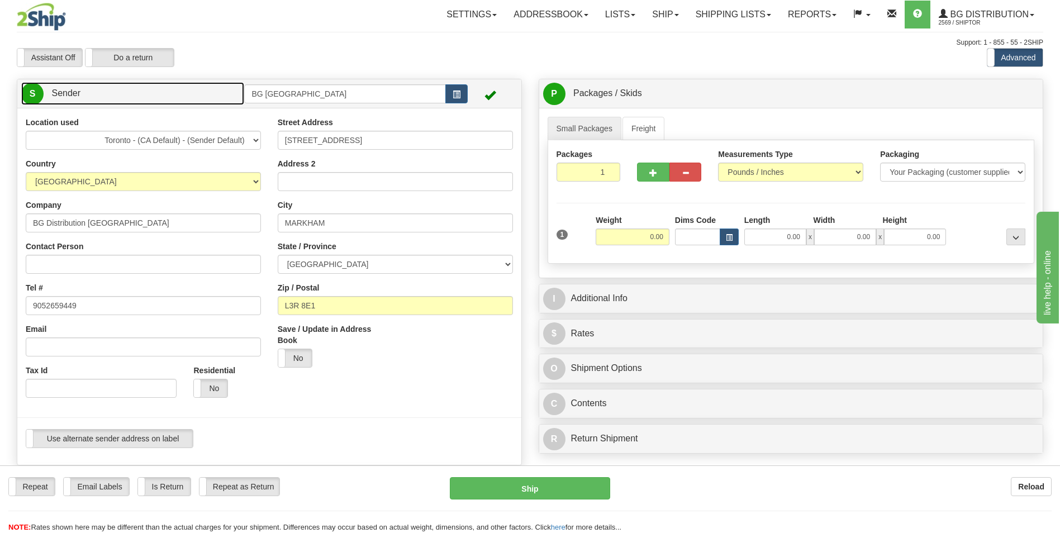
click at [189, 90] on link "S Sender" at bounding box center [132, 93] width 223 height 23
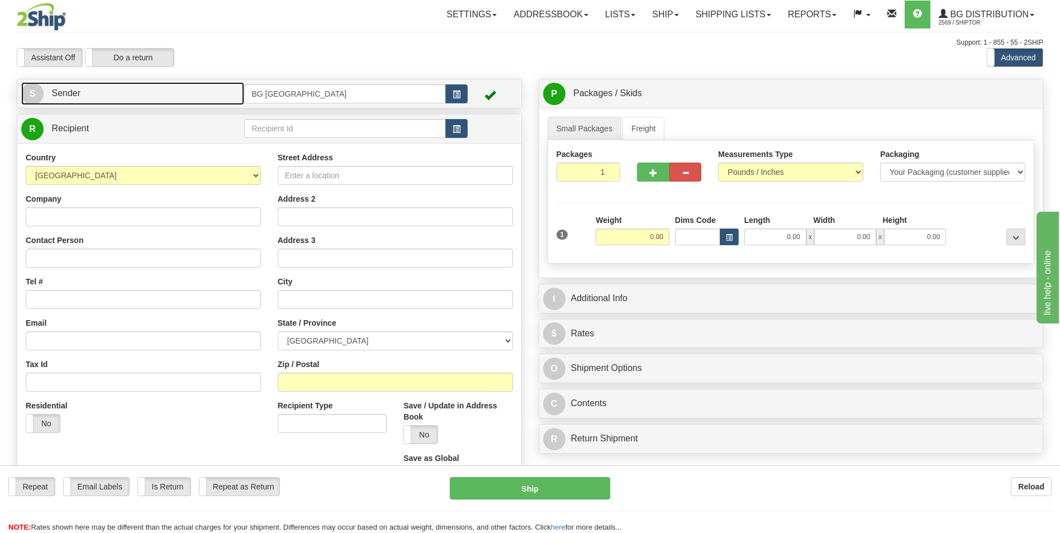
click at [122, 93] on link "S Sender" at bounding box center [132, 93] width 223 height 23
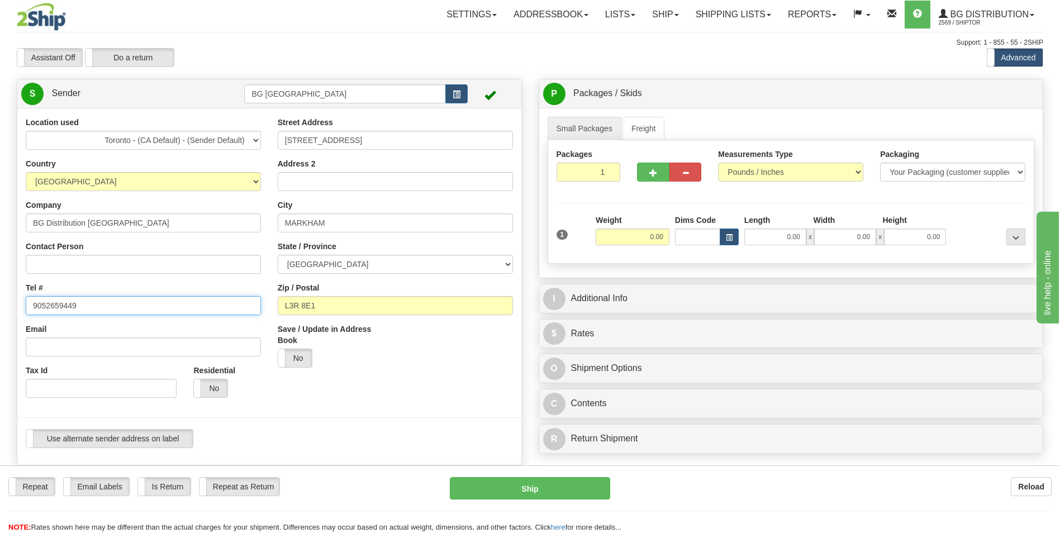
click at [76, 299] on input "9052659449" at bounding box center [143, 305] width 235 height 19
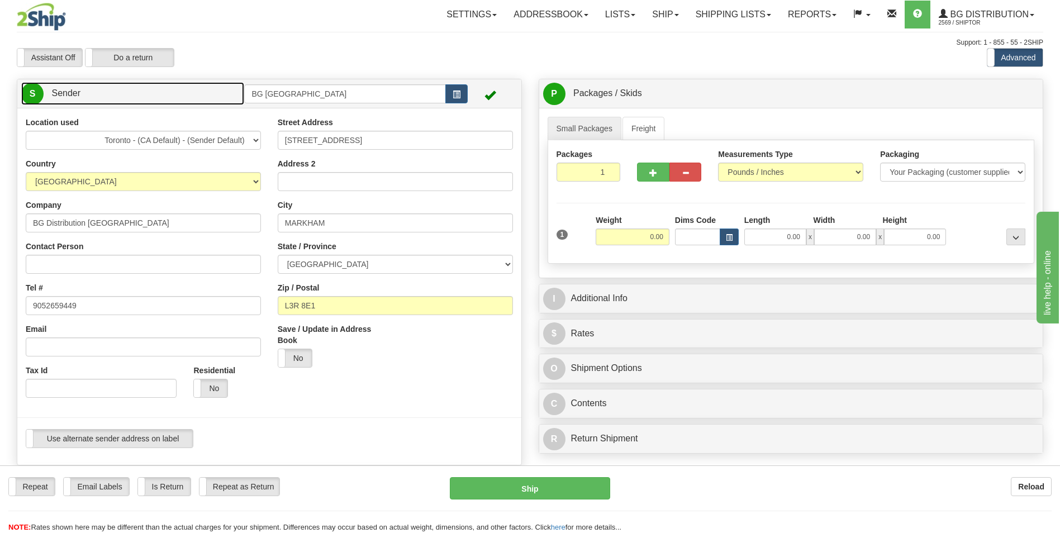
click at [192, 93] on link "S Sender" at bounding box center [132, 93] width 223 height 23
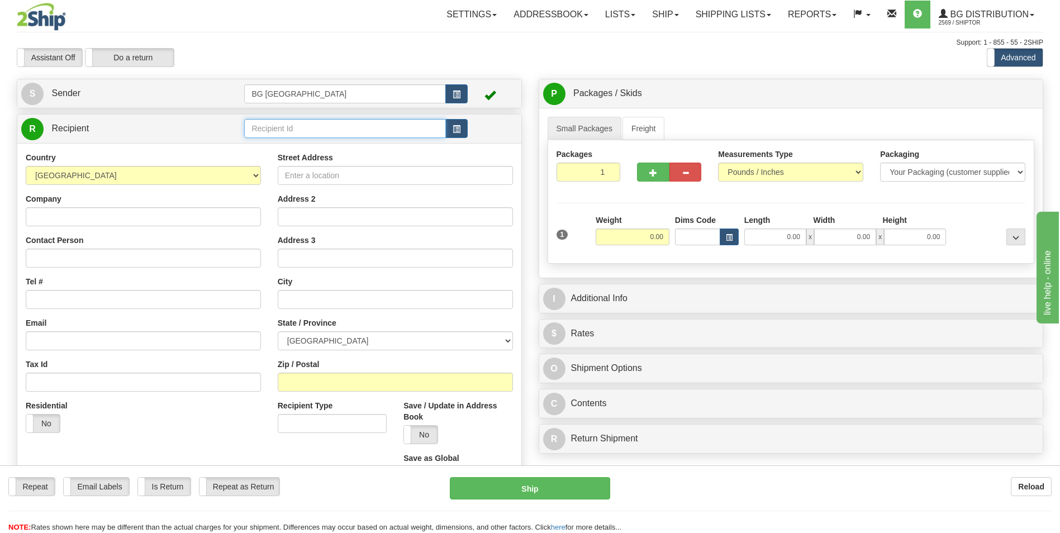
click at [265, 133] on input "text" at bounding box center [344, 128] width 201 height 19
type input "b"
click at [452, 128] on span "button" at bounding box center [456, 129] width 8 height 7
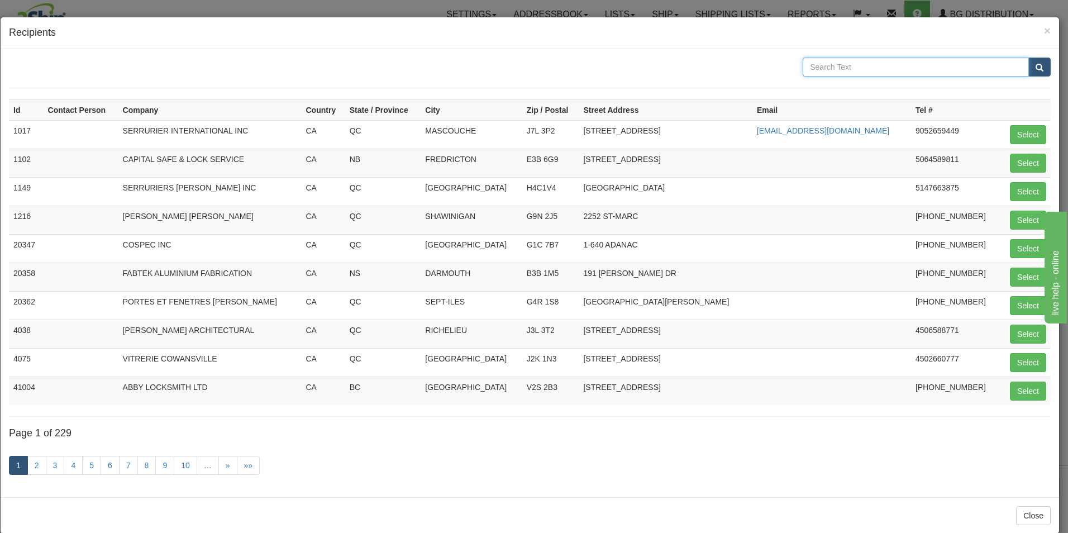
click at [878, 60] on input "text" at bounding box center [916, 67] width 226 height 19
type input "bab"
click at [1038, 69] on button "submit" at bounding box center [1039, 67] width 22 height 19
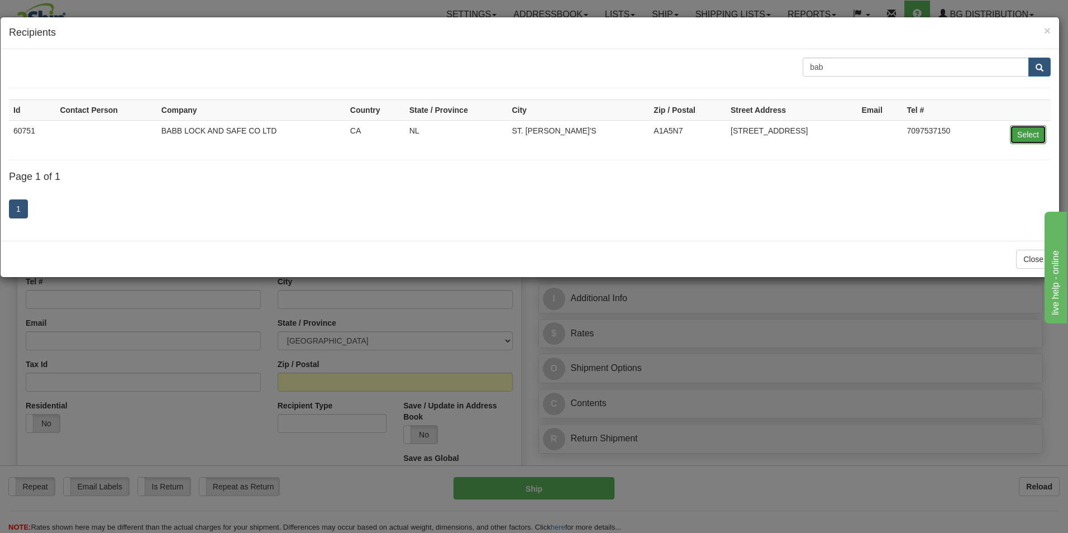
click at [1029, 140] on button "Select" at bounding box center [1028, 134] width 36 height 19
type input "60751"
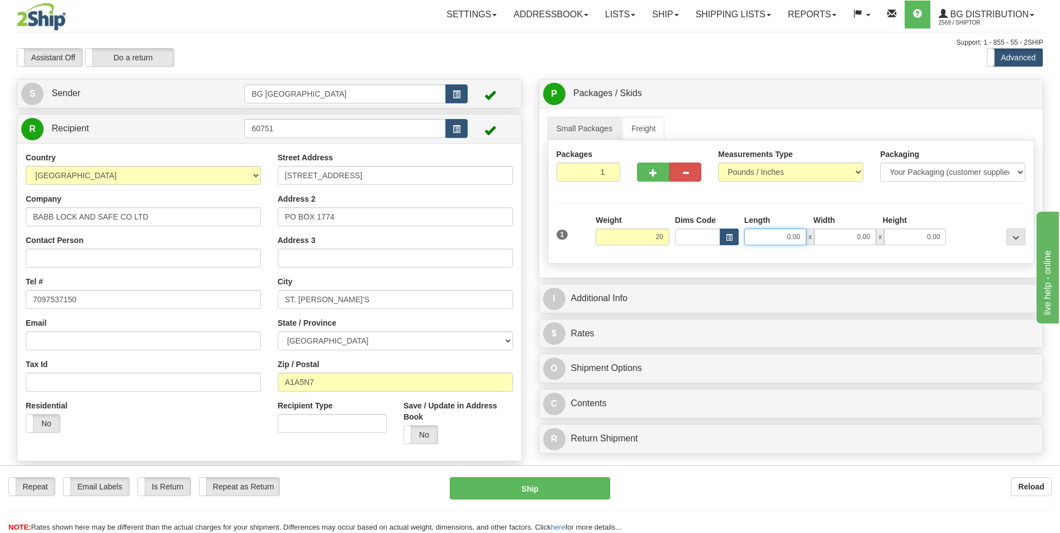
type input "20.00"
click at [766, 235] on input "0.00" at bounding box center [775, 236] width 62 height 17
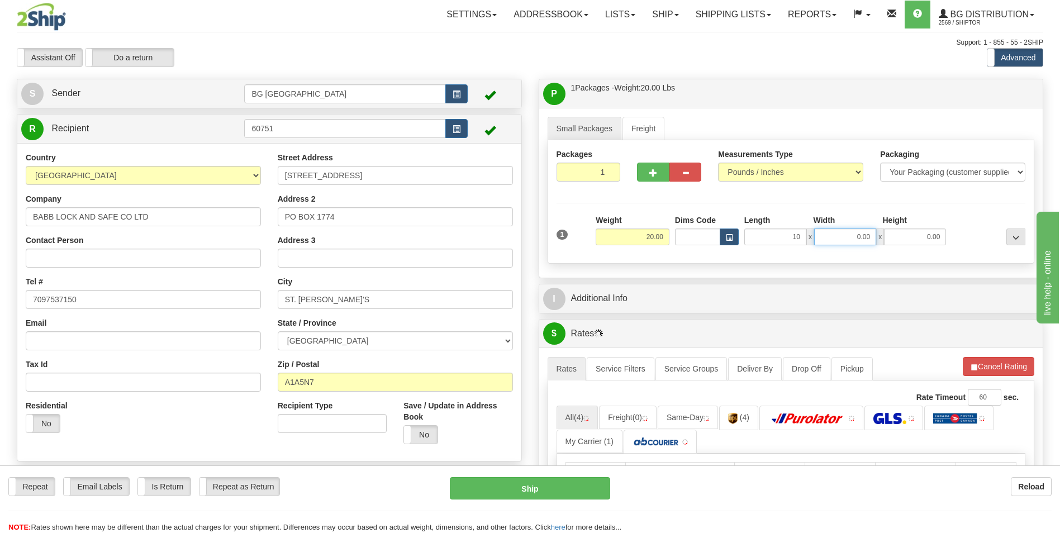
type input "10.00"
click at [860, 240] on input "0.00" at bounding box center [845, 236] width 62 height 17
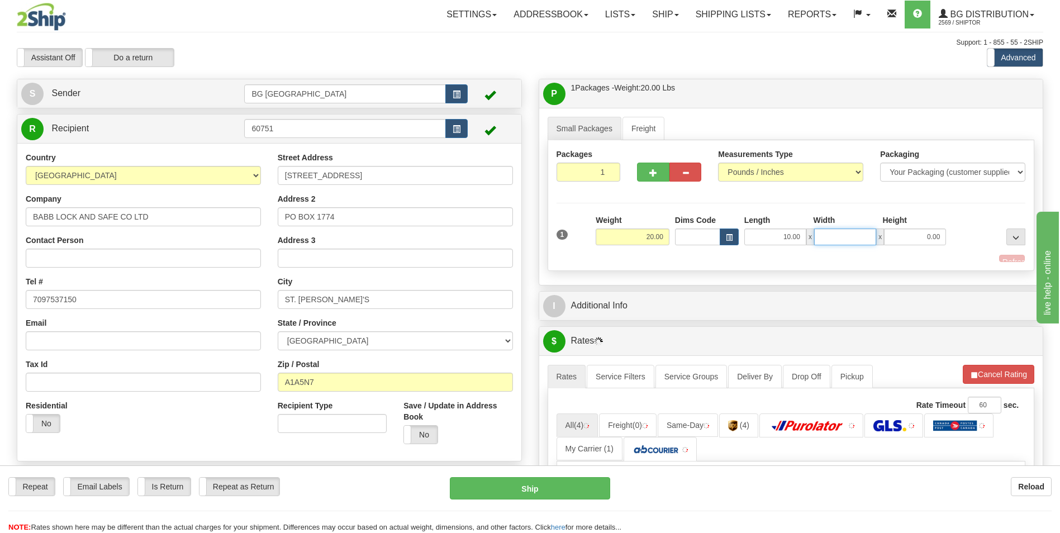
click at [860, 240] on input "Width" at bounding box center [845, 236] width 62 height 17
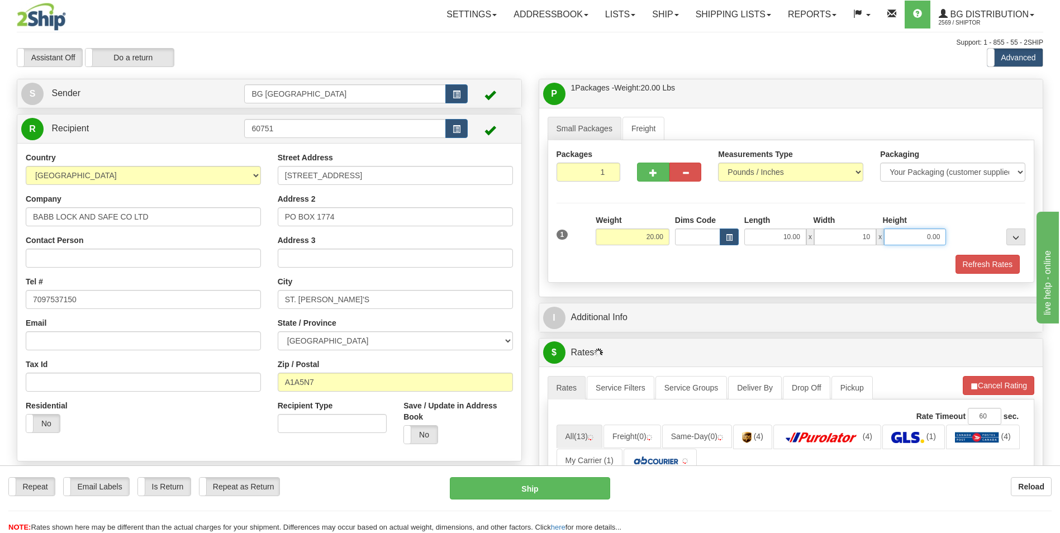
type input "10.00"
click at [897, 239] on input "0.00" at bounding box center [915, 236] width 62 height 17
type input "5.00"
click at [737, 274] on div "Packages 1 1 Measurements Type" at bounding box center [790, 211] width 487 height 142
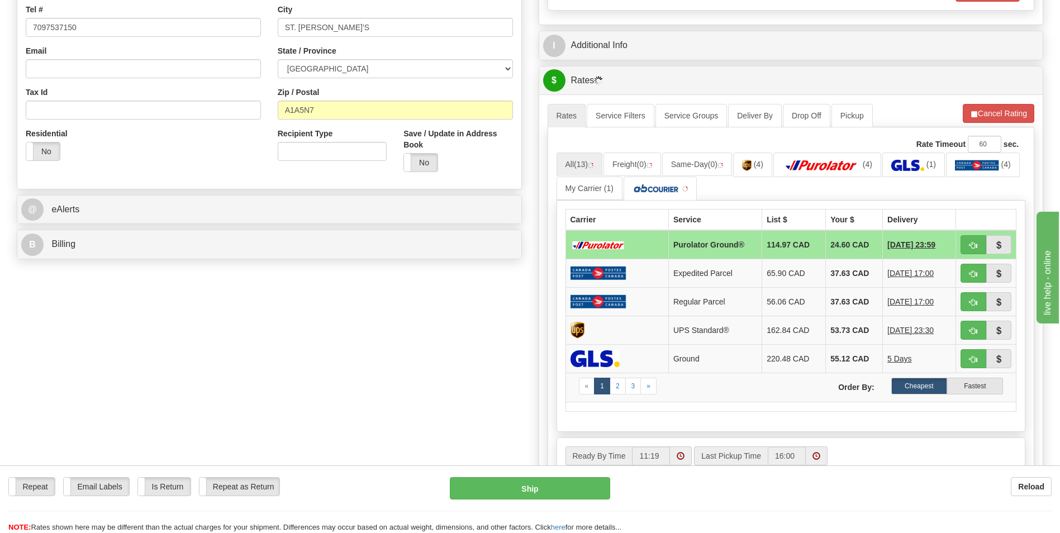
scroll to position [279, 0]
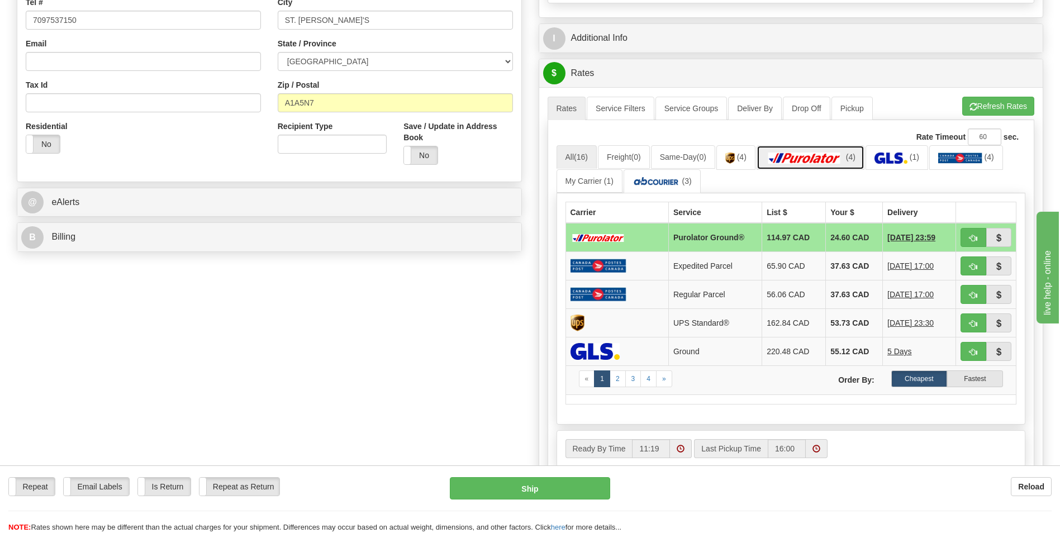
click at [828, 159] on img at bounding box center [804, 157] width 78 height 11
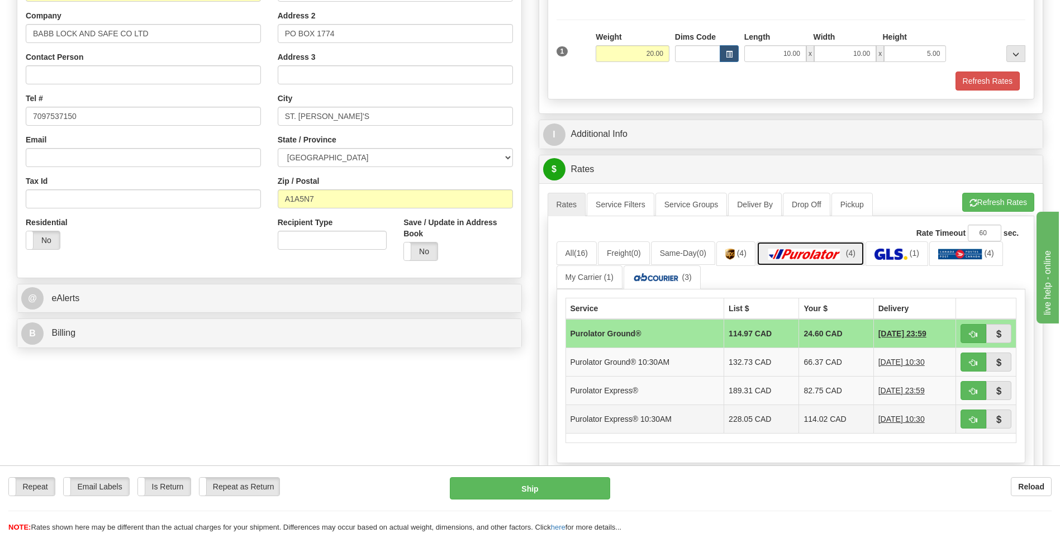
scroll to position [0, 0]
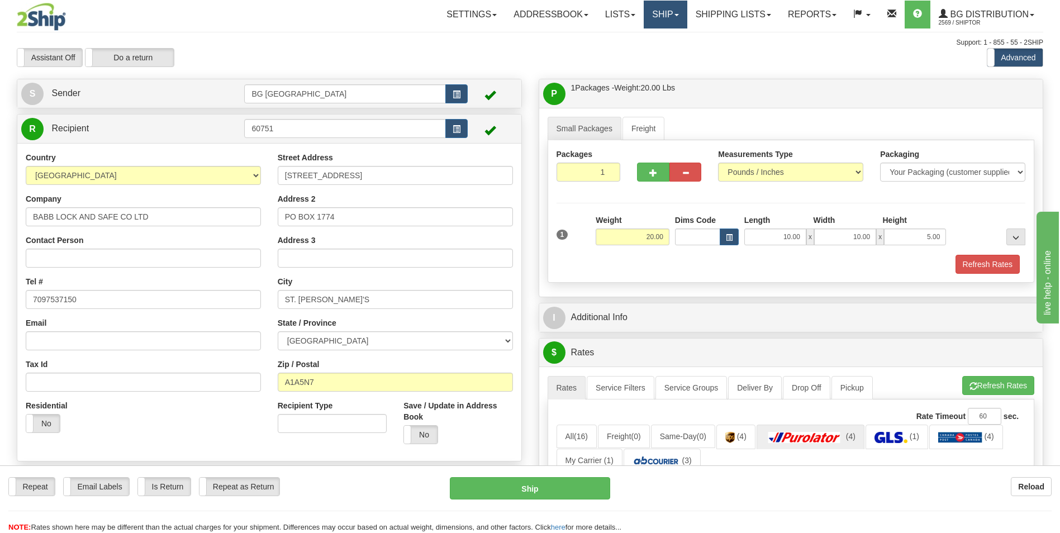
click at [648, 15] on link "Ship" at bounding box center [664, 15] width 43 height 28
click at [623, 41] on span "Ship Screen" at bounding box center [630, 39] width 42 height 9
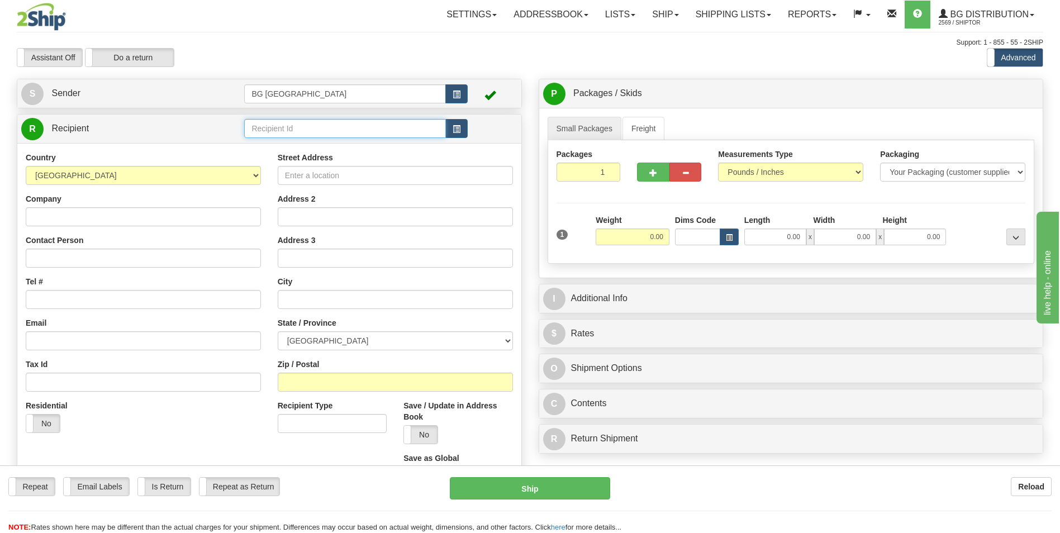
click at [312, 128] on input "text" at bounding box center [344, 128] width 201 height 19
click at [307, 144] on div "BG DISTRIBUTION (STB)" at bounding box center [342, 146] width 190 height 12
type input "BG DISTRIBUTION (STB)"
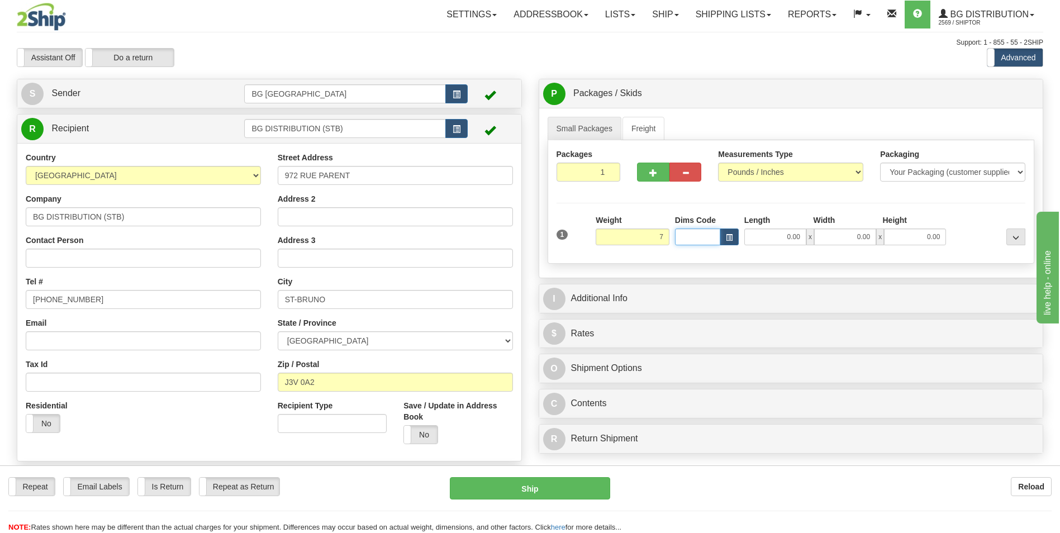
type input "7.00"
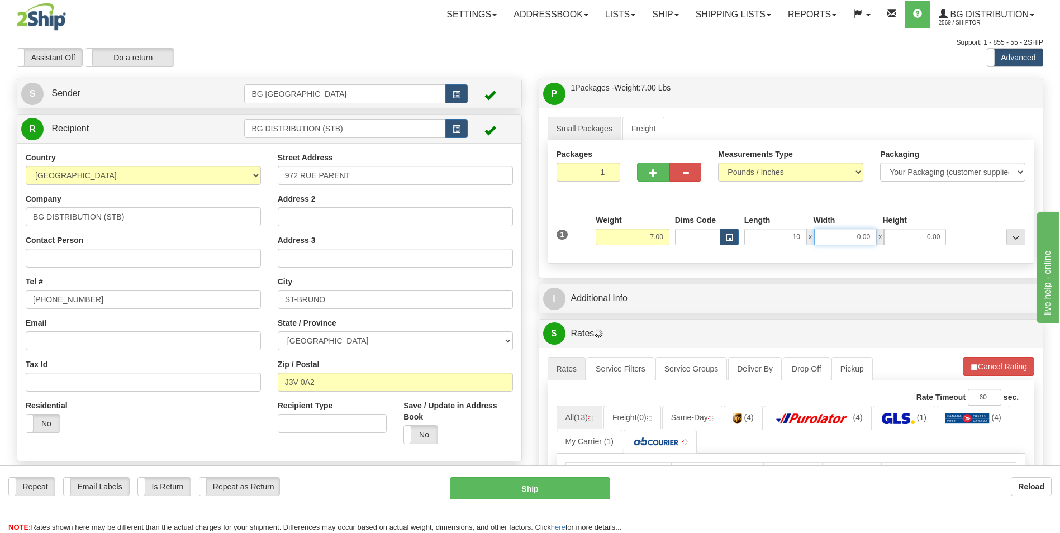
type input "10.00"
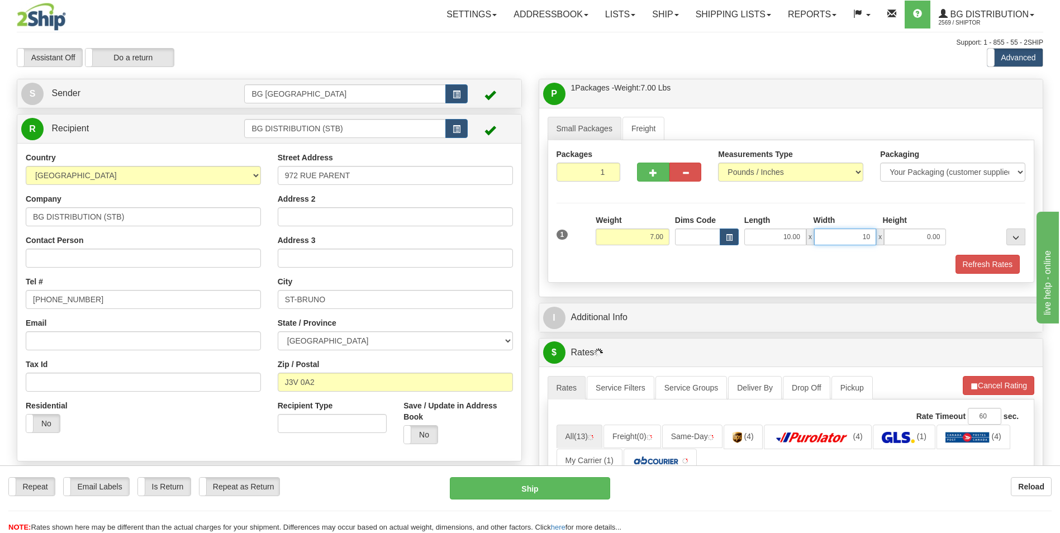
type input "10.00"
type input "7.00"
click at [656, 177] on button "button" at bounding box center [653, 172] width 32 height 19
type input "2"
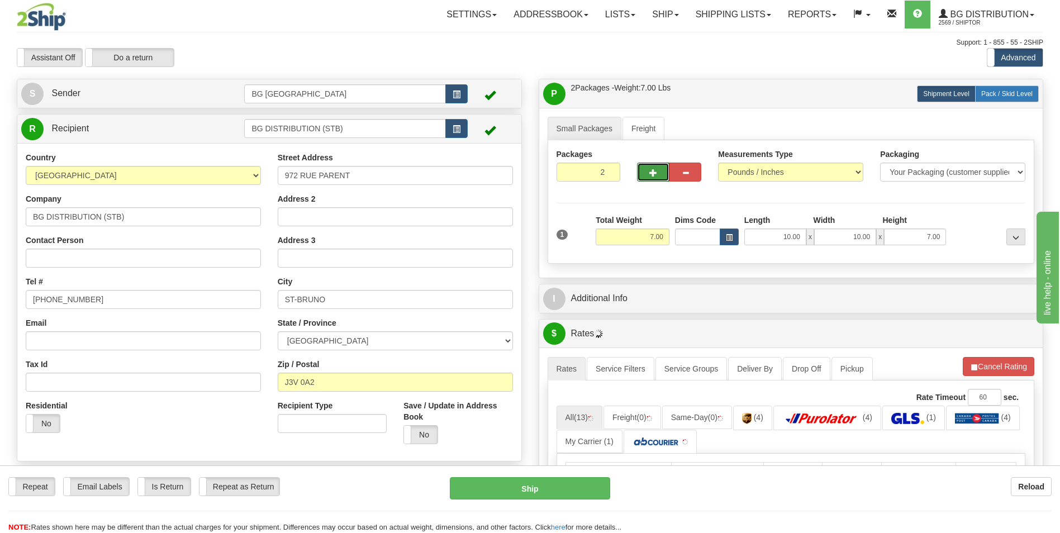
click at [1010, 97] on span "Pack / Skid Level" at bounding box center [1006, 94] width 51 height 8
radio input "true"
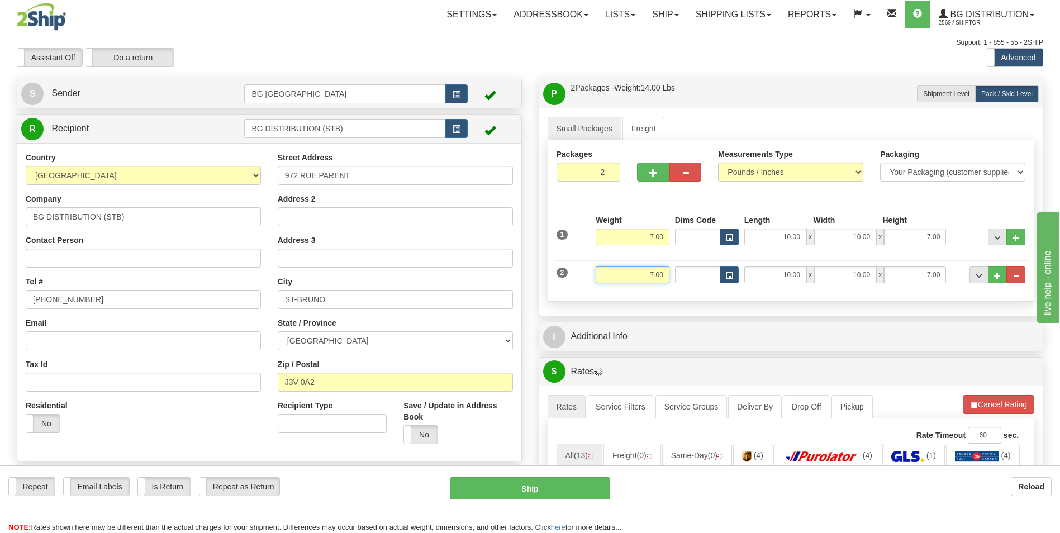
click at [623, 281] on input "7.00" at bounding box center [632, 274] width 74 height 17
type input "40.00"
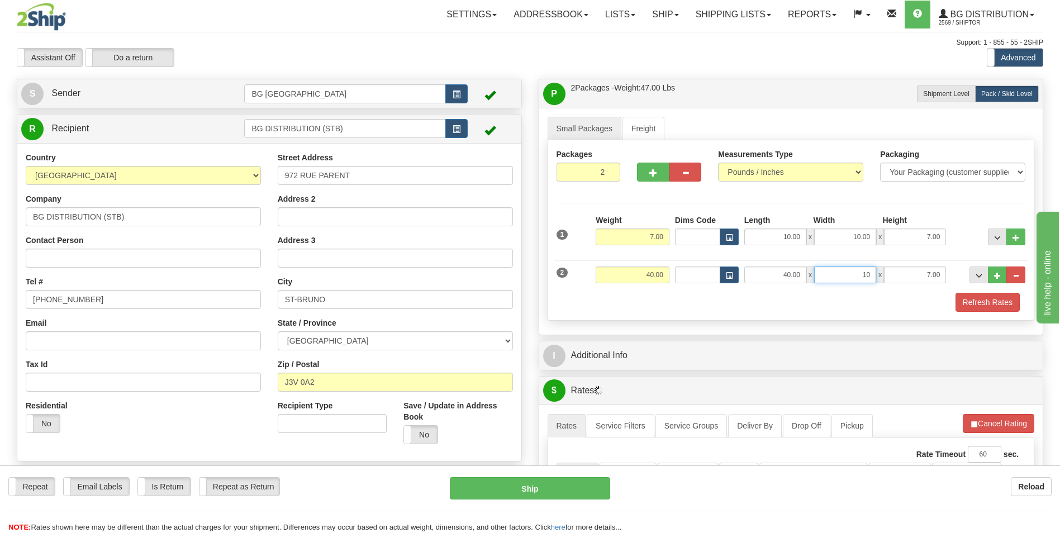
type input "10.00"
type input "10"
type input "10.00"
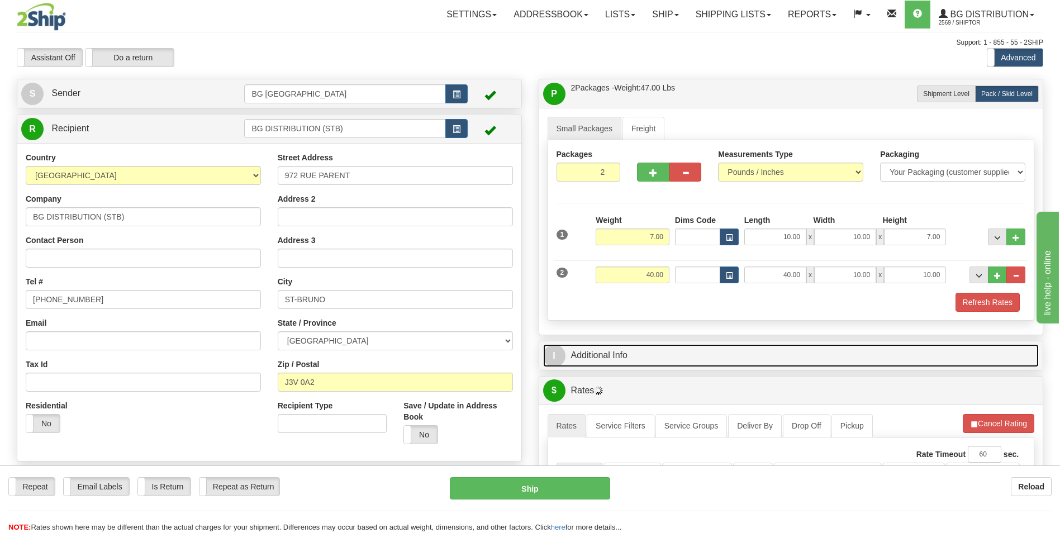
click at [623, 351] on link "I Additional Info" at bounding box center [791, 355] width 496 height 23
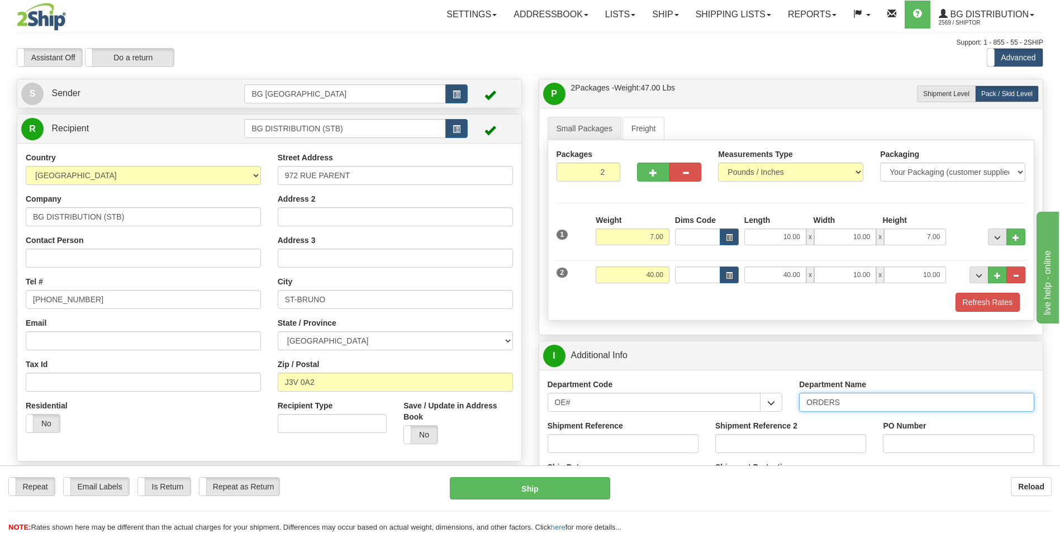
click at [876, 400] on input "ORDERS" at bounding box center [916, 402] width 235 height 19
type input "165274-00"
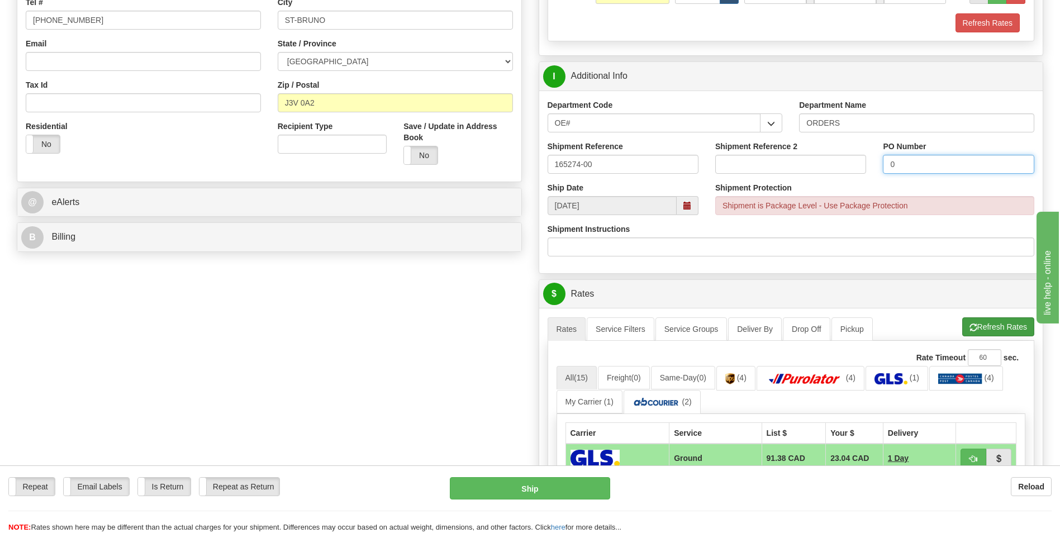
type input "0"
click at [1000, 326] on button "Refresh Rates" at bounding box center [998, 326] width 72 height 19
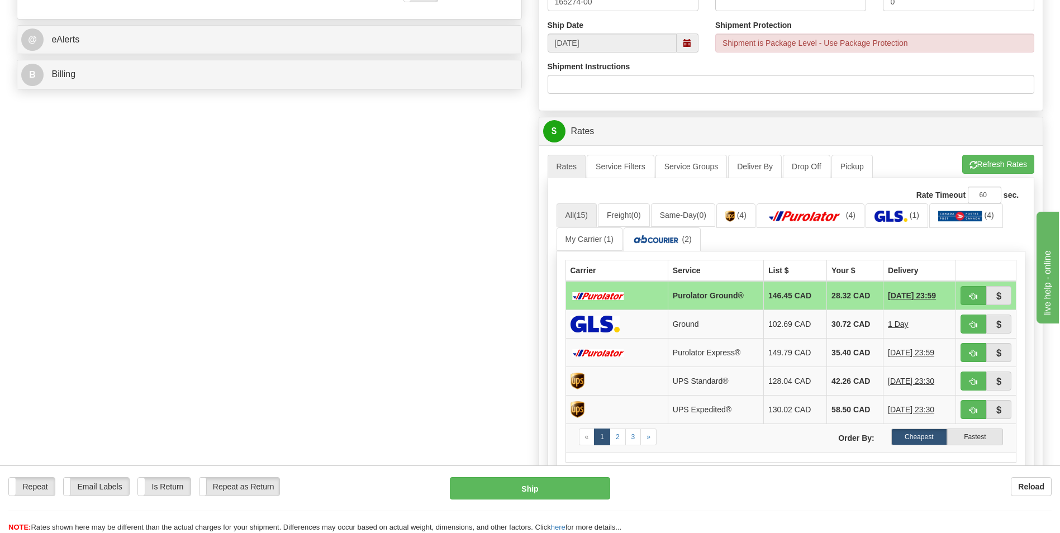
scroll to position [559, 0]
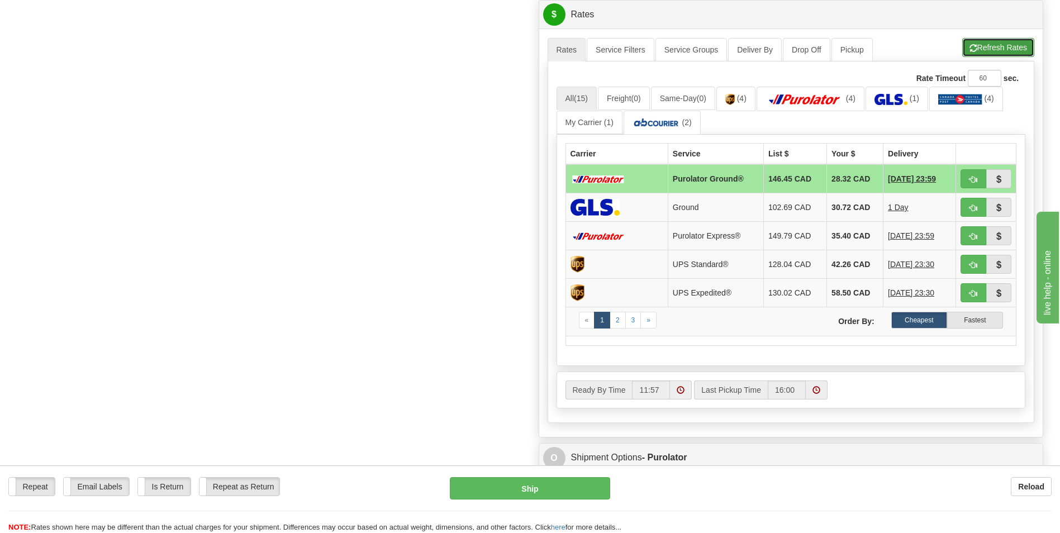
click at [1007, 45] on button "Refresh Rates" at bounding box center [998, 47] width 72 height 19
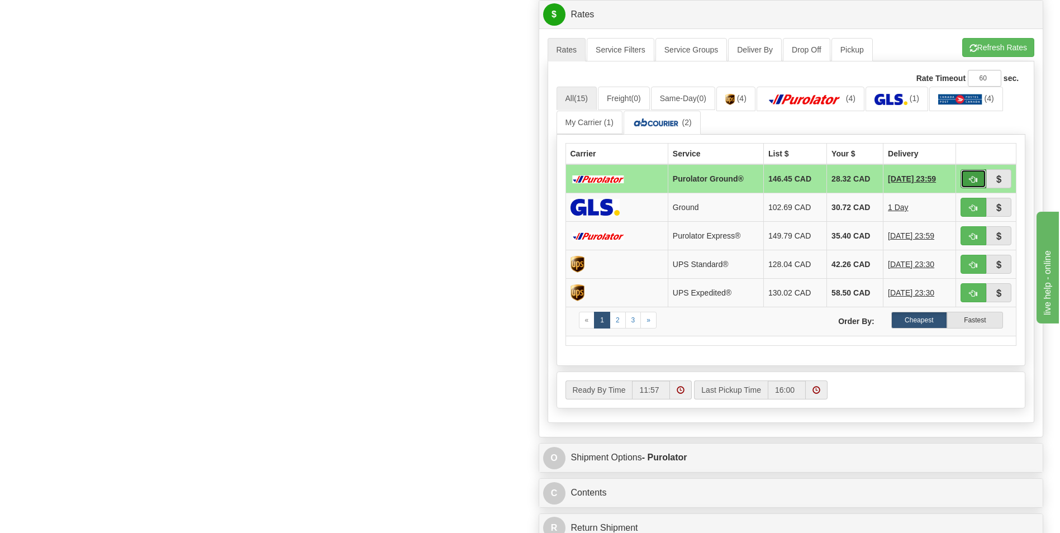
click at [975, 178] on span "button" at bounding box center [973, 179] width 8 height 7
type input "260"
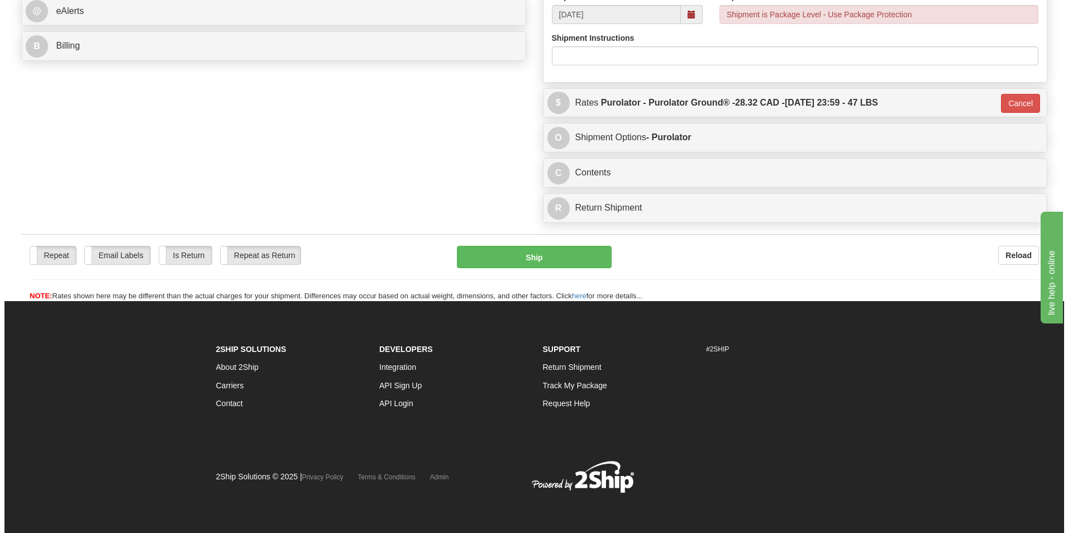
scroll to position [470, 0]
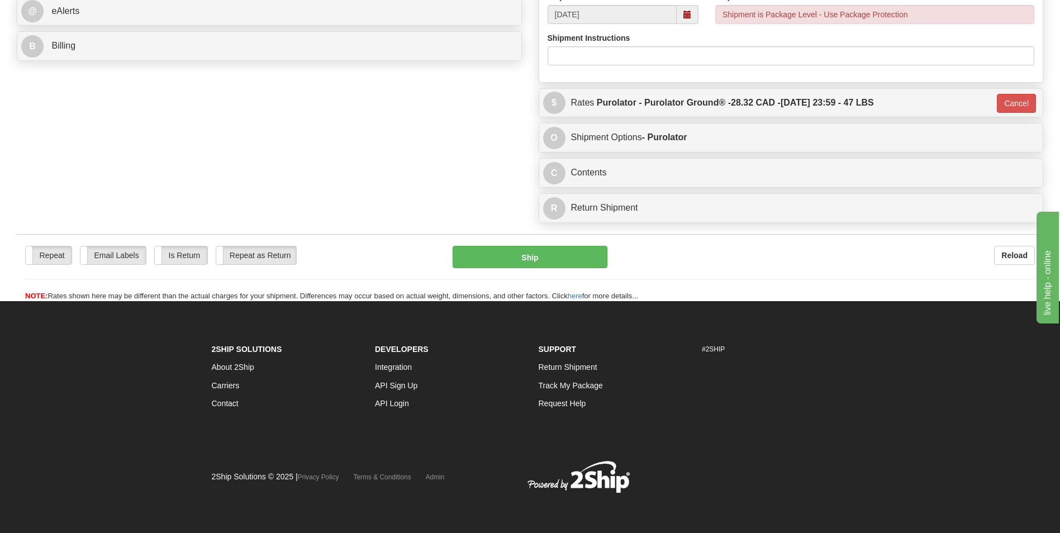
click at [573, 270] on div "Repeat Repeat Email Labels Email Labels Edit Is Return Is Return Repeat as Retu…" at bounding box center [530, 274] width 1026 height 56
click at [570, 260] on button "Ship" at bounding box center [529, 257] width 154 height 22
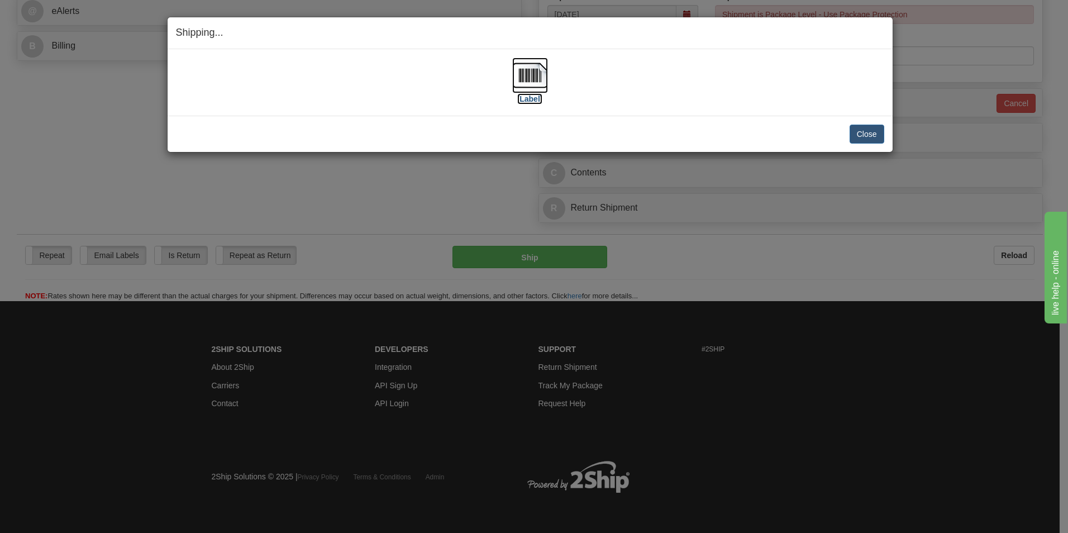
click at [545, 64] on img at bounding box center [530, 76] width 36 height 36
click at [862, 131] on button "Close" at bounding box center [867, 134] width 35 height 19
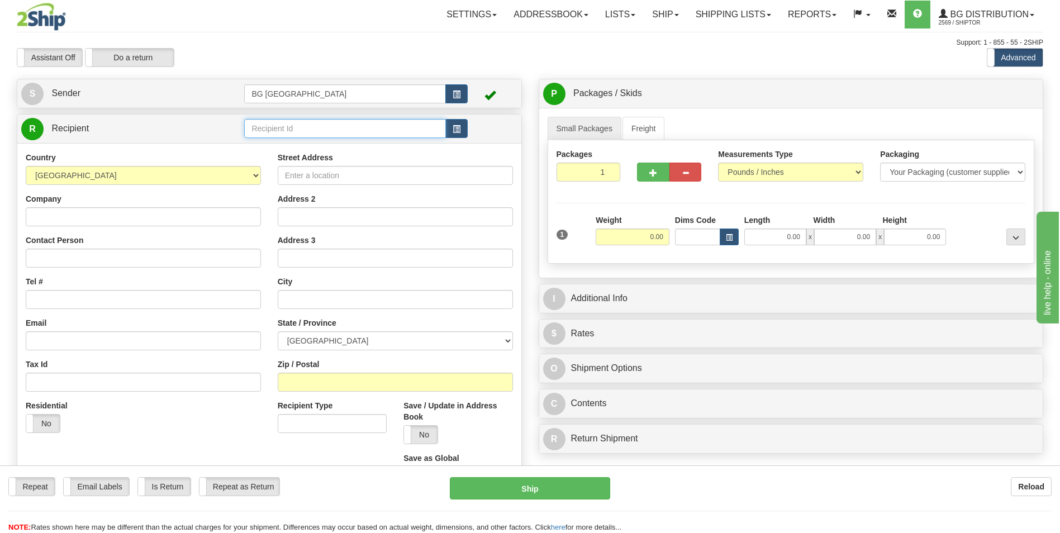
click at [282, 132] on input "text" at bounding box center [344, 128] width 201 height 19
click at [272, 140] on div "60140" at bounding box center [342, 146] width 190 height 12
type input "60140"
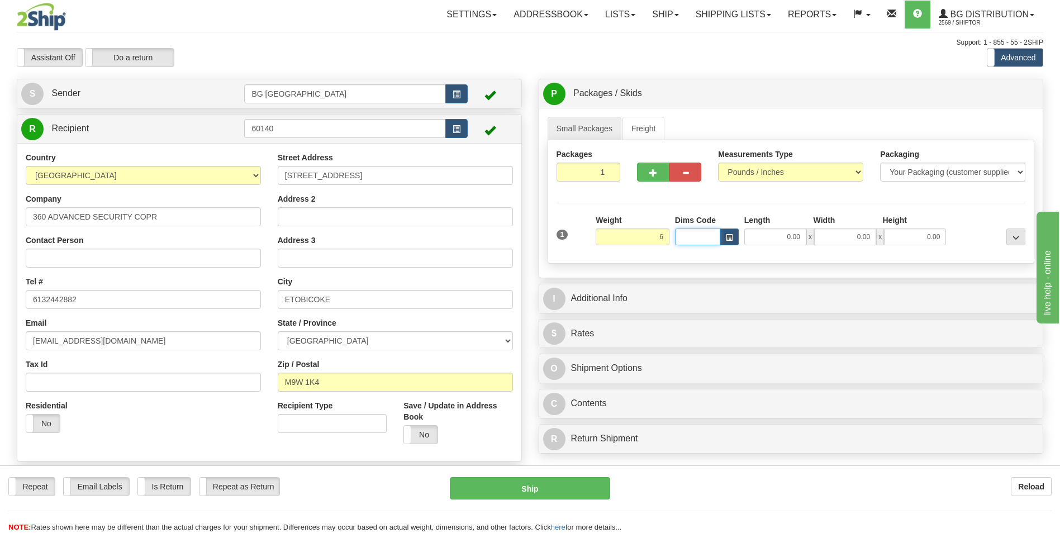
type input "6.00"
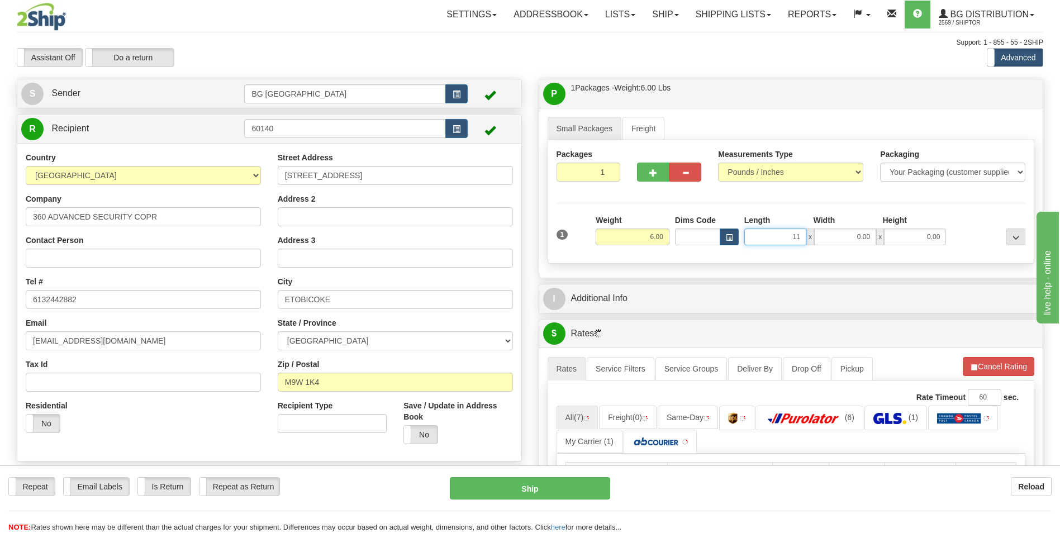
type input "11.00"
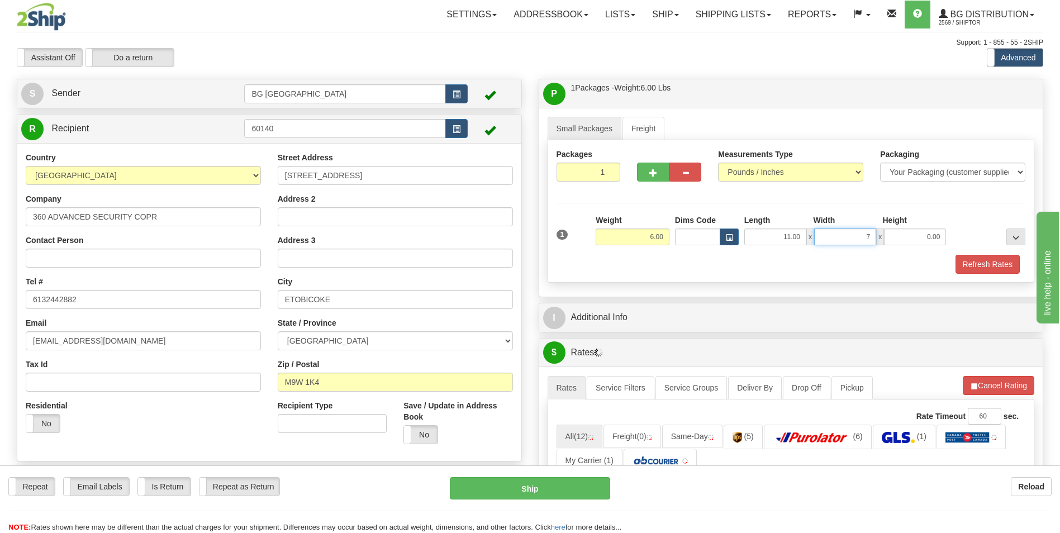
type input "7.00"
type input "5.00"
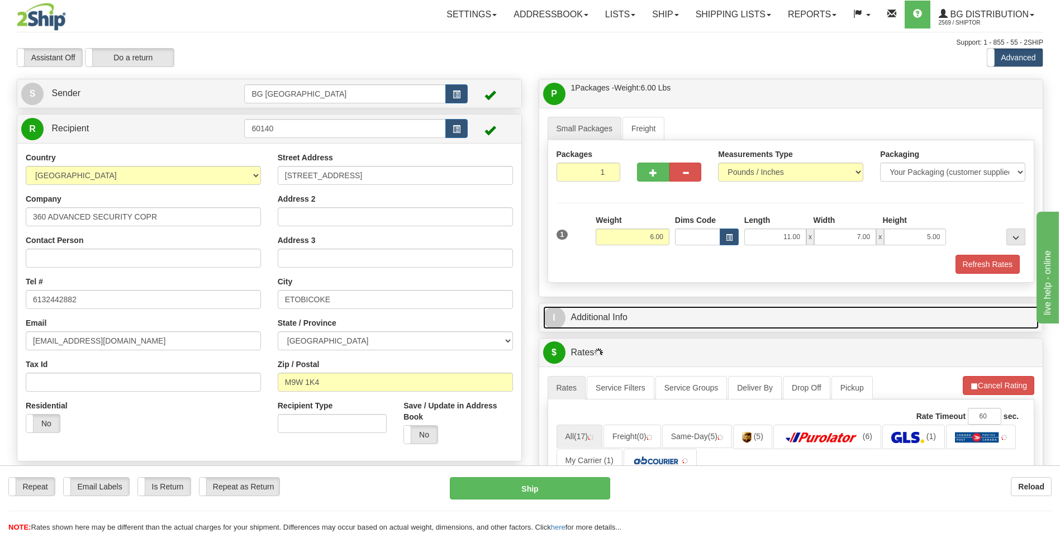
click at [624, 310] on link "I Additional Info" at bounding box center [791, 317] width 496 height 23
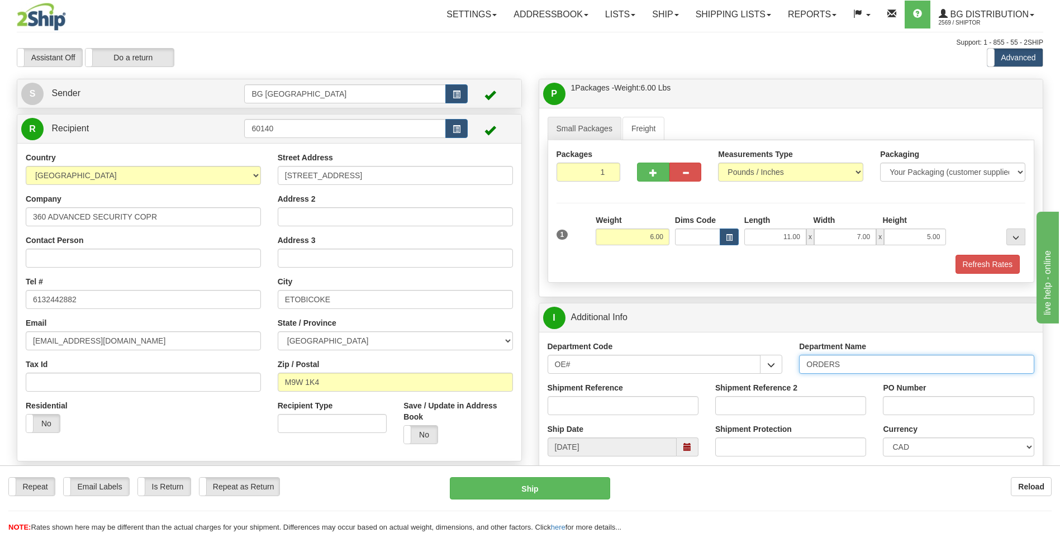
click at [850, 368] on input "ORDERS" at bounding box center [916, 364] width 235 height 19
type input "70183171-00"
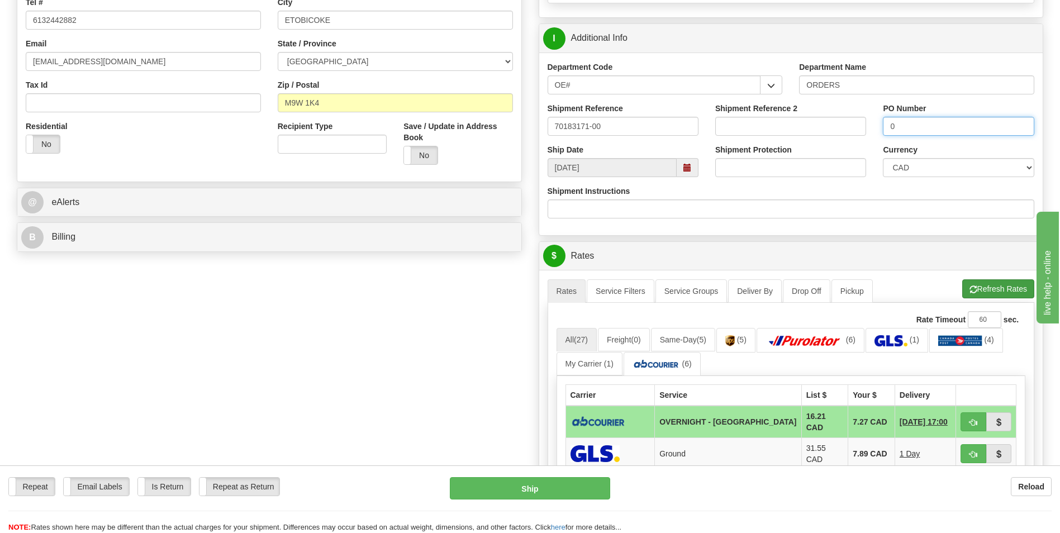
type input "0"
click at [994, 282] on button "Refresh Rates" at bounding box center [998, 288] width 72 height 19
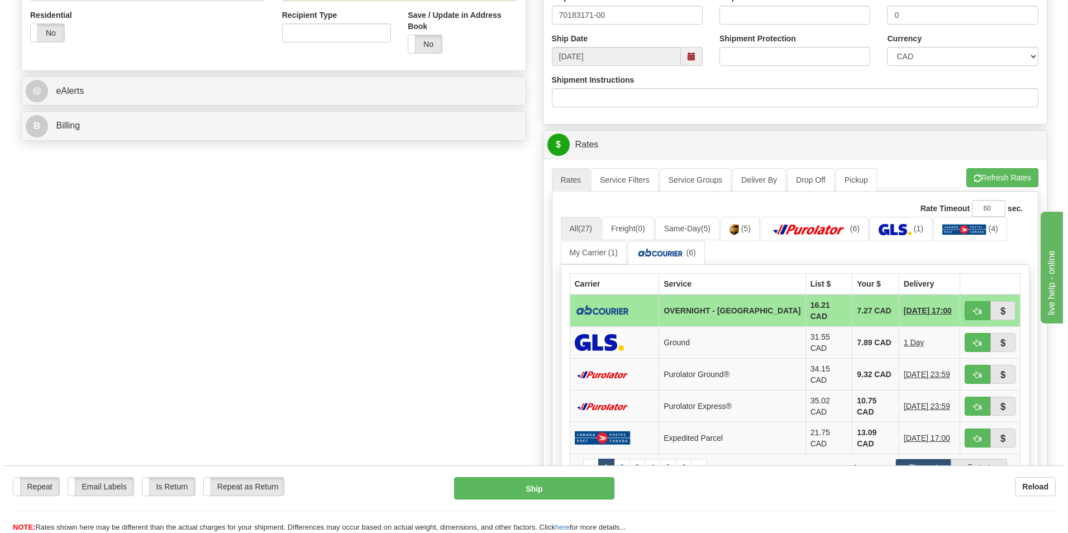
scroll to position [391, 0]
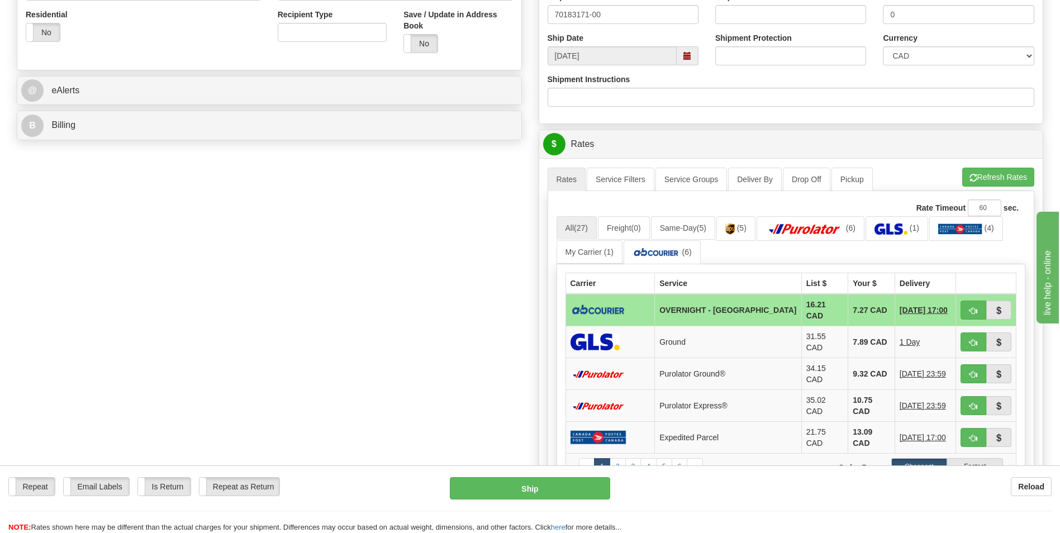
click at [848, 305] on td "7.27 CAD" at bounding box center [871, 310] width 47 height 32
click at [970, 307] on span "button" at bounding box center [973, 310] width 8 height 7
type input "4"
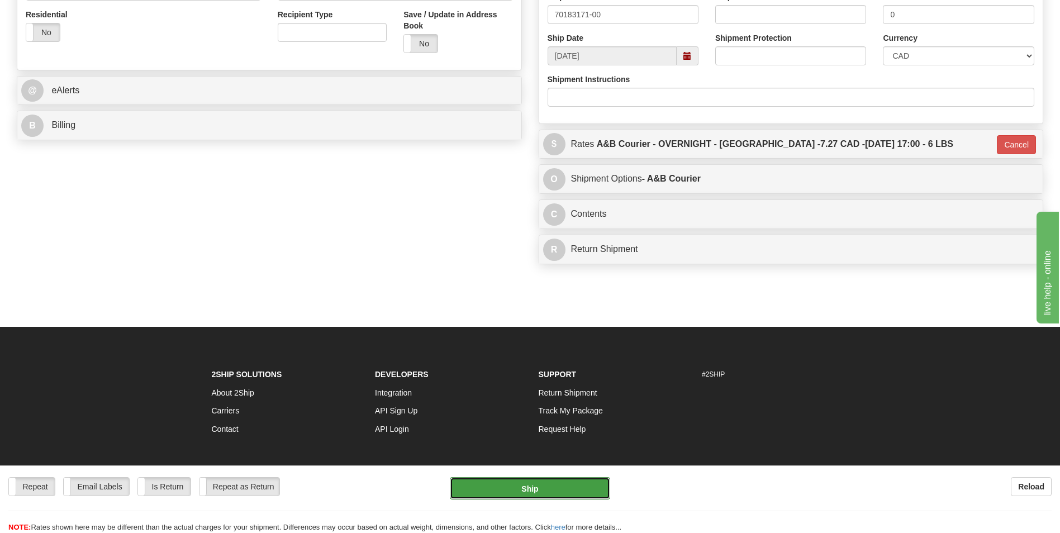
click at [530, 490] on button "Ship" at bounding box center [530, 488] width 160 height 22
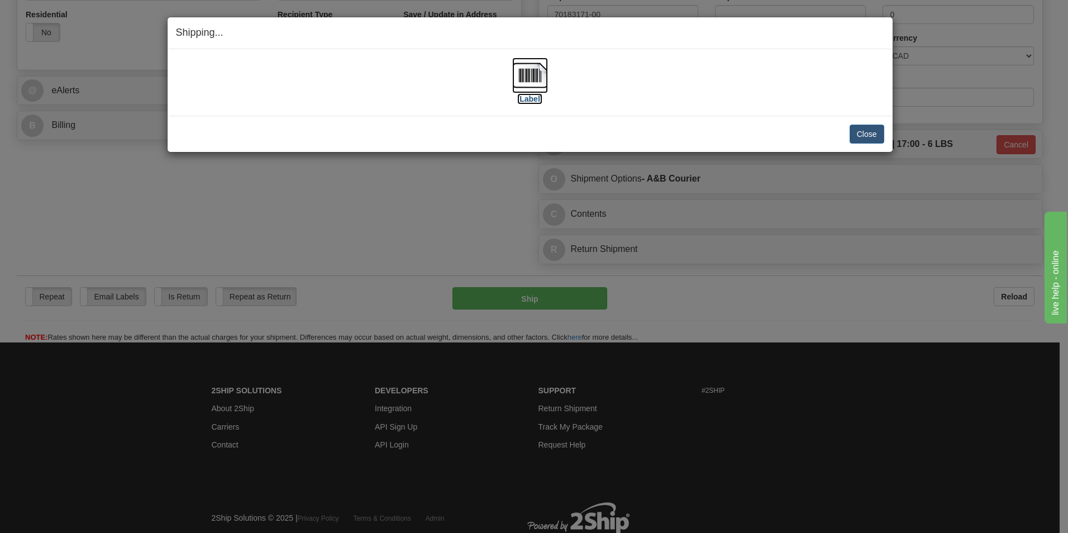
click at [522, 79] on img at bounding box center [530, 76] width 36 height 36
click at [872, 125] on button "Close" at bounding box center [867, 134] width 35 height 19
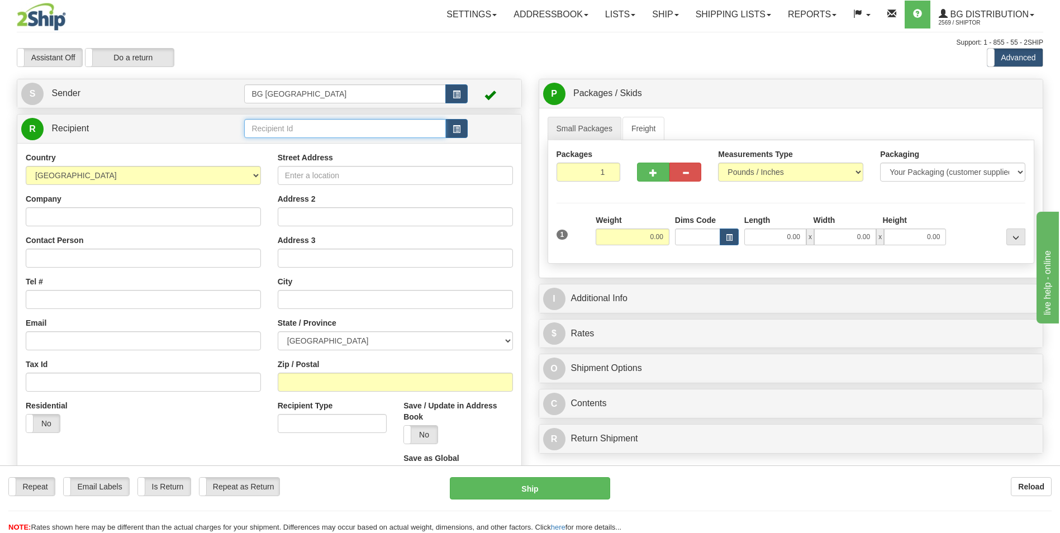
click at [293, 127] on input "text" at bounding box center [344, 128] width 201 height 19
click at [276, 140] on div "60151" at bounding box center [342, 146] width 190 height 12
type input "60151"
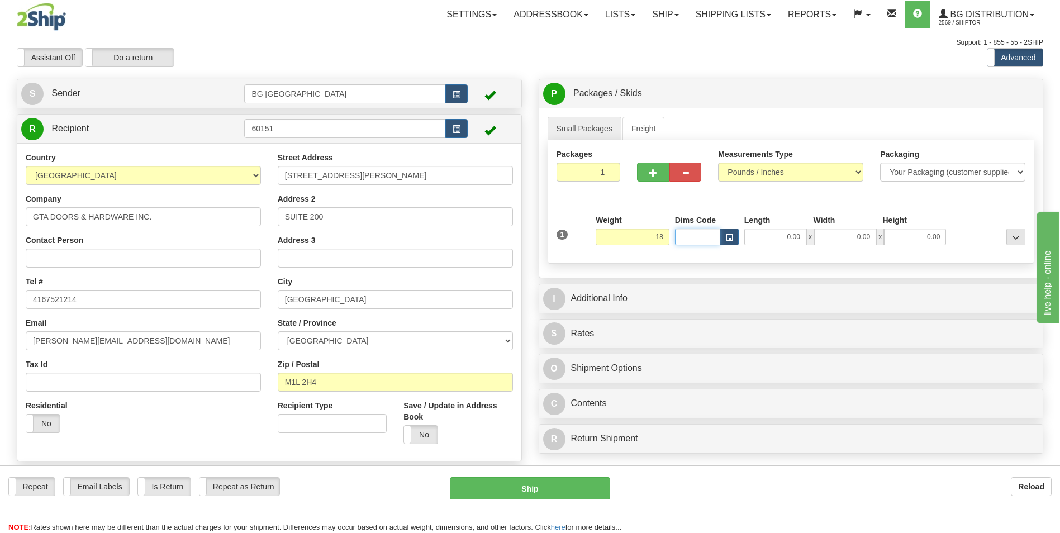
type input "18.00"
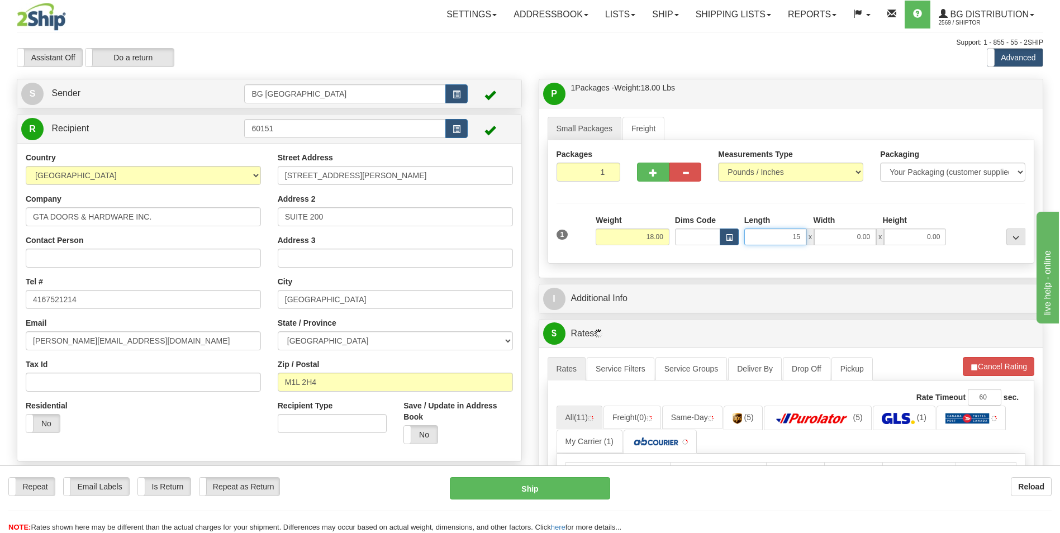
type input "15.00"
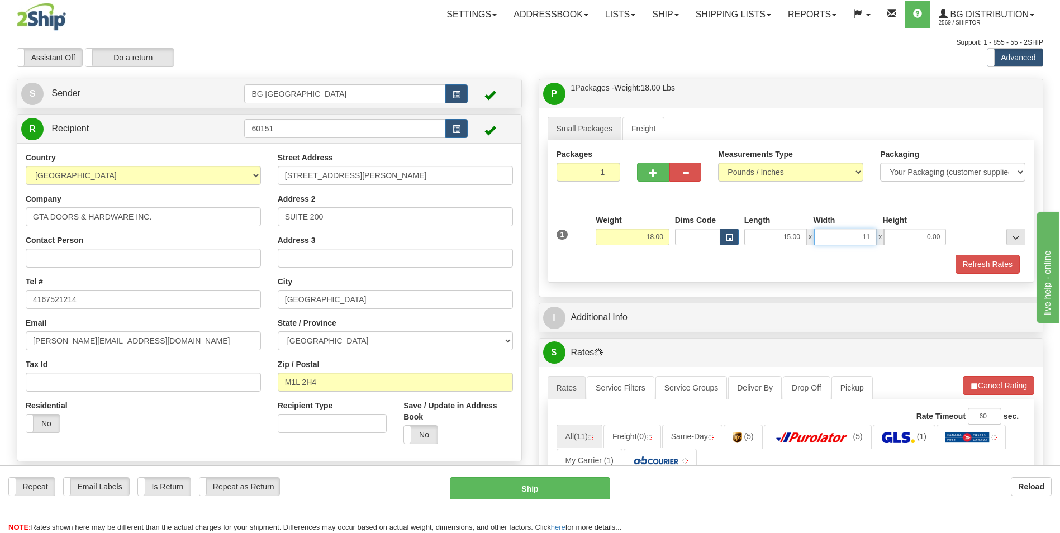
type input "11.00"
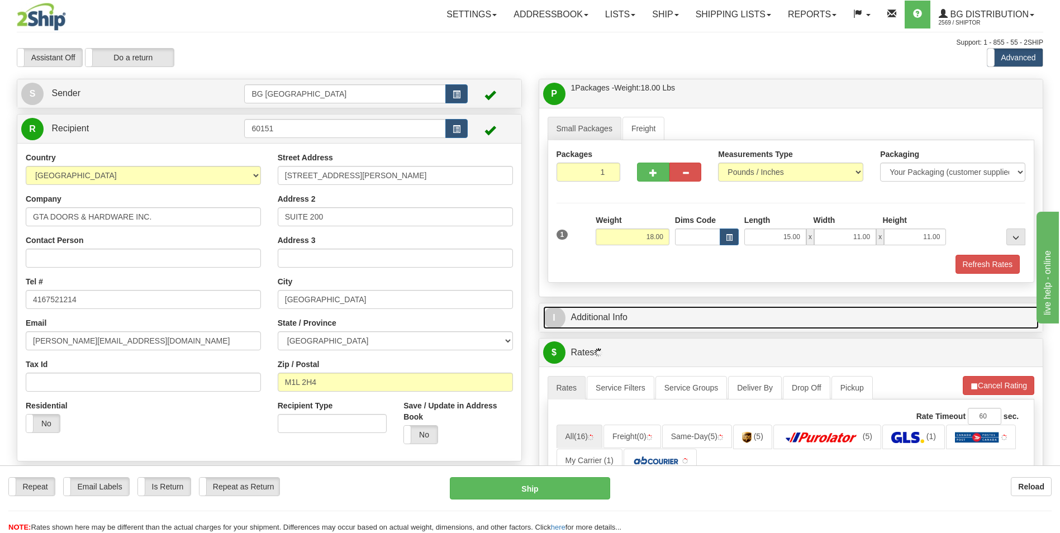
click at [619, 323] on link "I Additional Info" at bounding box center [791, 317] width 496 height 23
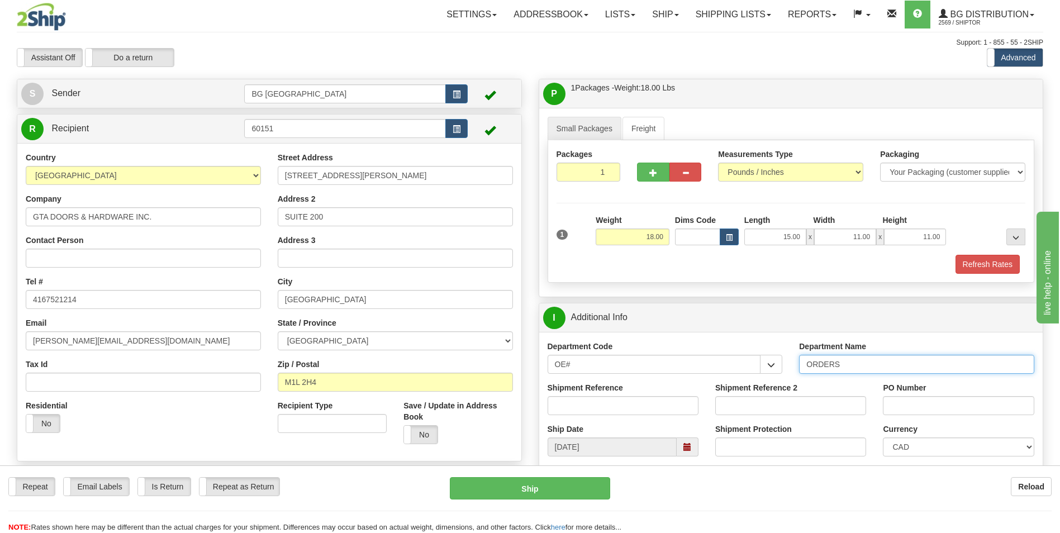
click at [852, 362] on input "ORDERS" at bounding box center [916, 364] width 235 height 19
type input "70183185-00"
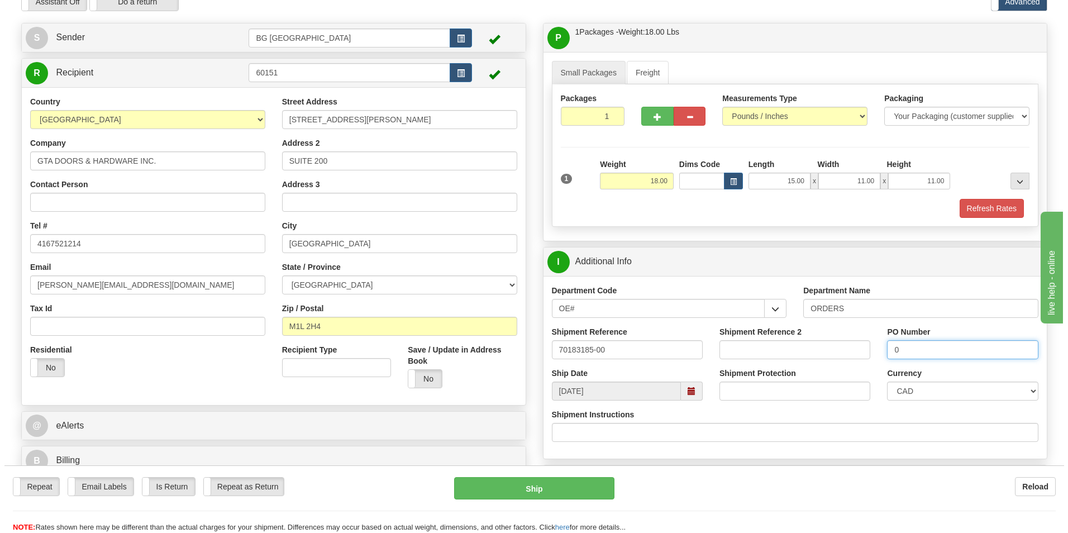
scroll to position [279, 0]
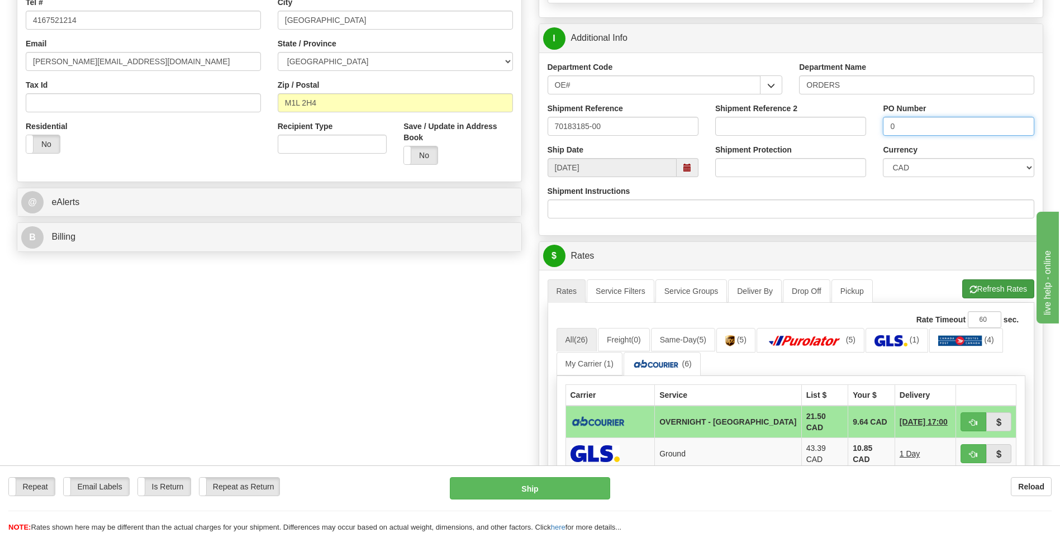
type input "0"
click at [987, 290] on button "Refresh Rates" at bounding box center [998, 288] width 72 height 19
click at [848, 451] on td "10.85 CAD" at bounding box center [871, 454] width 47 height 32
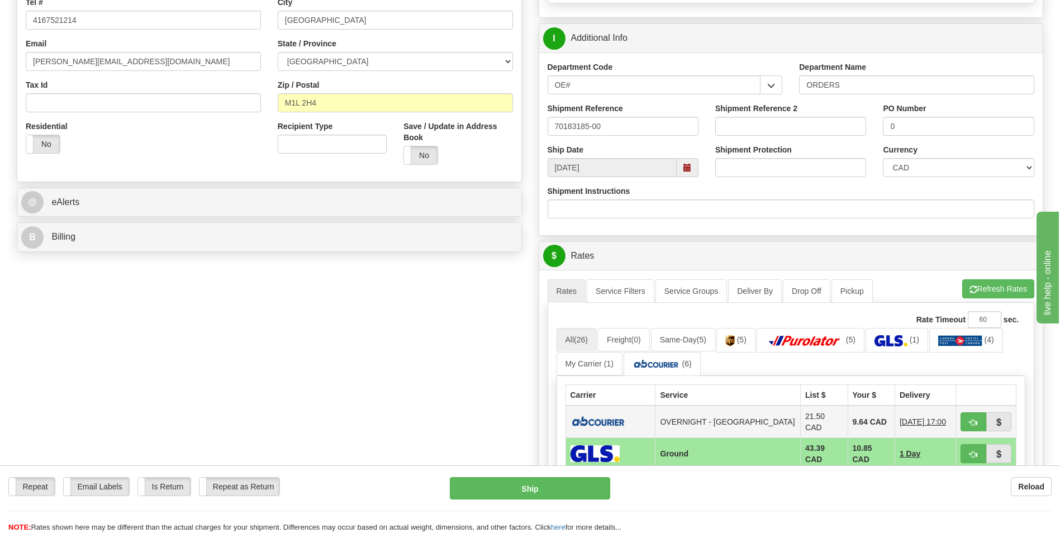
click at [847, 427] on td "9.64 CAD" at bounding box center [870, 422] width 47 height 32
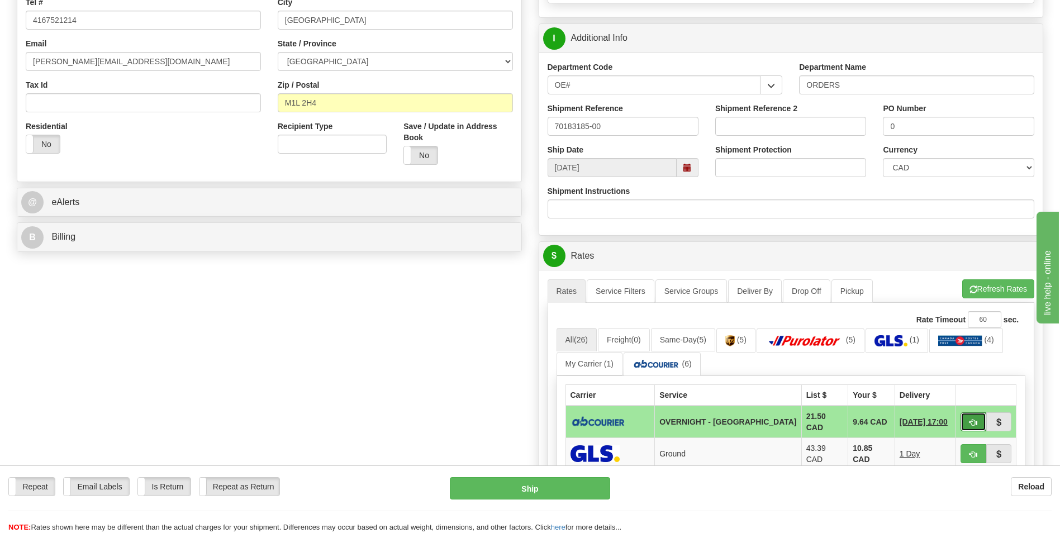
click at [966, 417] on button "button" at bounding box center [973, 421] width 26 height 19
type input "4"
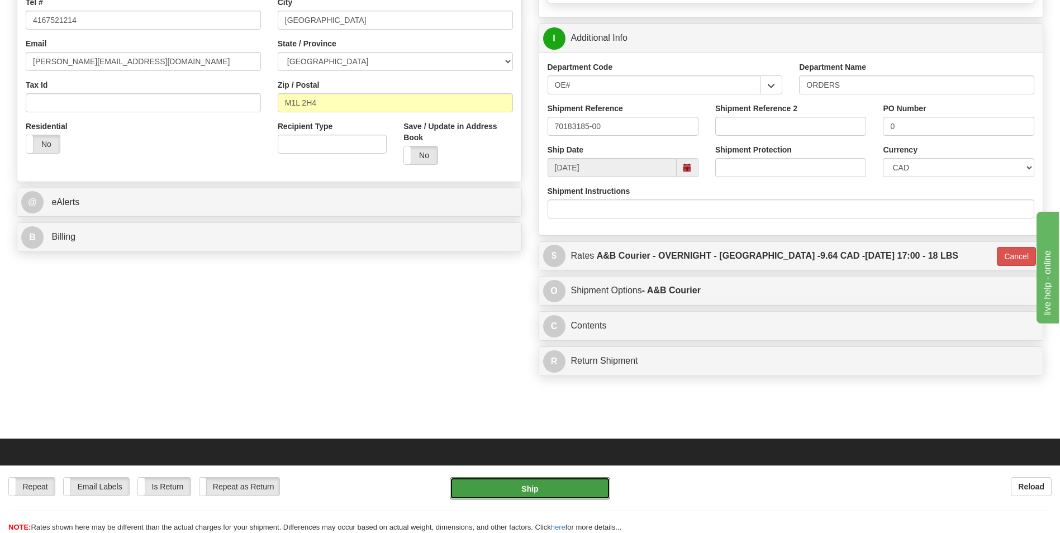
click at [522, 490] on button "Ship" at bounding box center [530, 488] width 160 height 22
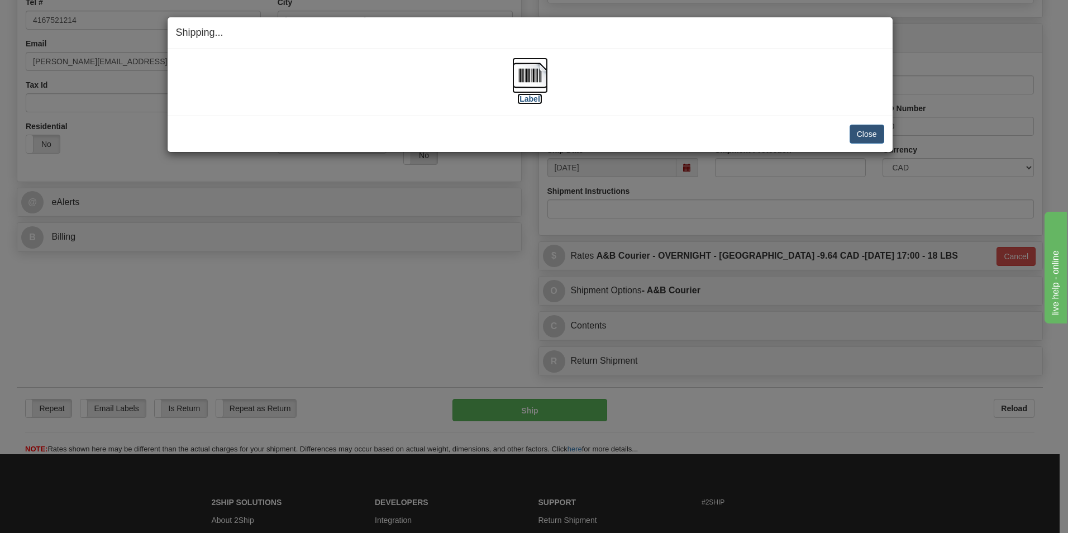
click at [513, 71] on img at bounding box center [530, 76] width 36 height 36
click at [847, 127] on div "Close Cancel" at bounding box center [530, 134] width 708 height 19
click at [867, 132] on button "Close" at bounding box center [867, 134] width 35 height 19
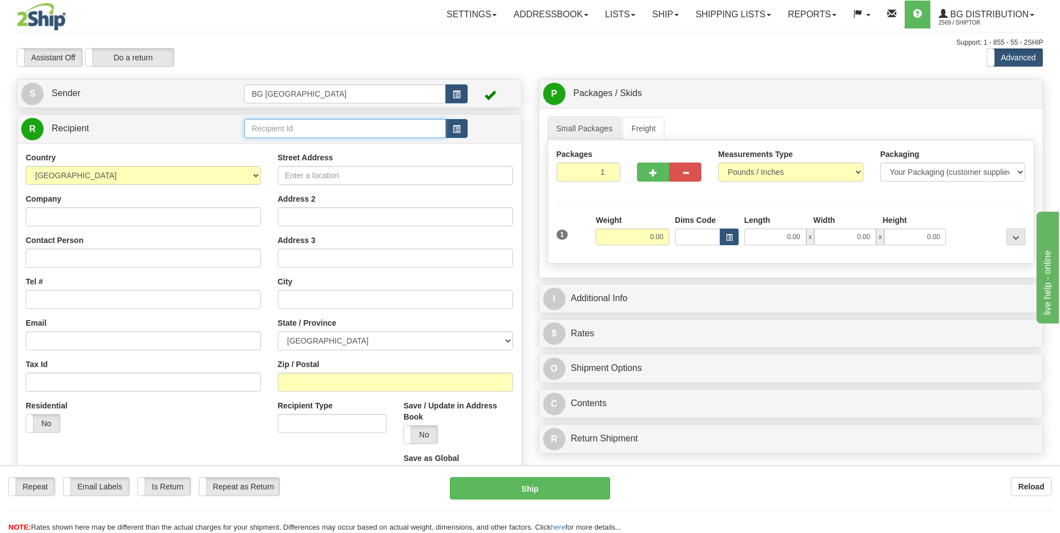
click at [278, 130] on input "text" at bounding box center [344, 128] width 201 height 19
click at [276, 145] on div "60175" at bounding box center [342, 146] width 190 height 12
type input "60175"
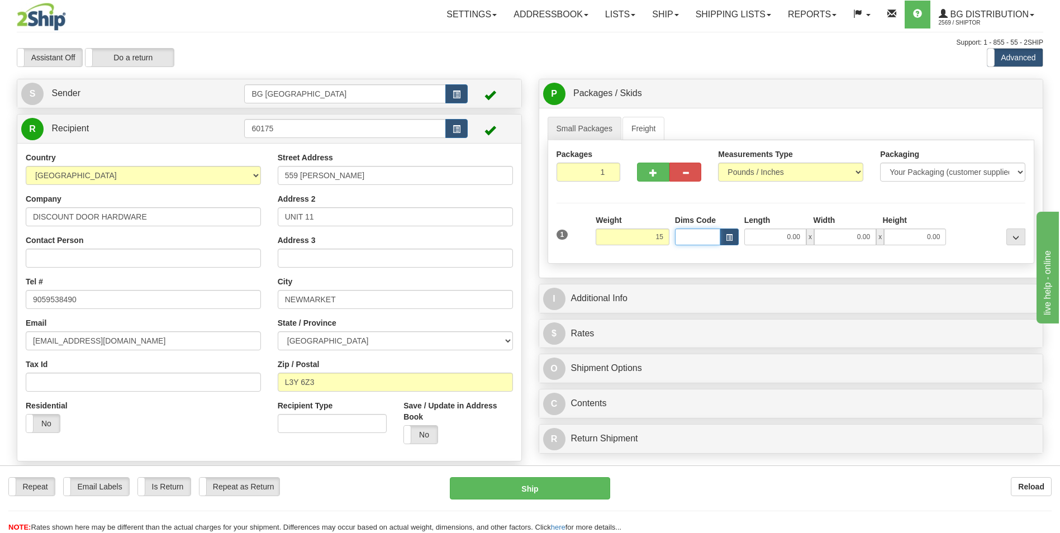
type input "15.00"
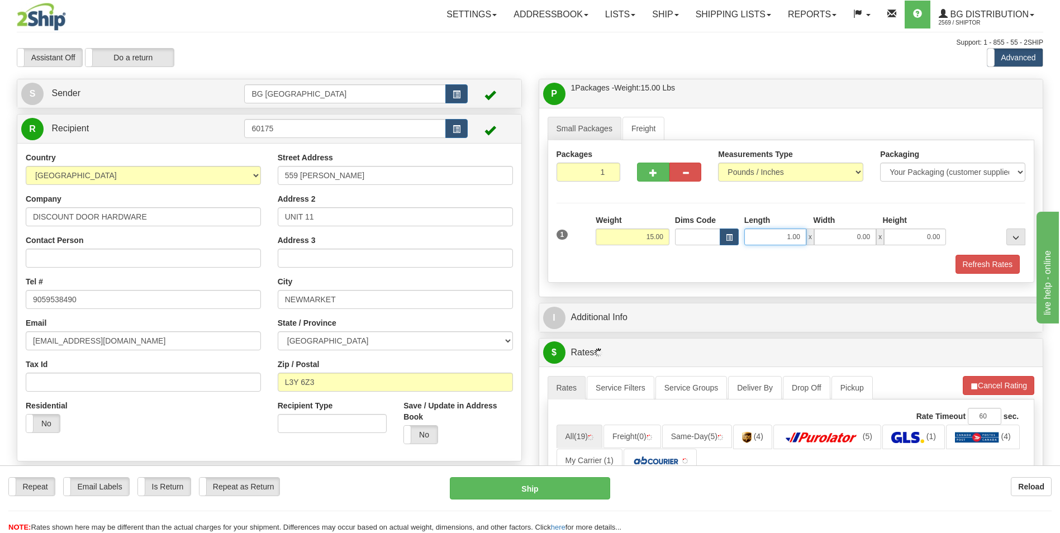
click at [765, 239] on input "1.00" at bounding box center [775, 236] width 62 height 17
click at [766, 239] on input "1.00" at bounding box center [775, 236] width 62 height 17
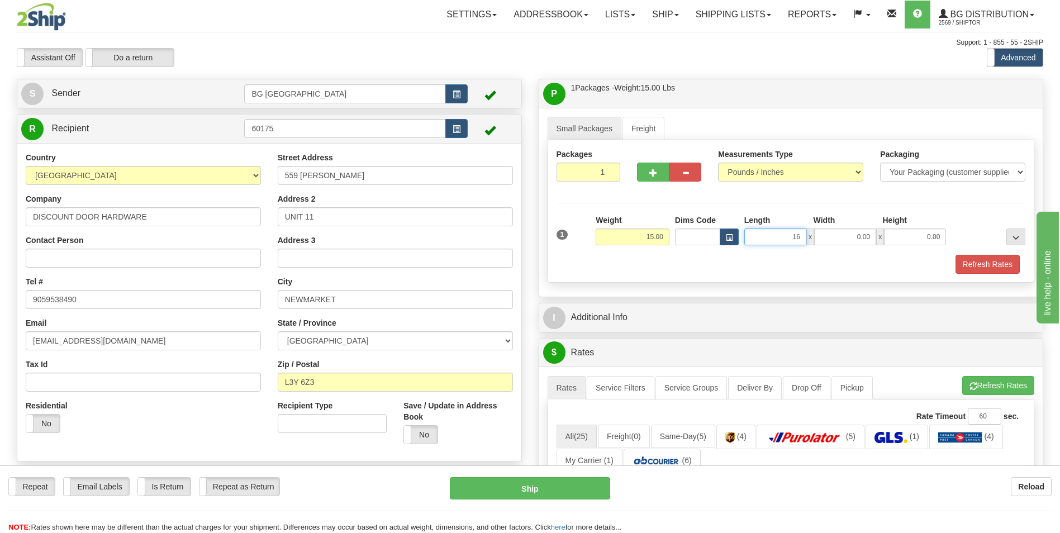
type input "16.00"
type input "9.00"
type input "6.00"
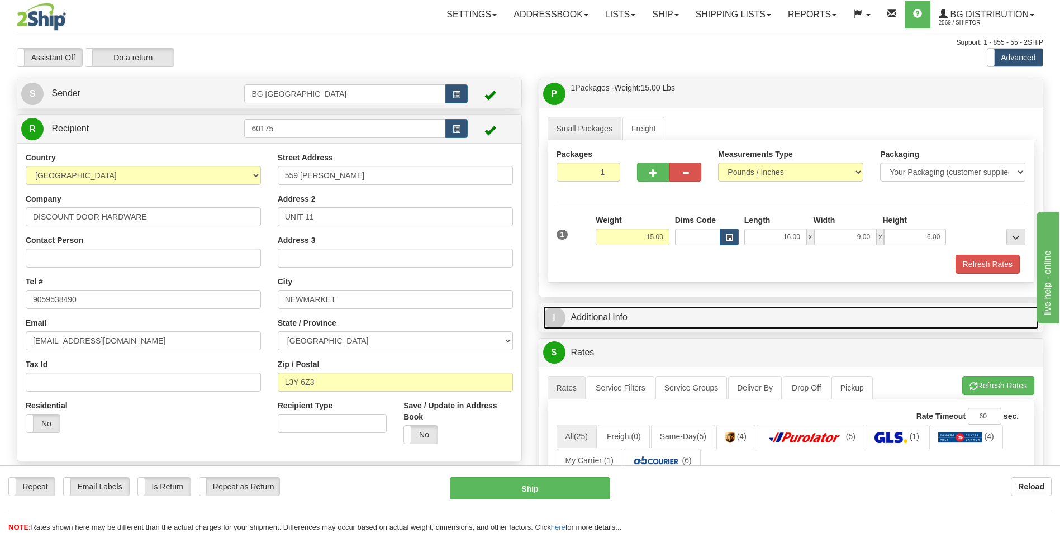
click at [722, 328] on link "I Additional Info" at bounding box center [791, 317] width 496 height 23
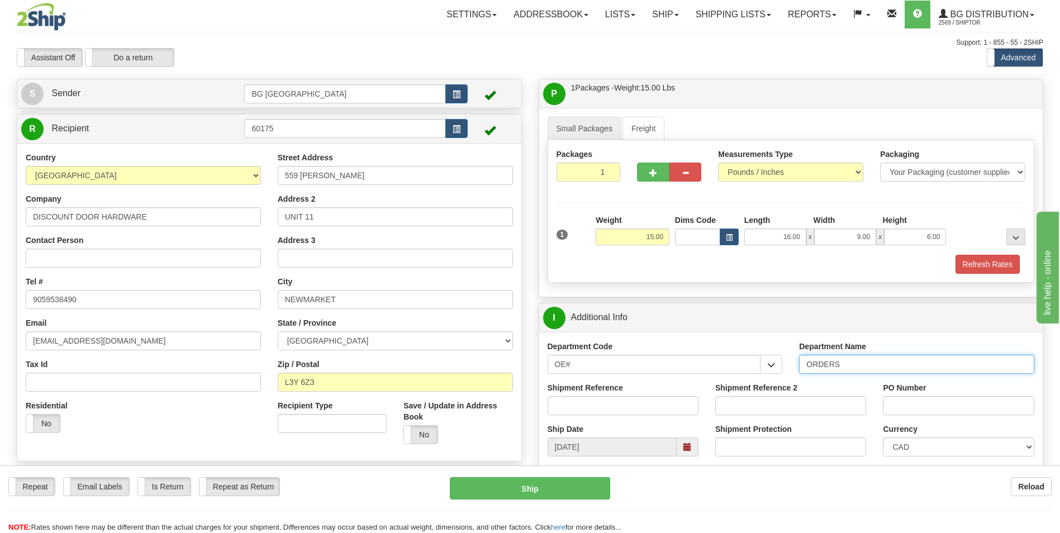
click at [854, 365] on input "ORDERS" at bounding box center [916, 364] width 235 height 19
type input "70179670-00"
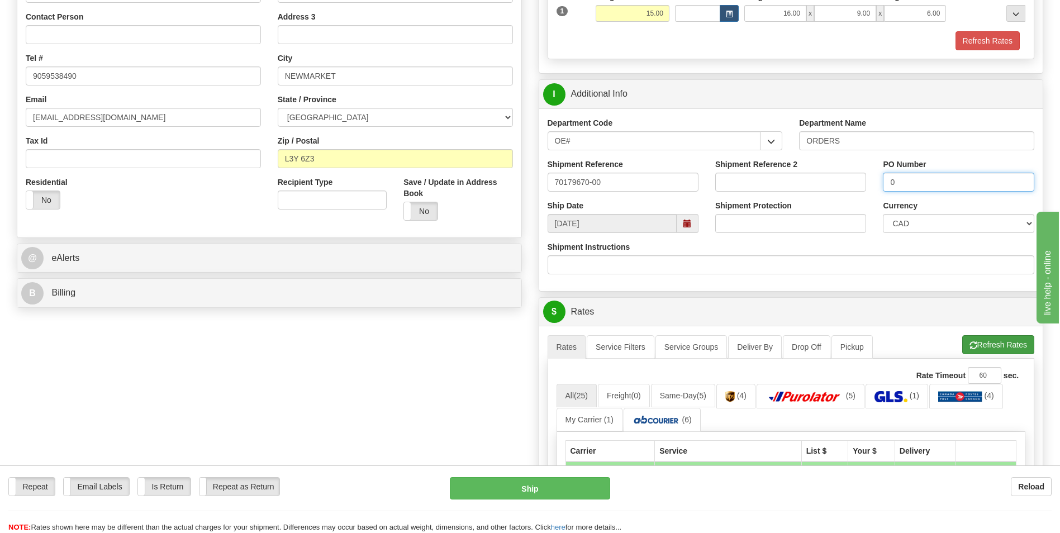
type input "0"
click at [978, 339] on button "Refresh Rates" at bounding box center [998, 344] width 72 height 19
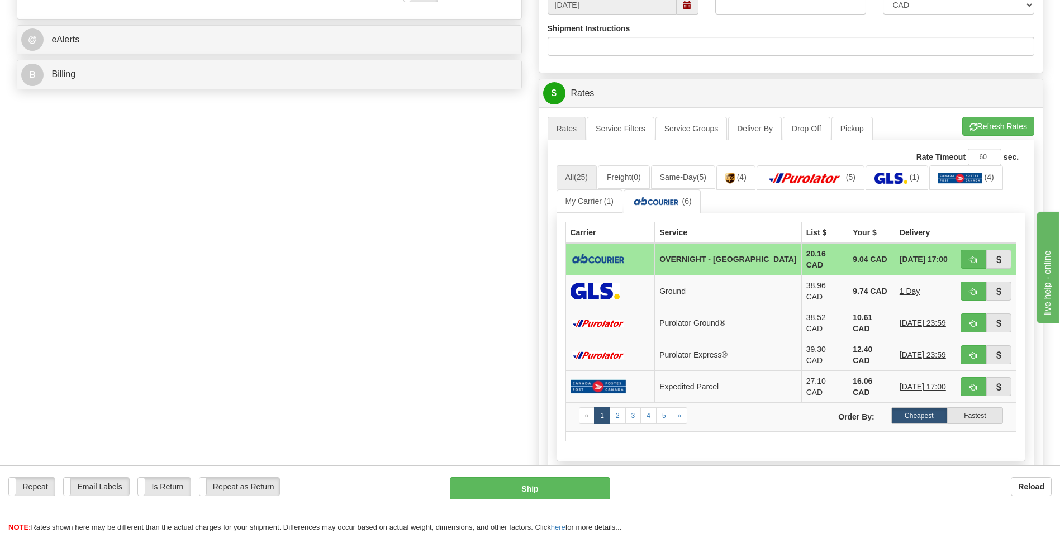
scroll to position [447, 0]
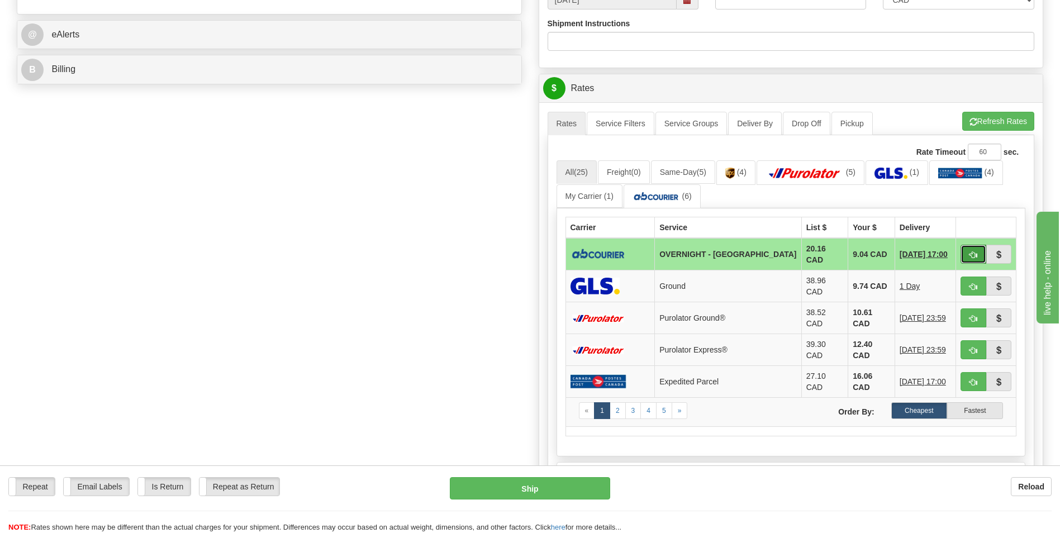
click at [975, 246] on button "button" at bounding box center [973, 254] width 26 height 19
type input "4"
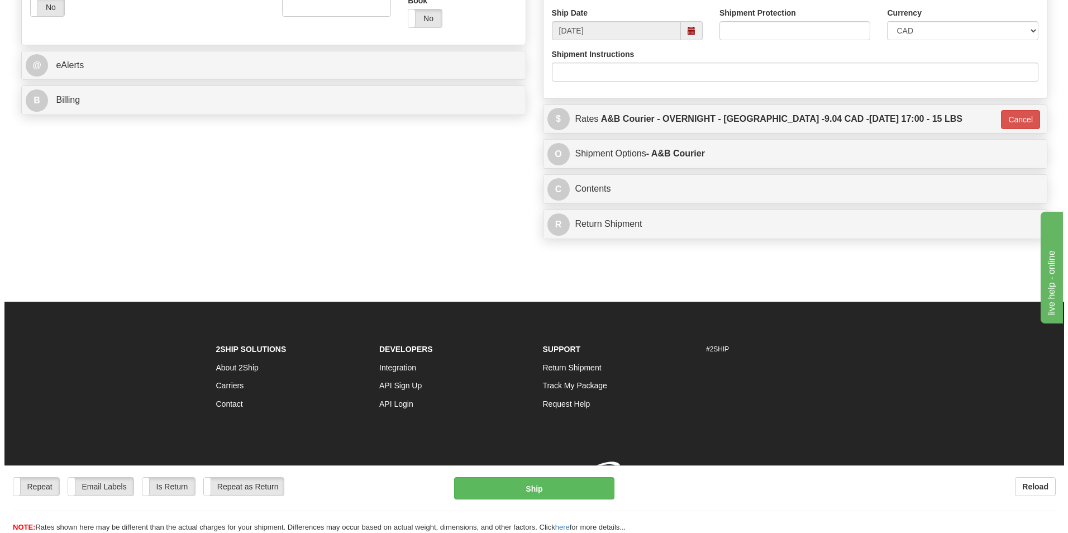
scroll to position [432, 0]
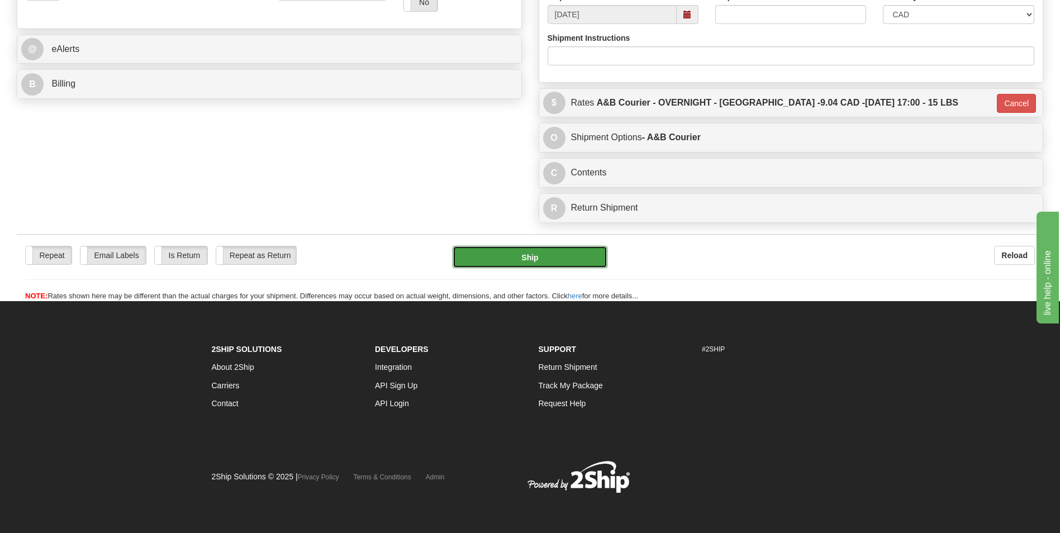
click at [545, 251] on button "Ship" at bounding box center [529, 257] width 154 height 22
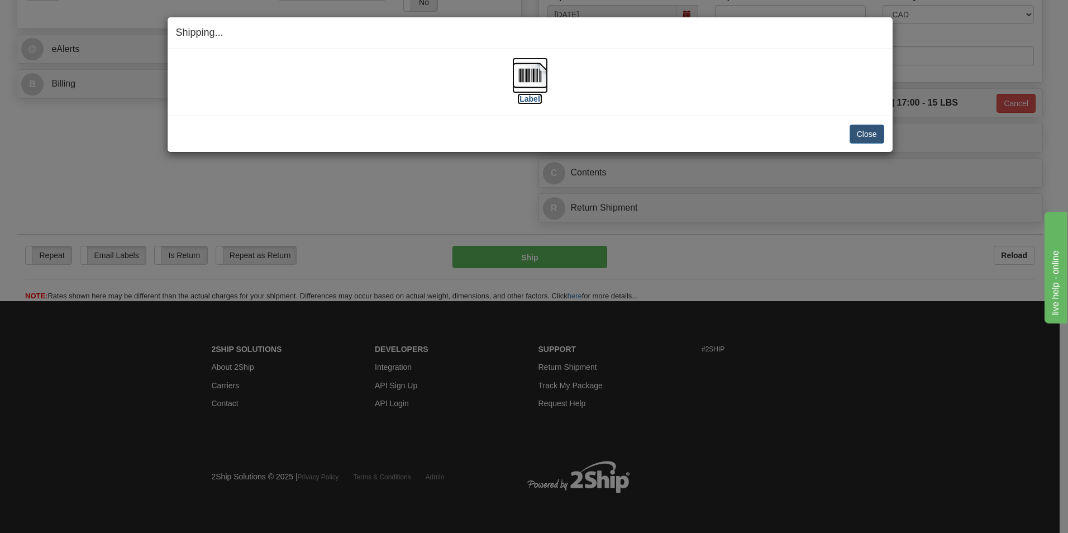
click at [522, 78] on img at bounding box center [530, 76] width 36 height 36
click at [865, 130] on button "Close" at bounding box center [867, 134] width 35 height 19
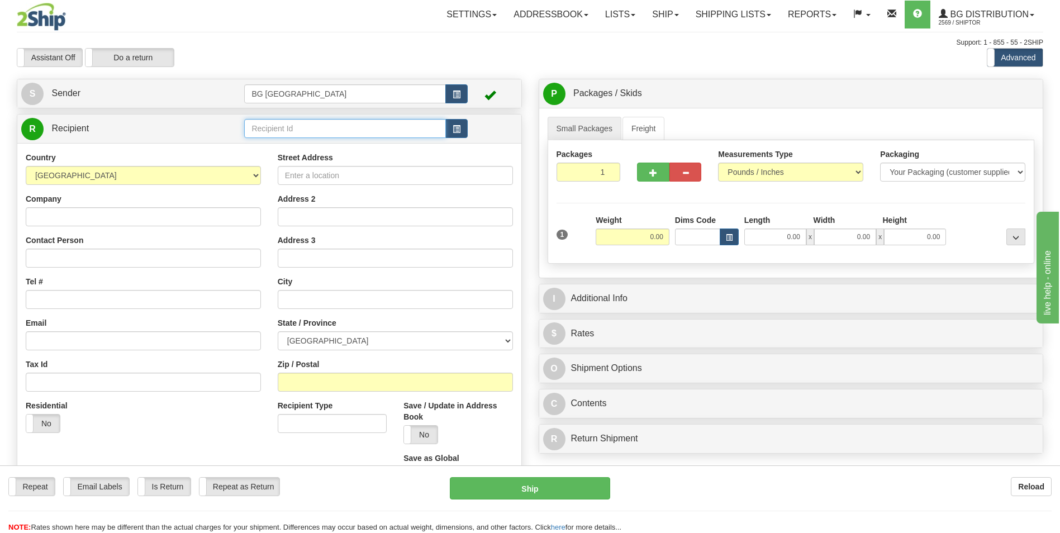
click at [316, 130] on input "text" at bounding box center [344, 128] width 201 height 19
click at [291, 140] on div "60154" at bounding box center [342, 146] width 190 height 12
type input "60154"
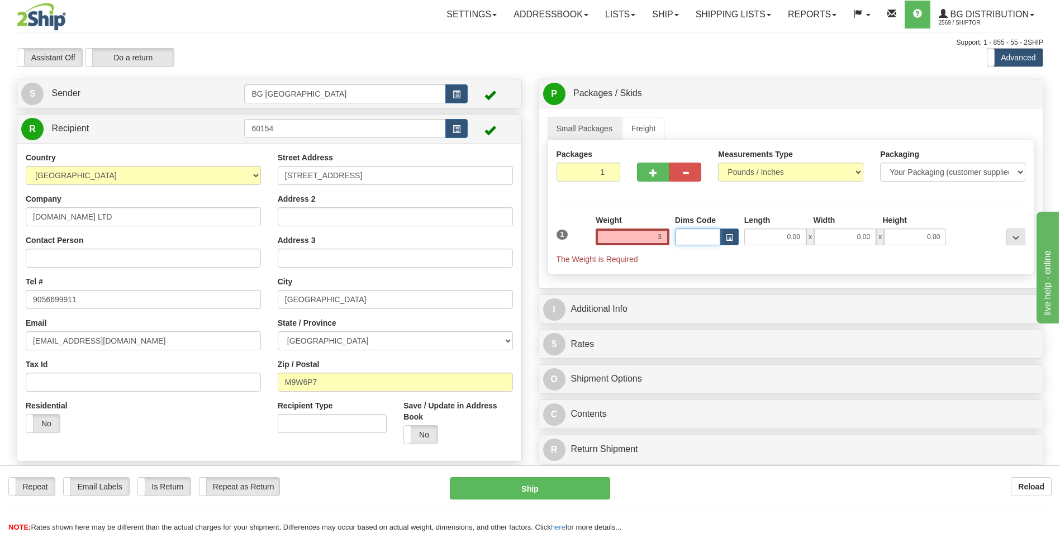
type input "3.00"
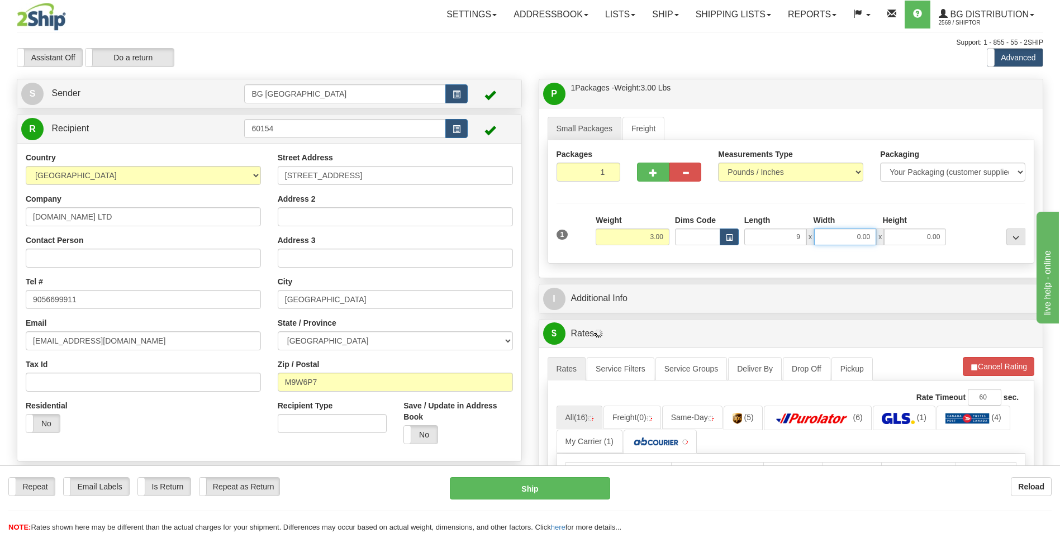
type input "9.00"
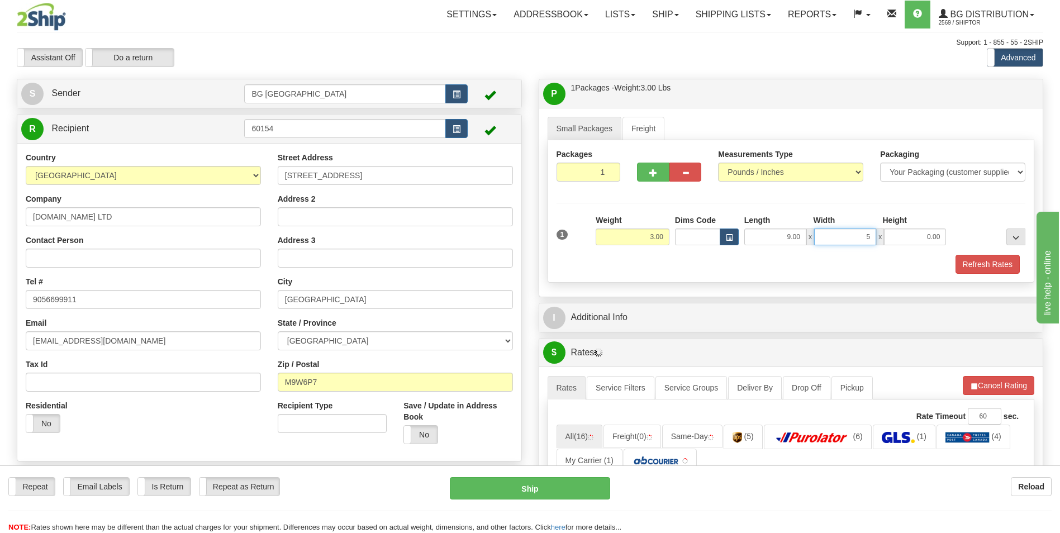
type input "5.00"
type input "4.00"
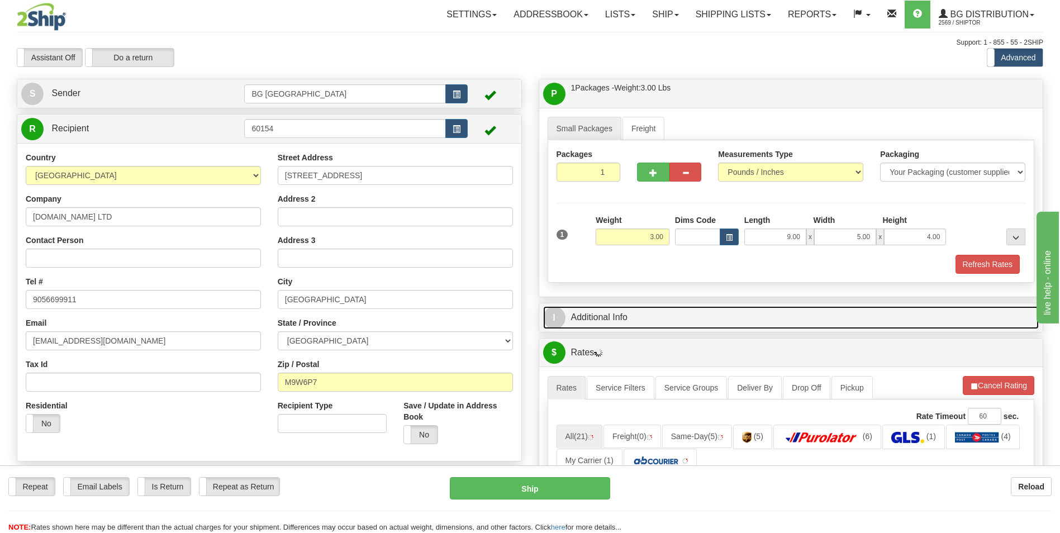
click at [595, 307] on link "I Additional Info" at bounding box center [791, 317] width 496 height 23
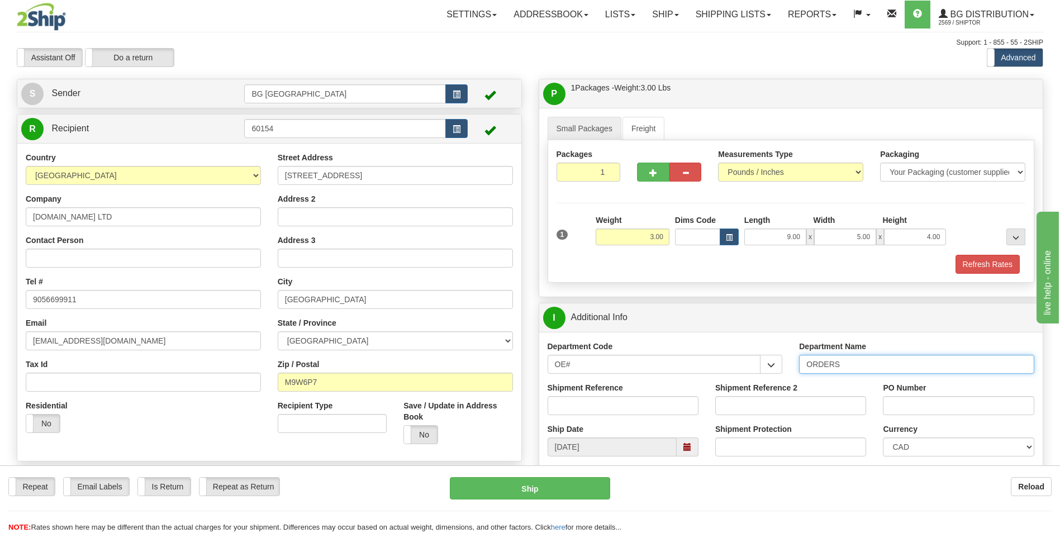
click at [856, 362] on input "ORDERS" at bounding box center [916, 364] width 235 height 19
type input "70182856-00"
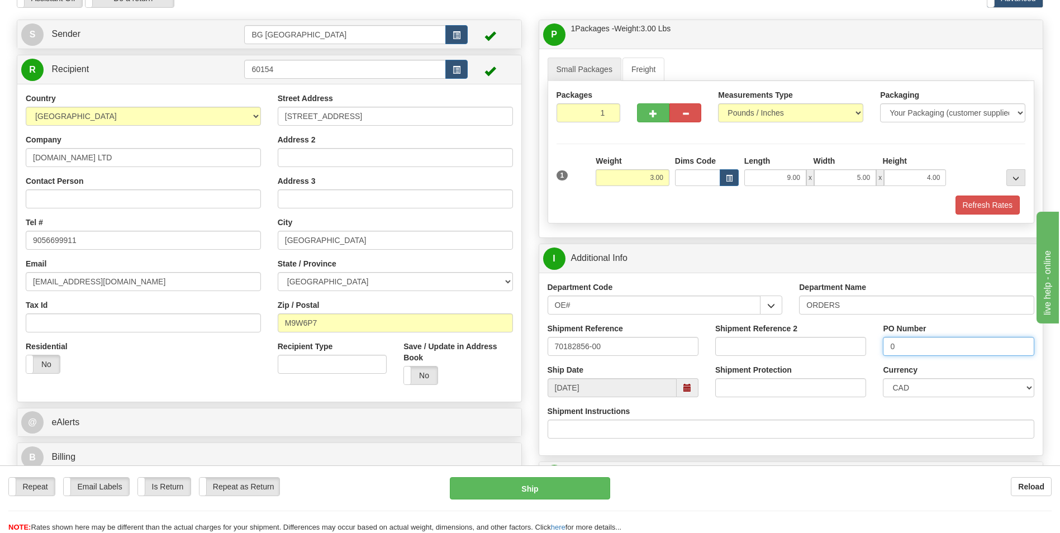
scroll to position [168, 0]
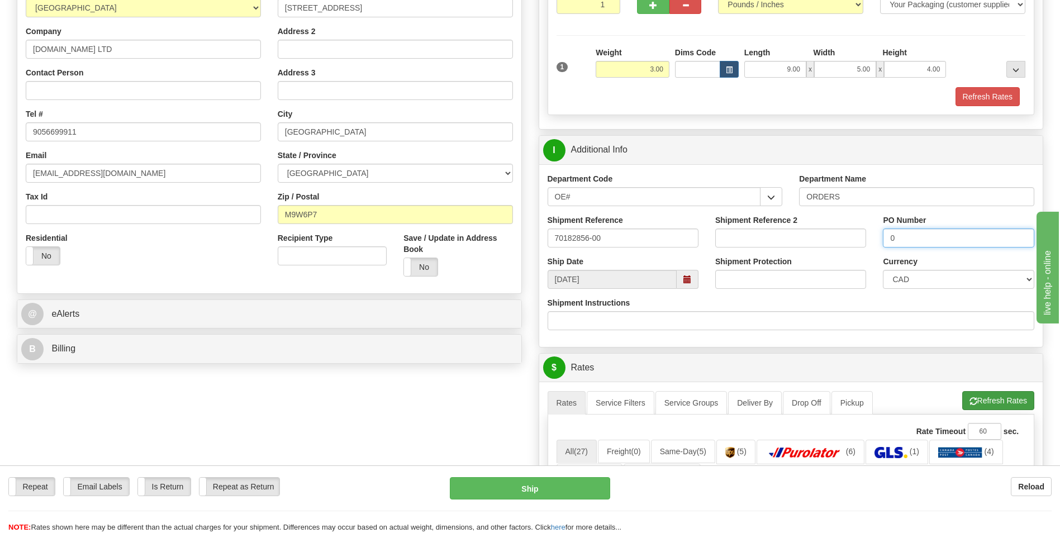
type input "0"
click at [983, 402] on button "Refresh Rates" at bounding box center [998, 400] width 72 height 19
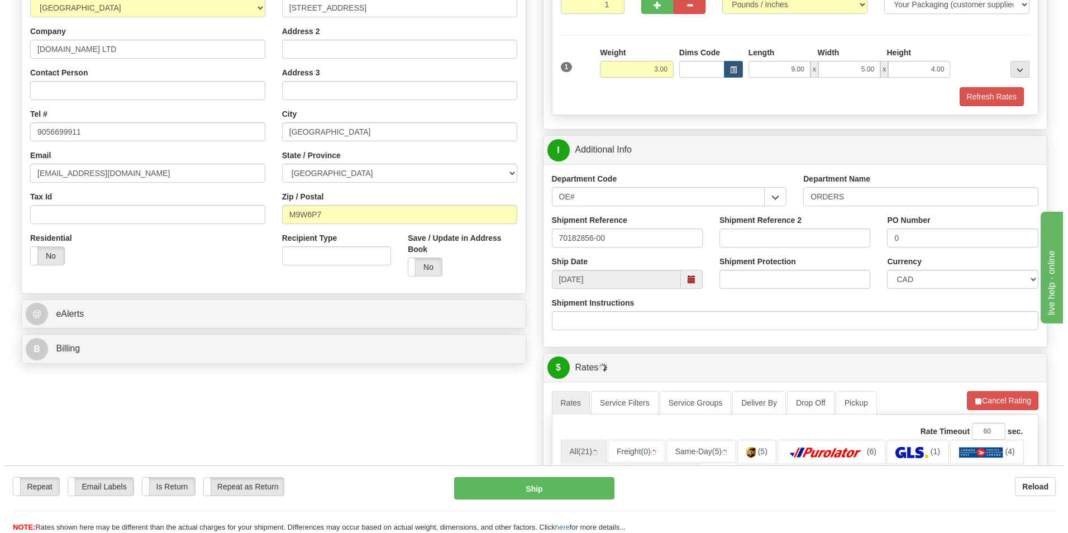
scroll to position [391, 0]
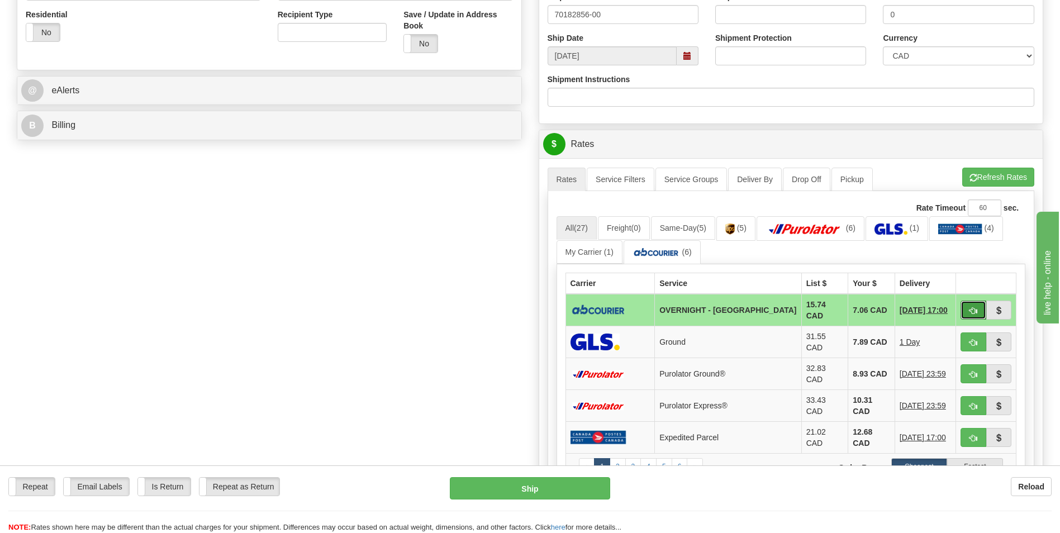
click at [964, 301] on button "button" at bounding box center [973, 310] width 26 height 19
type input "4"
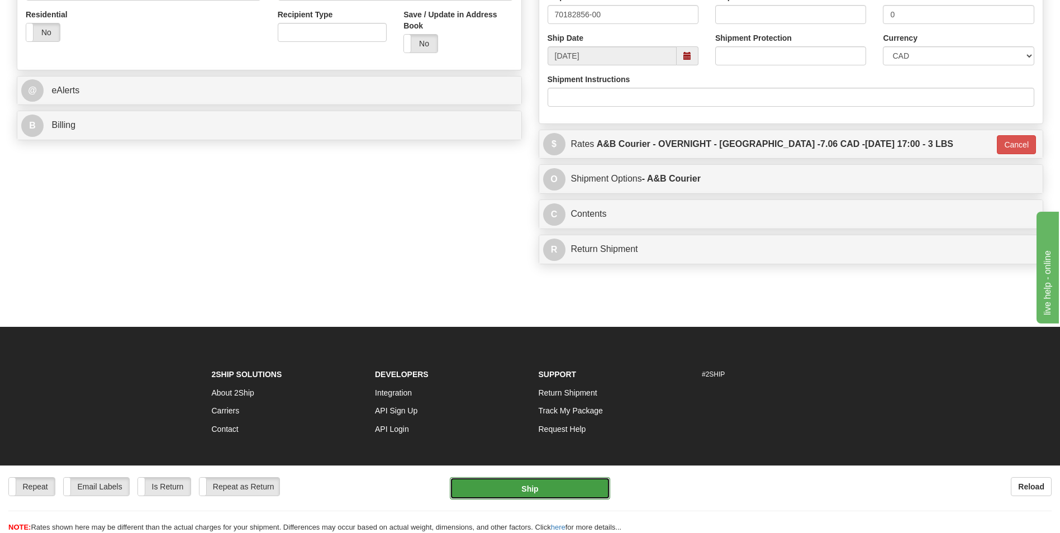
click at [545, 498] on button "Ship" at bounding box center [530, 488] width 160 height 22
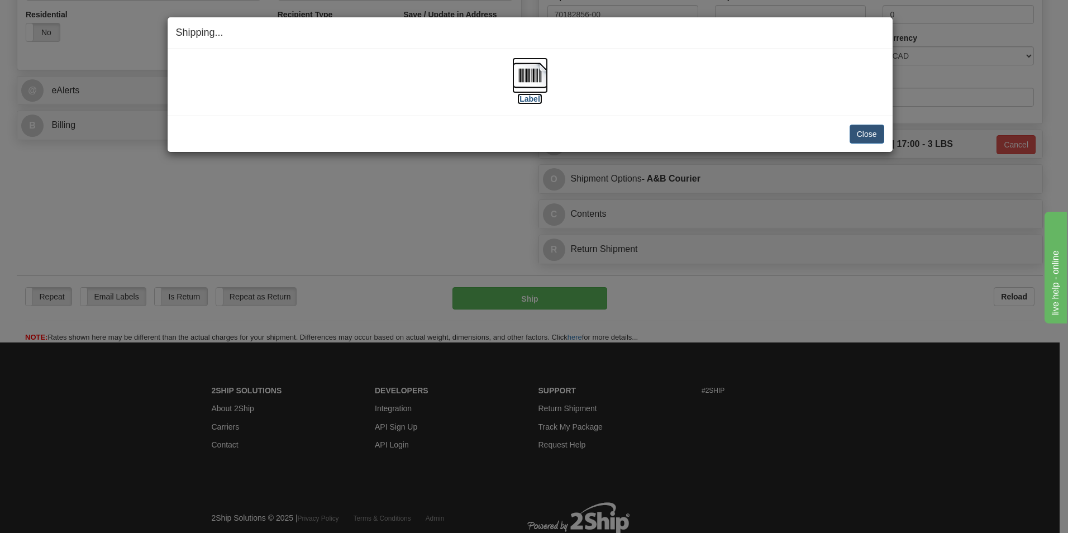
click at [526, 79] on img at bounding box center [530, 76] width 36 height 36
click at [866, 141] on button "Close" at bounding box center [867, 134] width 35 height 19
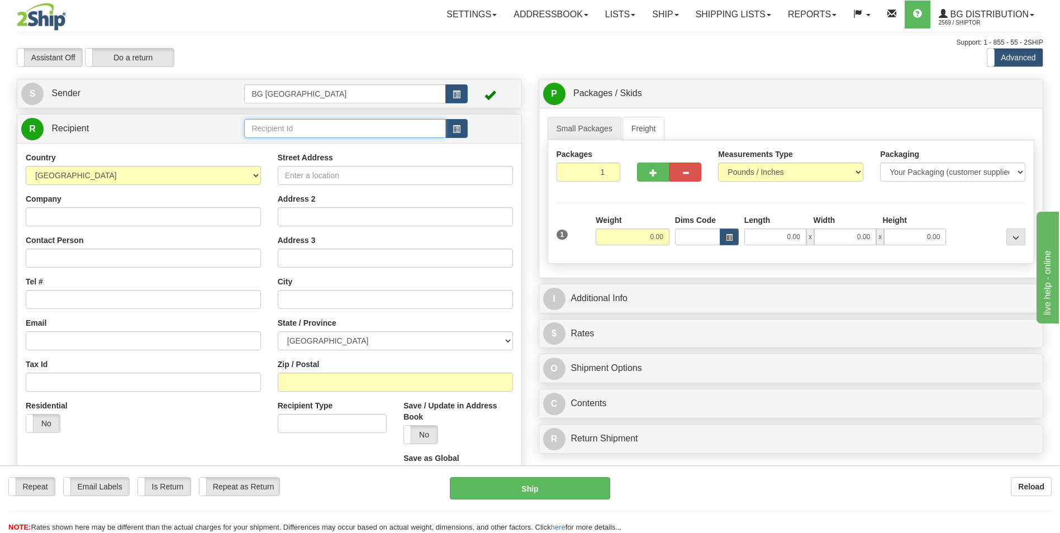
click at [309, 137] on input "text" at bounding box center [344, 128] width 201 height 19
click at [290, 144] on div "60751" at bounding box center [342, 146] width 190 height 12
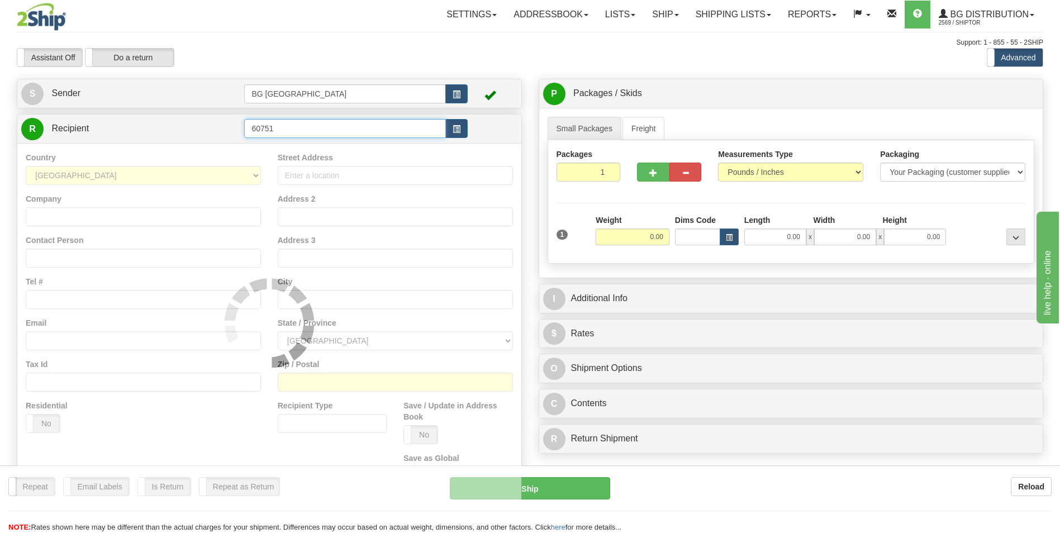
type input "60751"
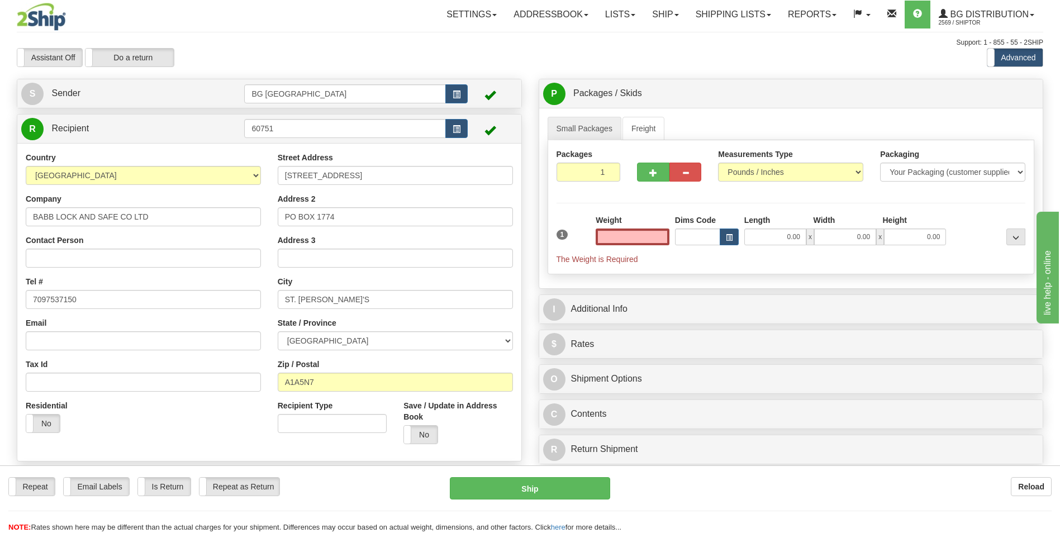
type input "0.00"
click at [624, 237] on input "0.00" at bounding box center [632, 236] width 74 height 17
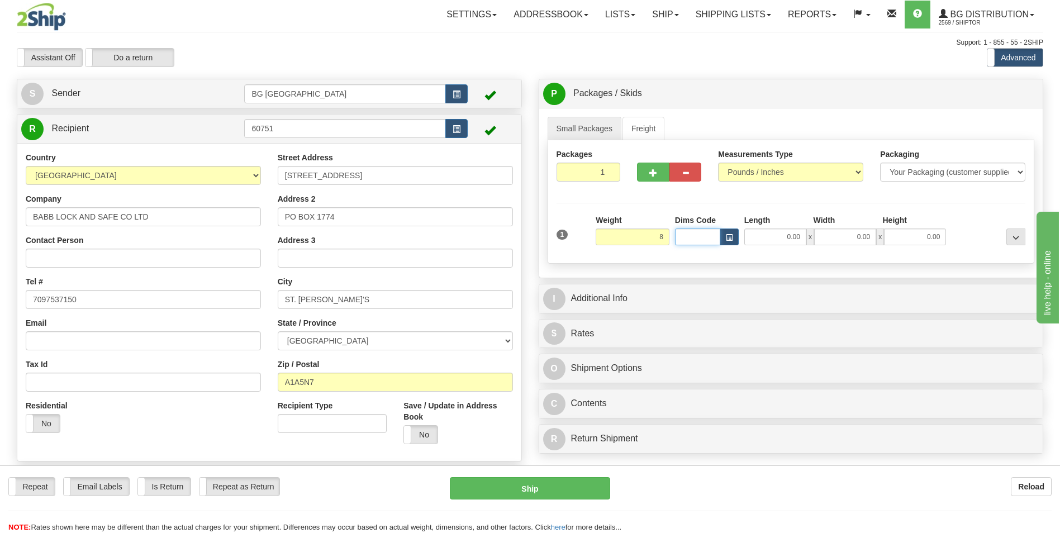
type input "8.00"
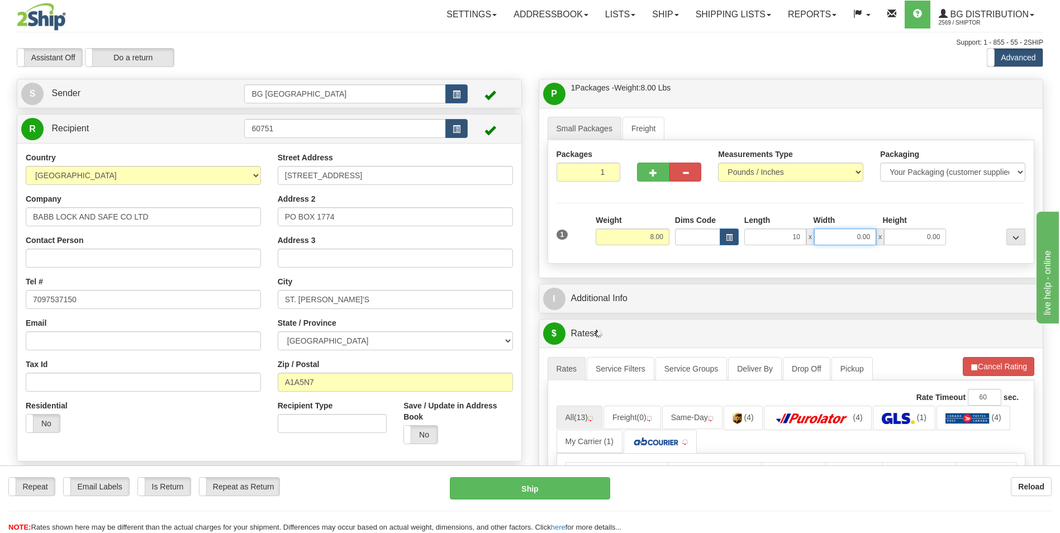
type input "10.00"
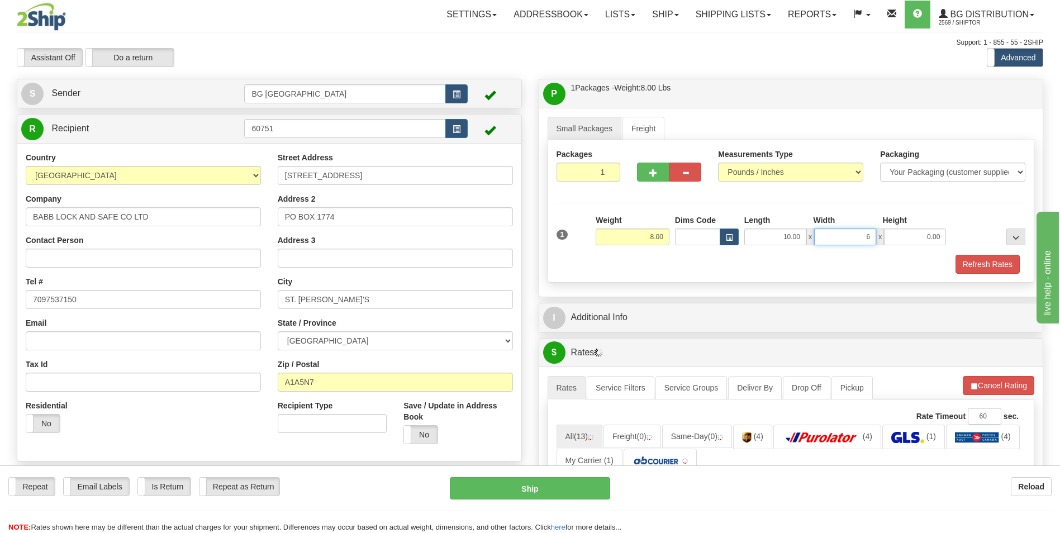
type input "6.00"
type input "5.00"
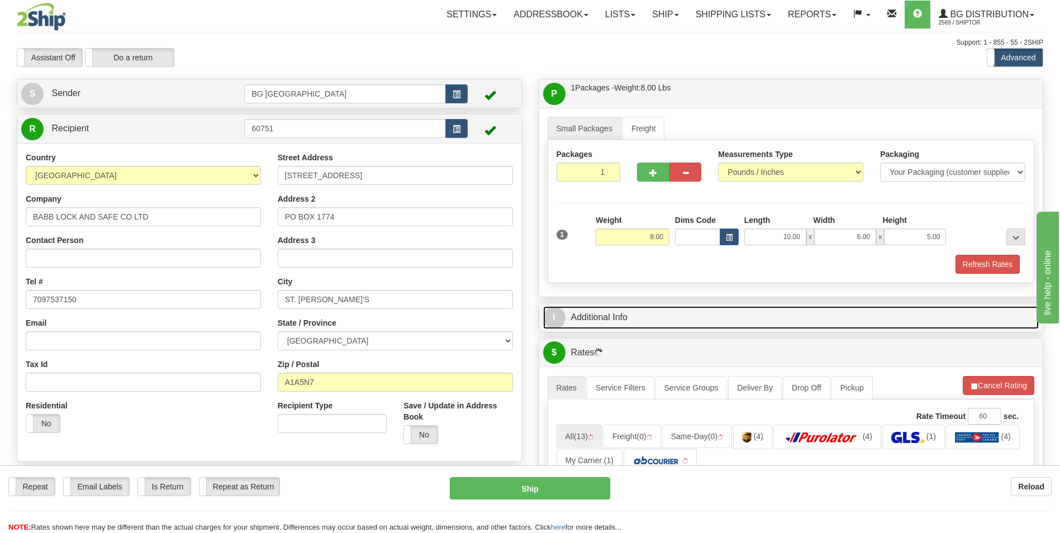
click at [631, 309] on link "I Additional Info" at bounding box center [791, 317] width 496 height 23
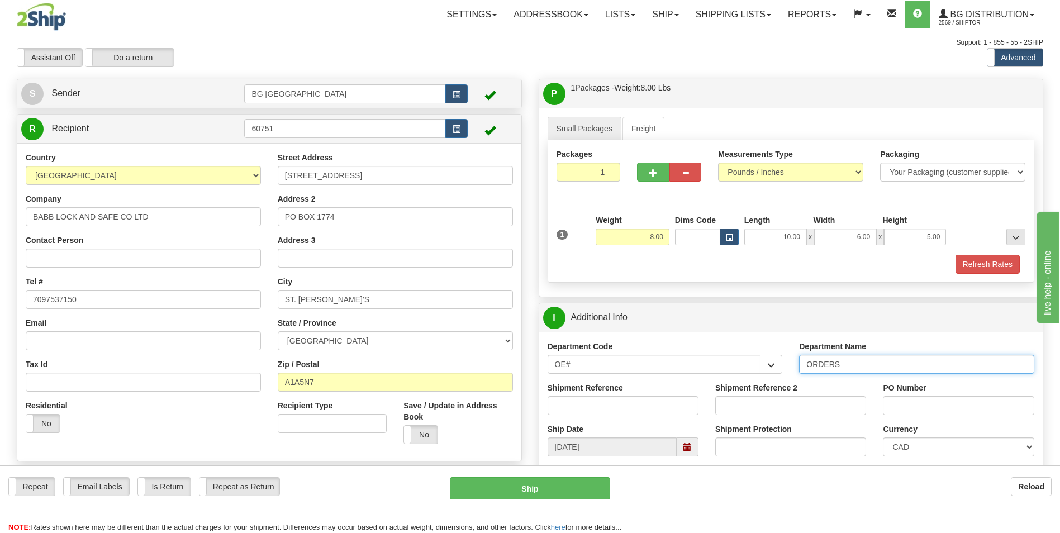
click at [855, 365] on input "ORDERS" at bounding box center [916, 364] width 235 height 19
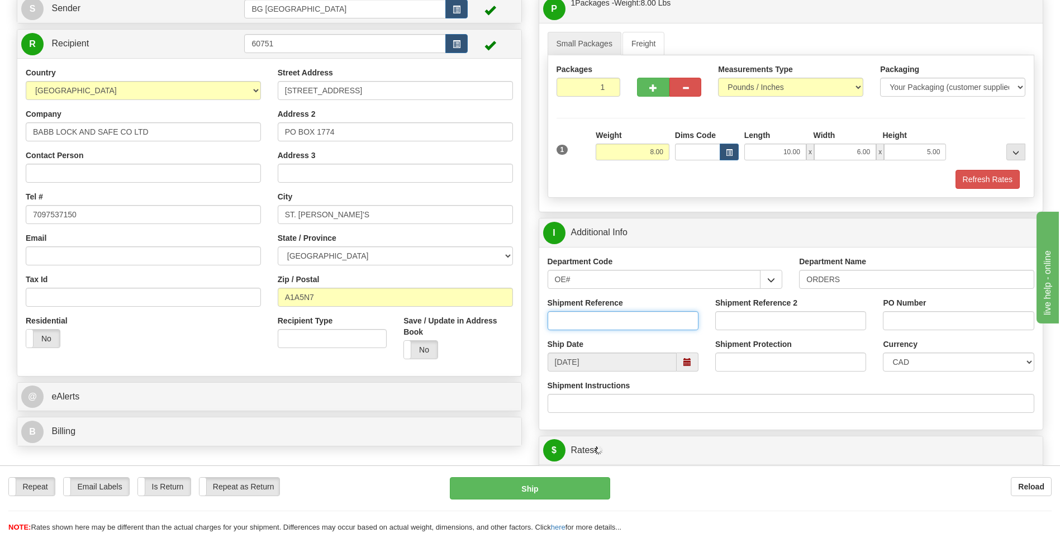
scroll to position [223, 0]
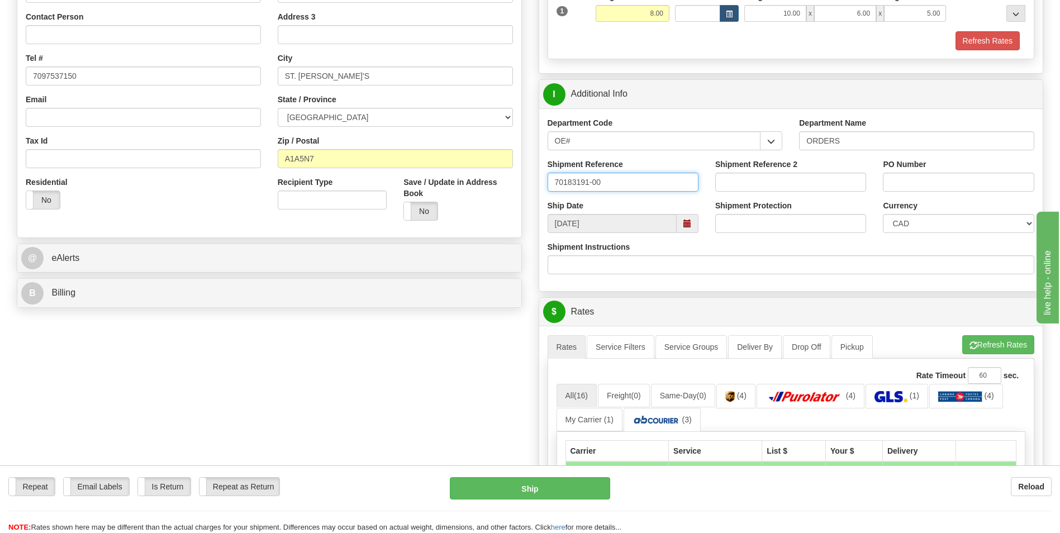
type input "70183191-00"
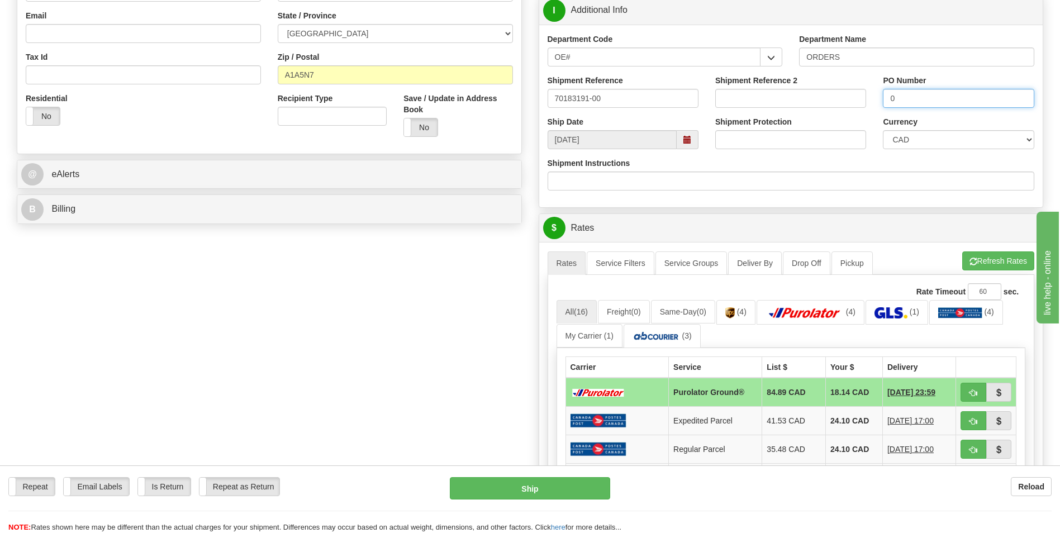
scroll to position [391, 0]
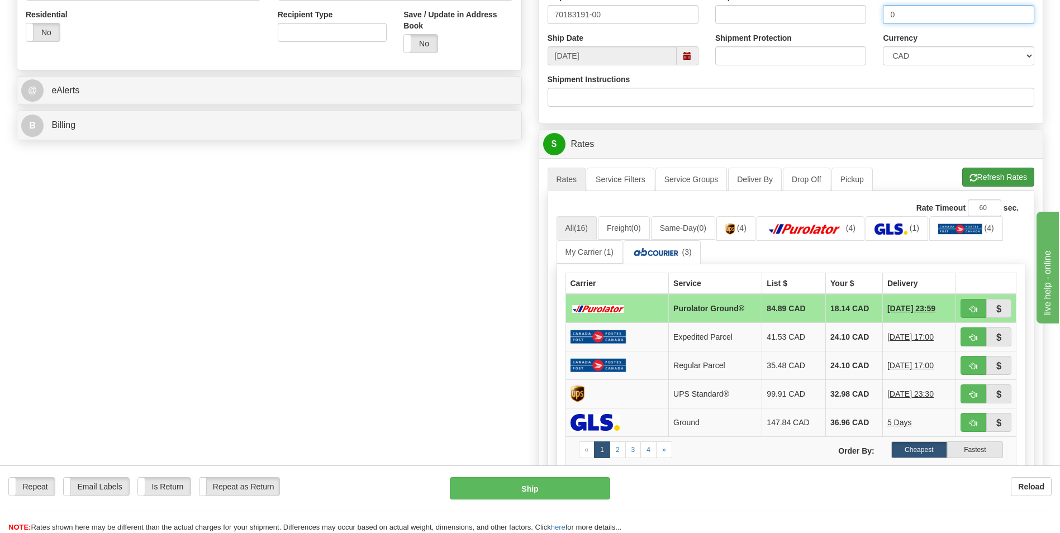
type input "0"
click at [991, 172] on button "Refresh Rates" at bounding box center [998, 177] width 72 height 19
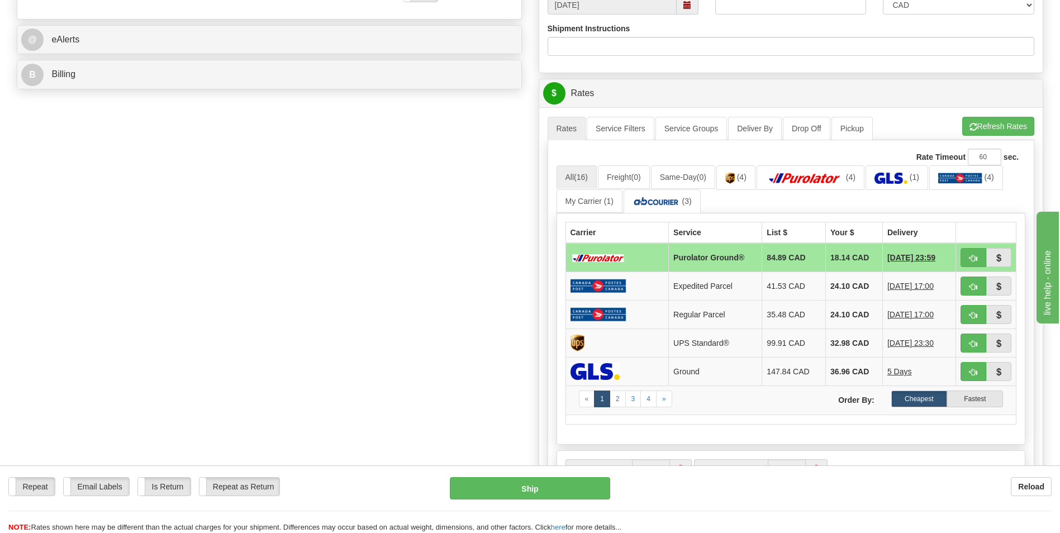
scroll to position [447, 0]
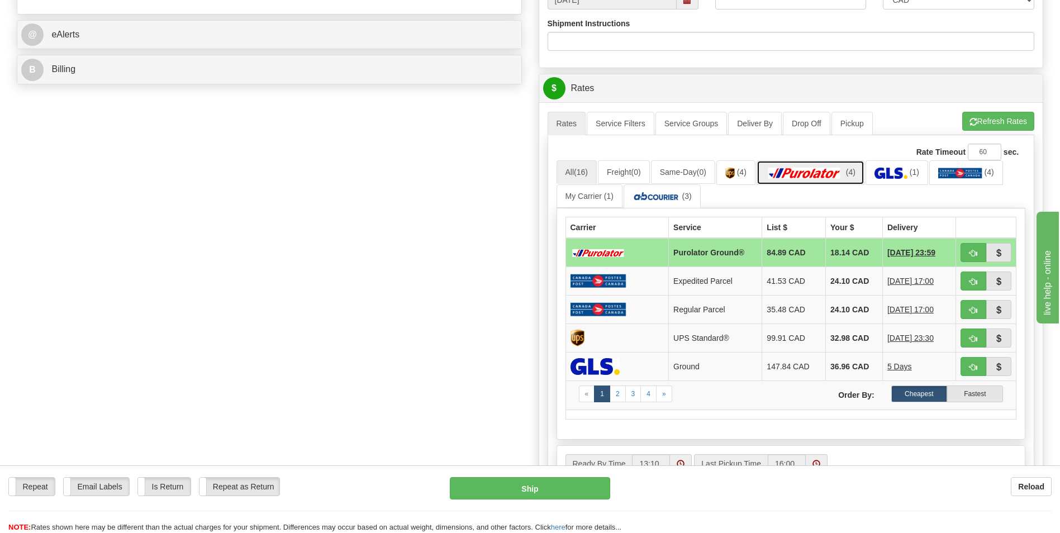
click at [805, 171] on img at bounding box center [804, 173] width 78 height 11
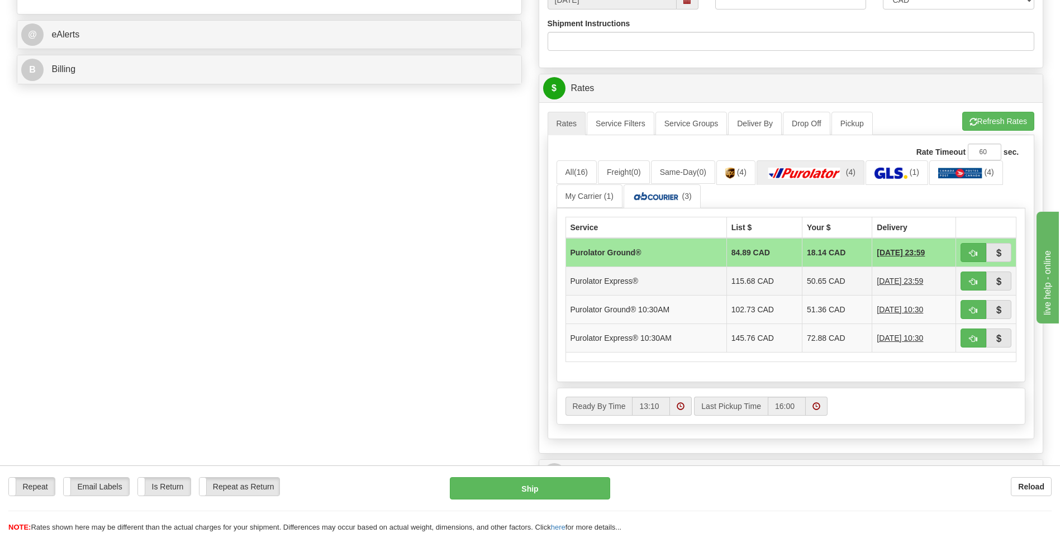
click at [826, 280] on td "50.65 CAD" at bounding box center [837, 281] width 70 height 28
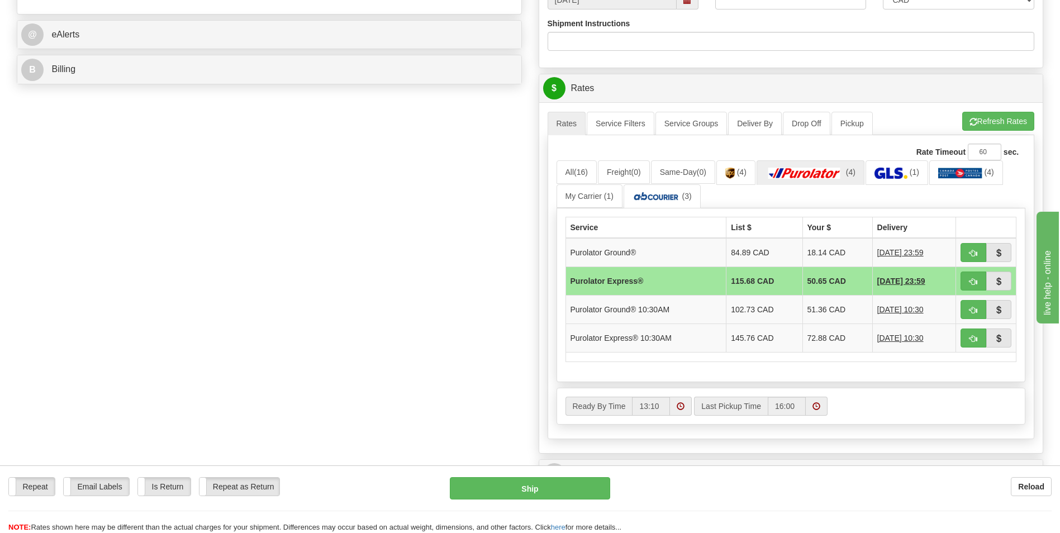
click at [497, 328] on div "Create a label for the return Create Pickup Without Label S" at bounding box center [529, 98] width 1043 height 932
